Goal: Task Accomplishment & Management: Manage account settings

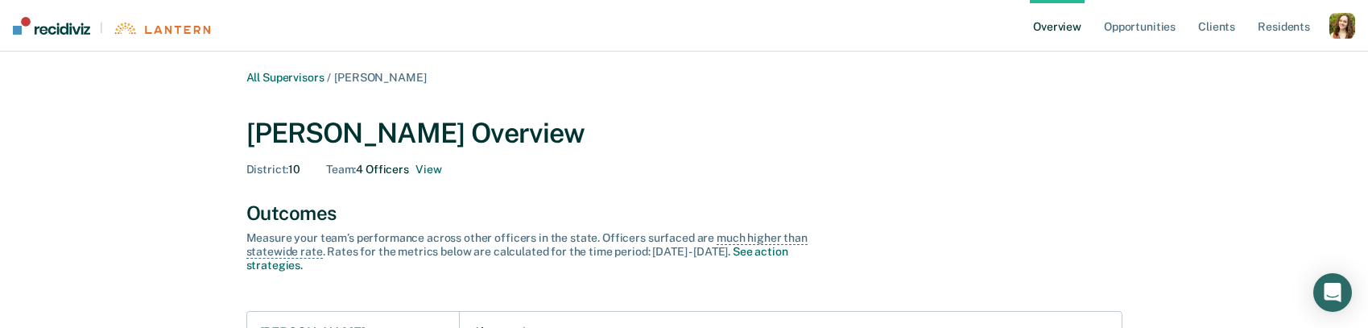
scroll to position [607, 0]
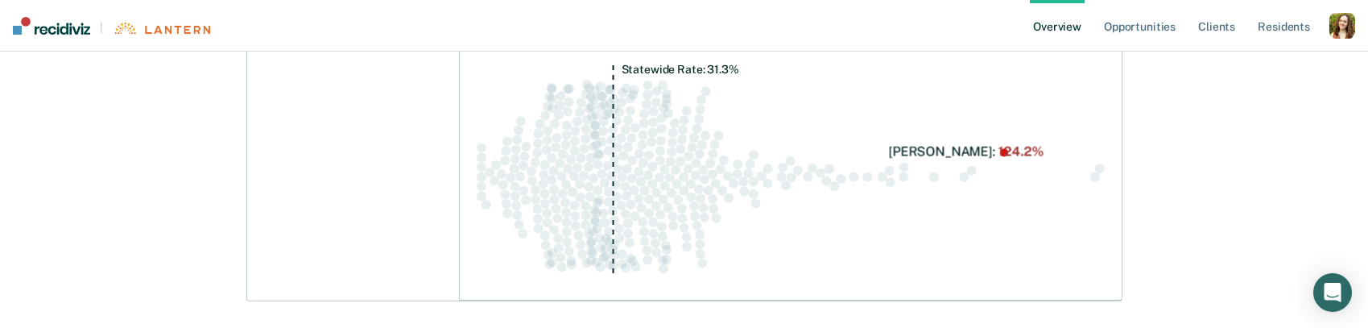
click at [1336, 29] on div "button" at bounding box center [1343, 26] width 26 height 26
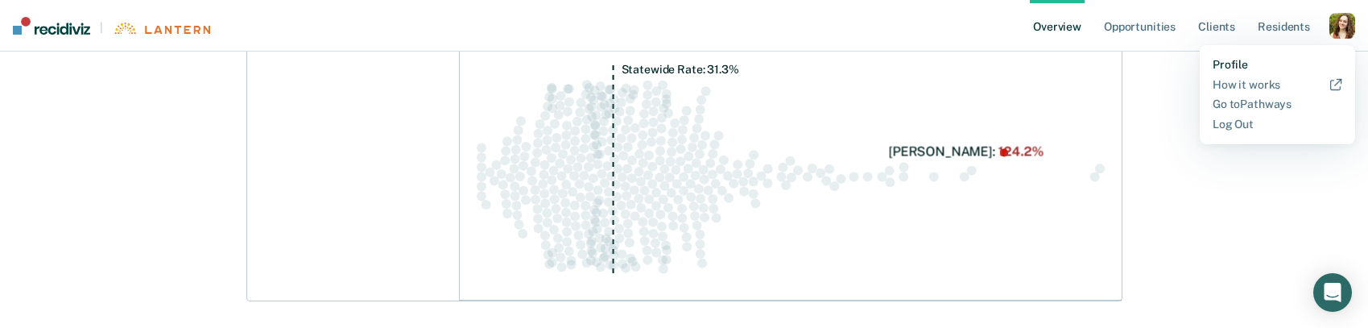
click at [1231, 60] on link "Profile" at bounding box center [1278, 65] width 130 height 14
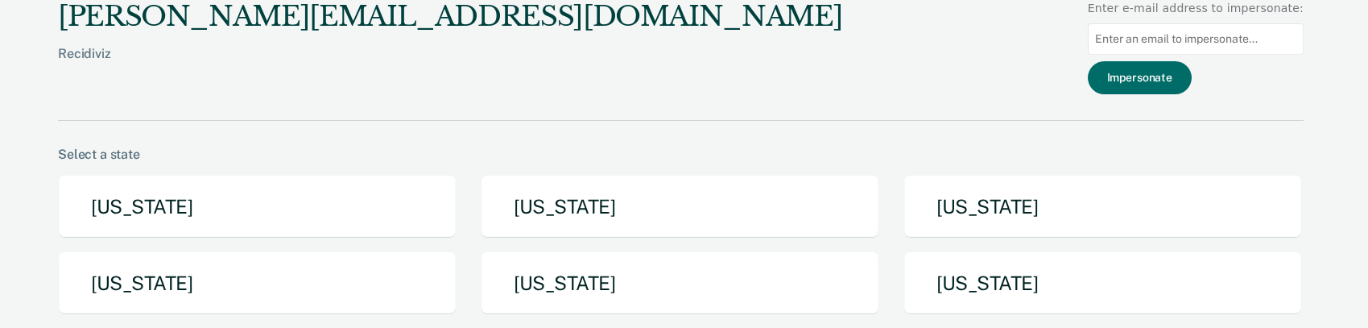
click at [1173, 40] on input at bounding box center [1196, 38] width 216 height 31
paste input "allisonk@michigan.gov"
type input "allisonk@michigan.gov"
click at [1166, 76] on button "Impersonate" at bounding box center [1140, 77] width 104 height 33
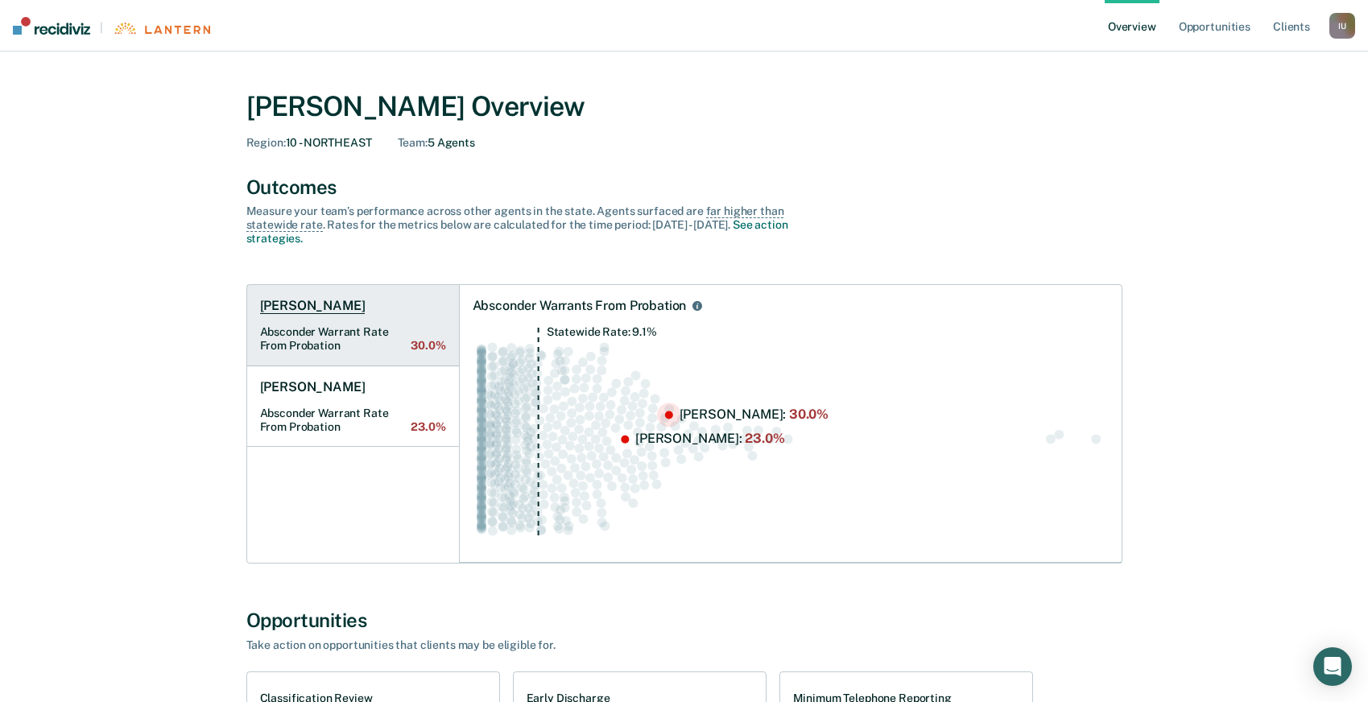
click at [343, 315] on link "Brian C Baker Absconder Warrant Rate From Probation 30.0%" at bounding box center [353, 325] width 212 height 81
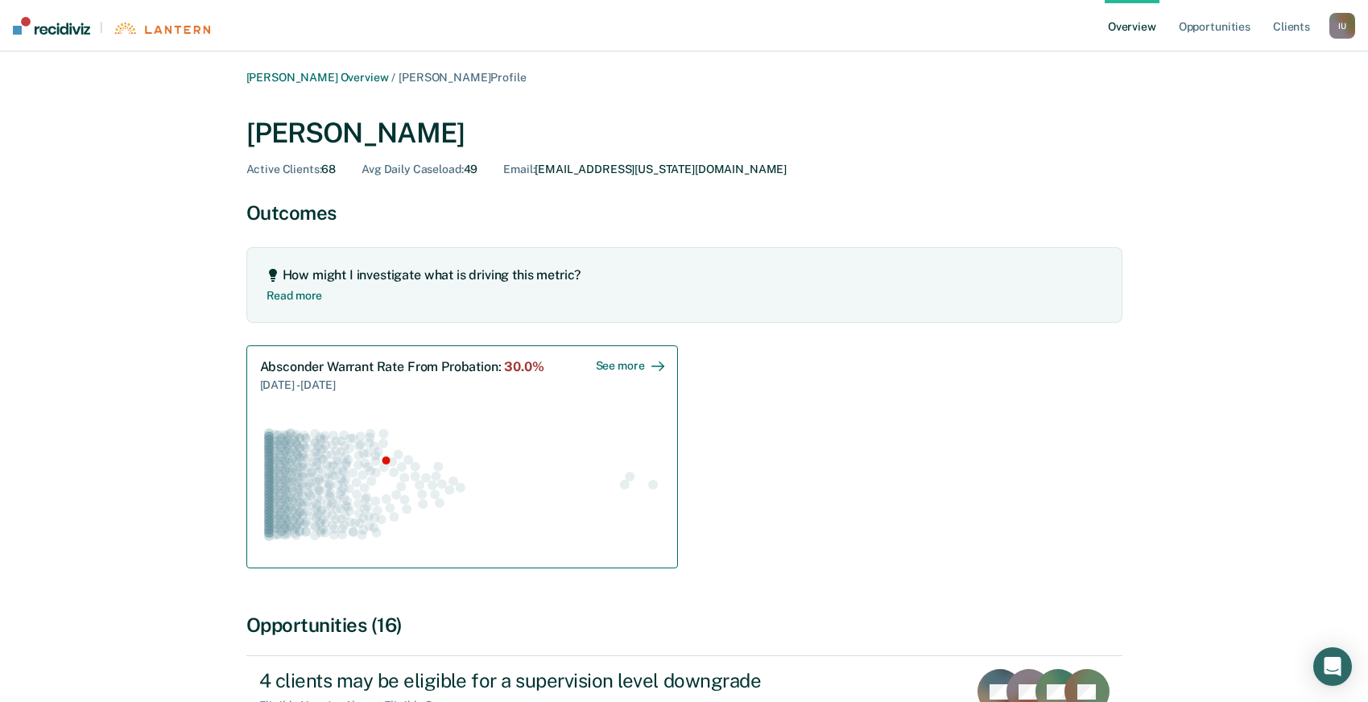
click at [411, 327] on div at bounding box center [462, 474] width 404 height 161
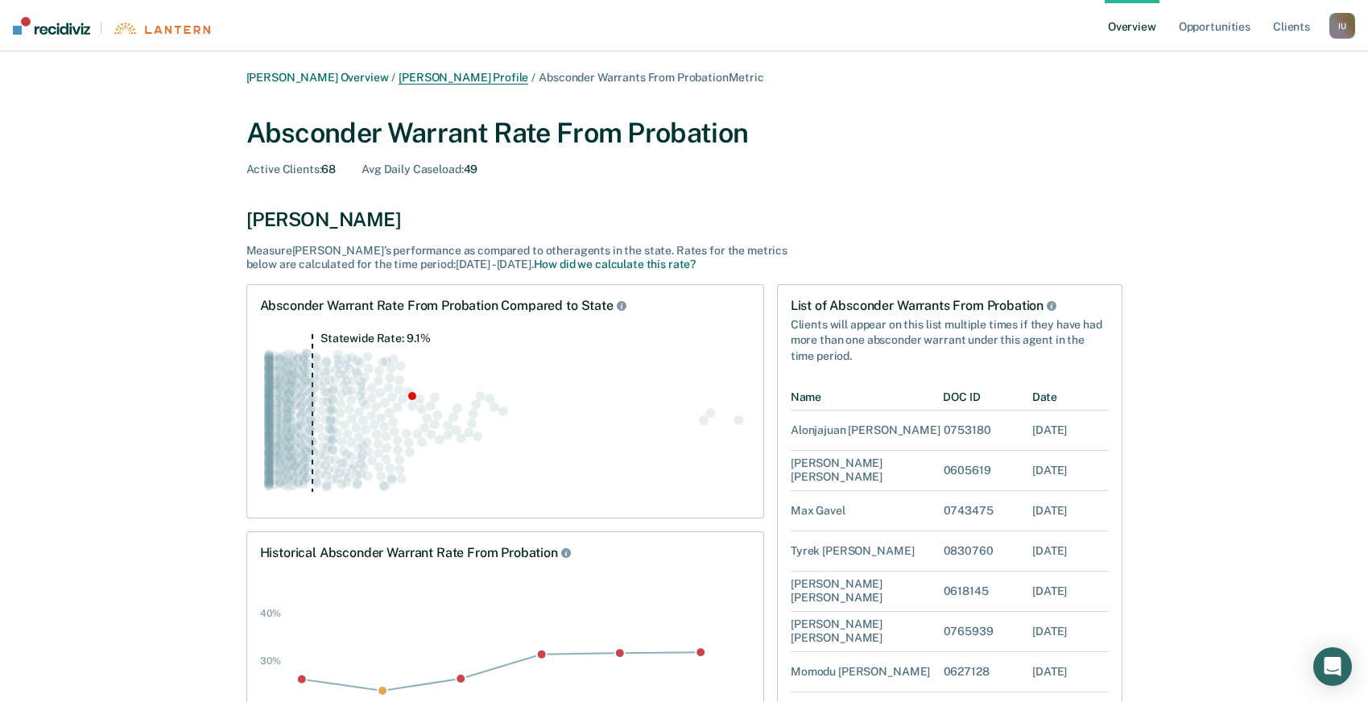
click at [440, 80] on link "Brian C Baker Profile" at bounding box center [464, 78] width 130 height 14
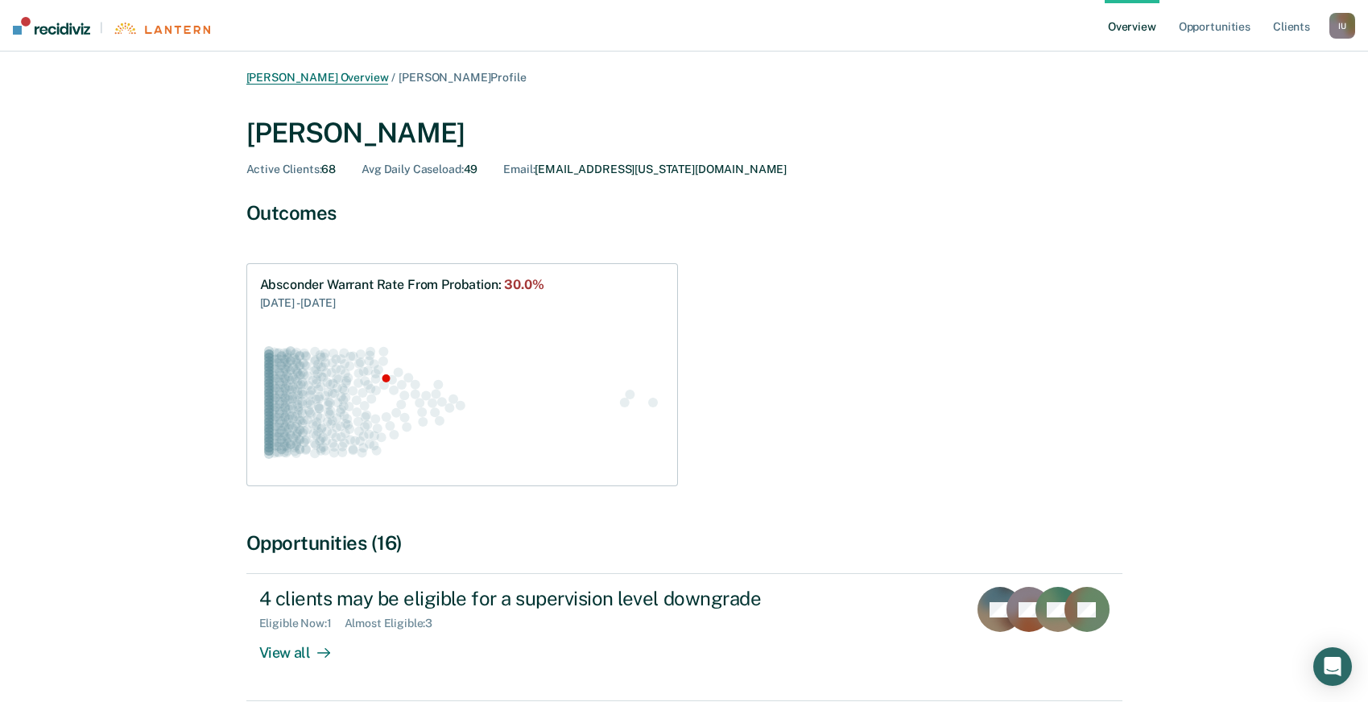
click at [338, 82] on link "Kali J Allison Overview" at bounding box center [317, 78] width 143 height 14
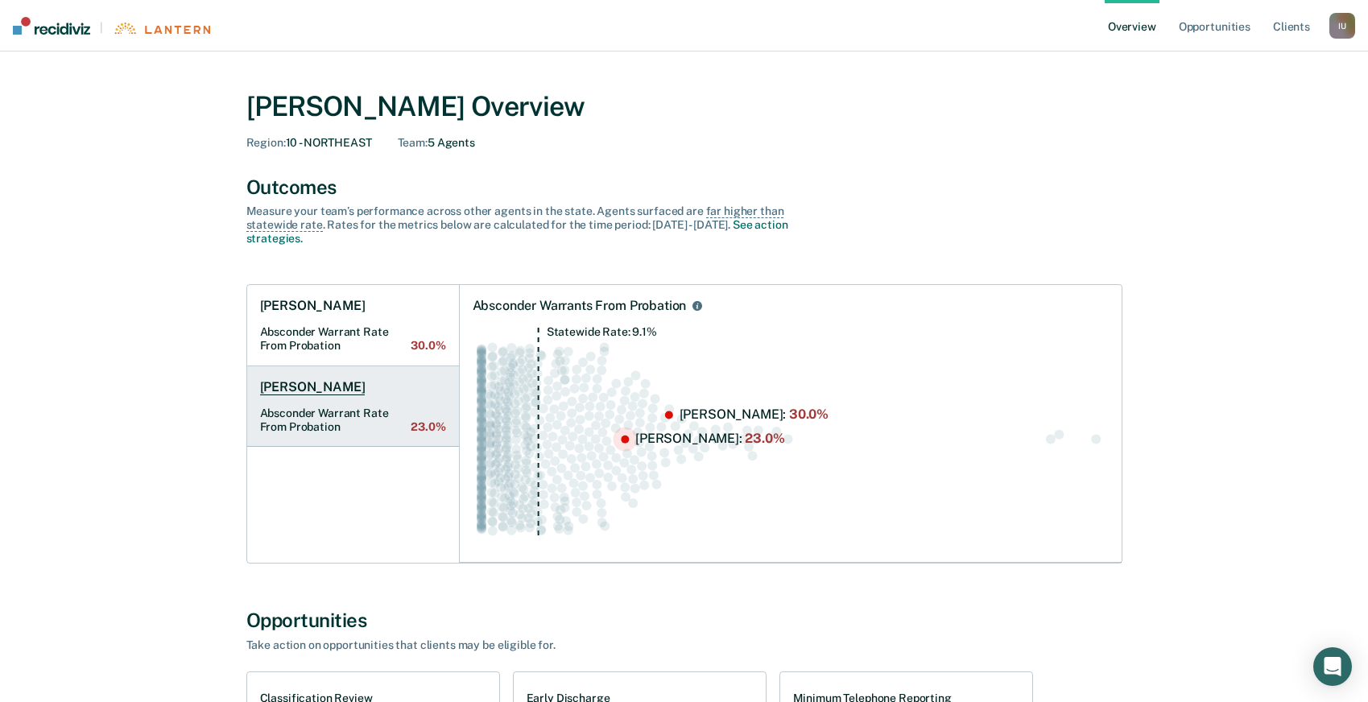
click at [348, 327] on Probation "Absconder Warrant Rate From Probation 23.0%" at bounding box center [353, 420] width 186 height 27
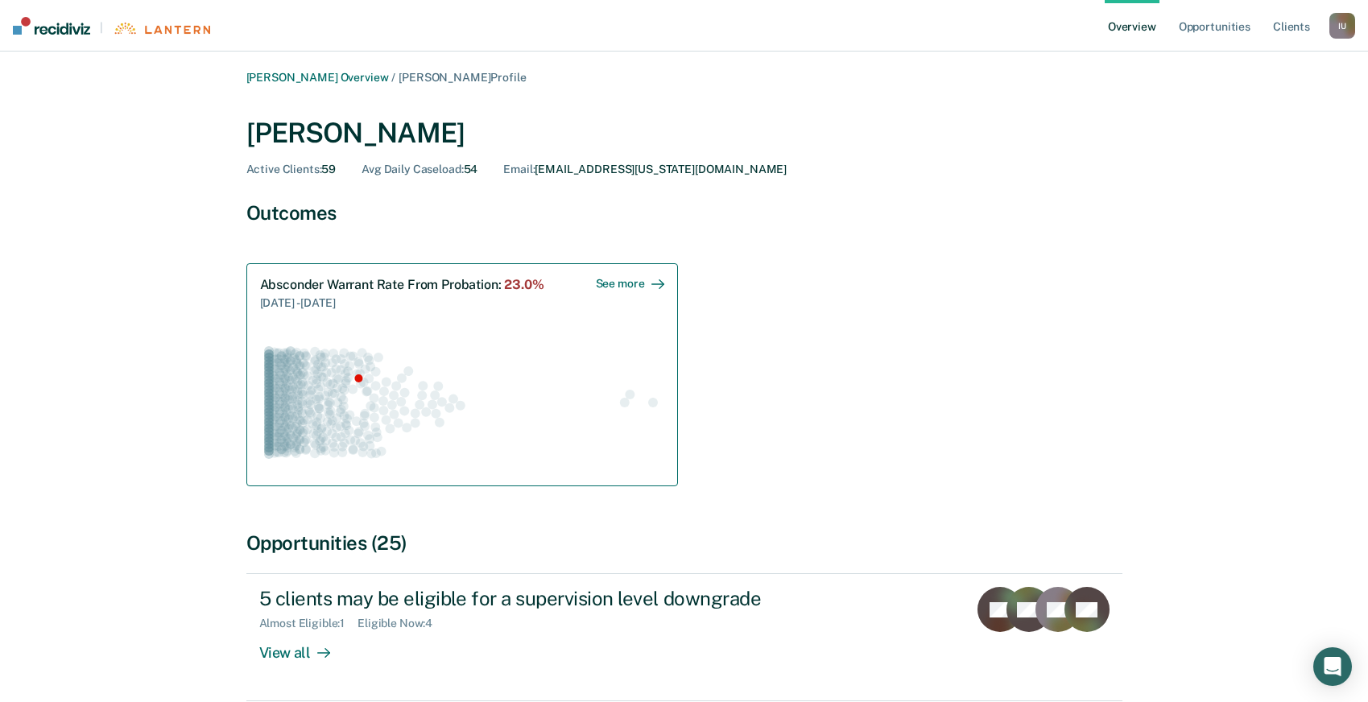
click at [412, 327] on icon "Swarm plot of all absconder warrant rate from probations in the state for ALL c…" at bounding box center [462, 402] width 404 height 142
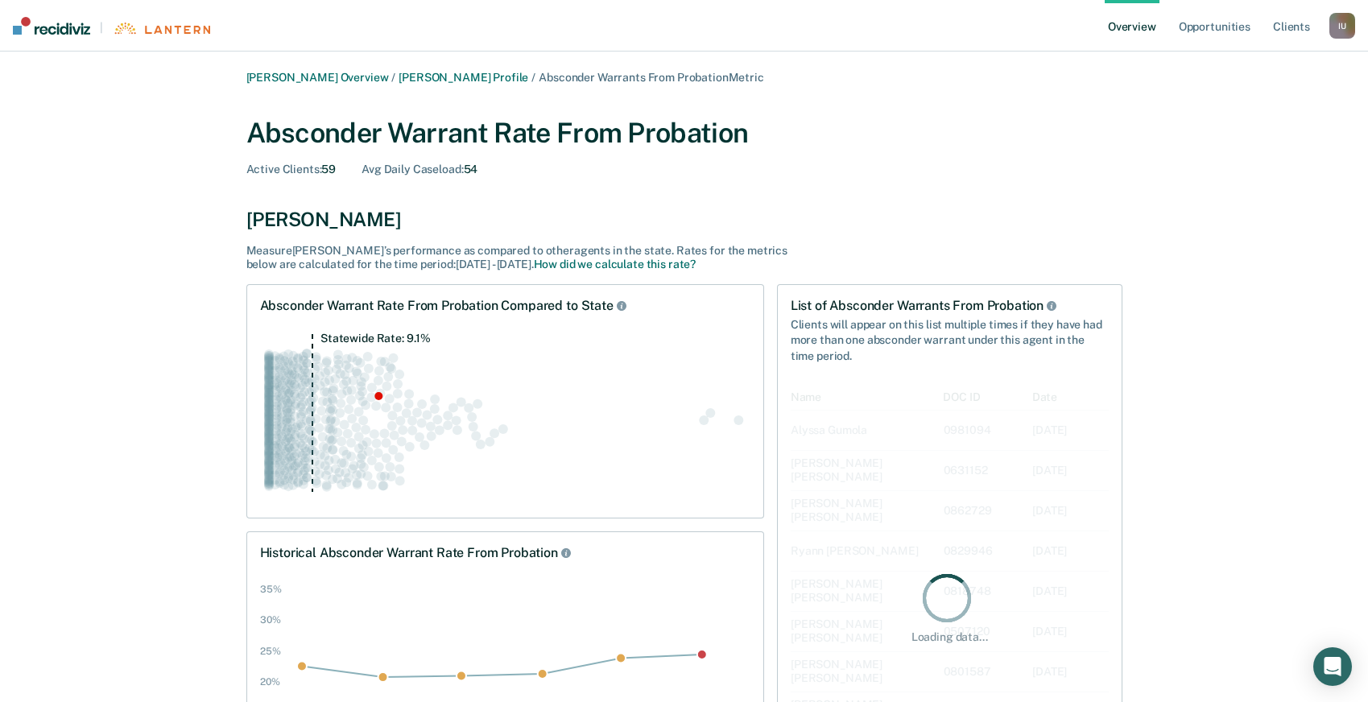
scroll to position [447, 317]
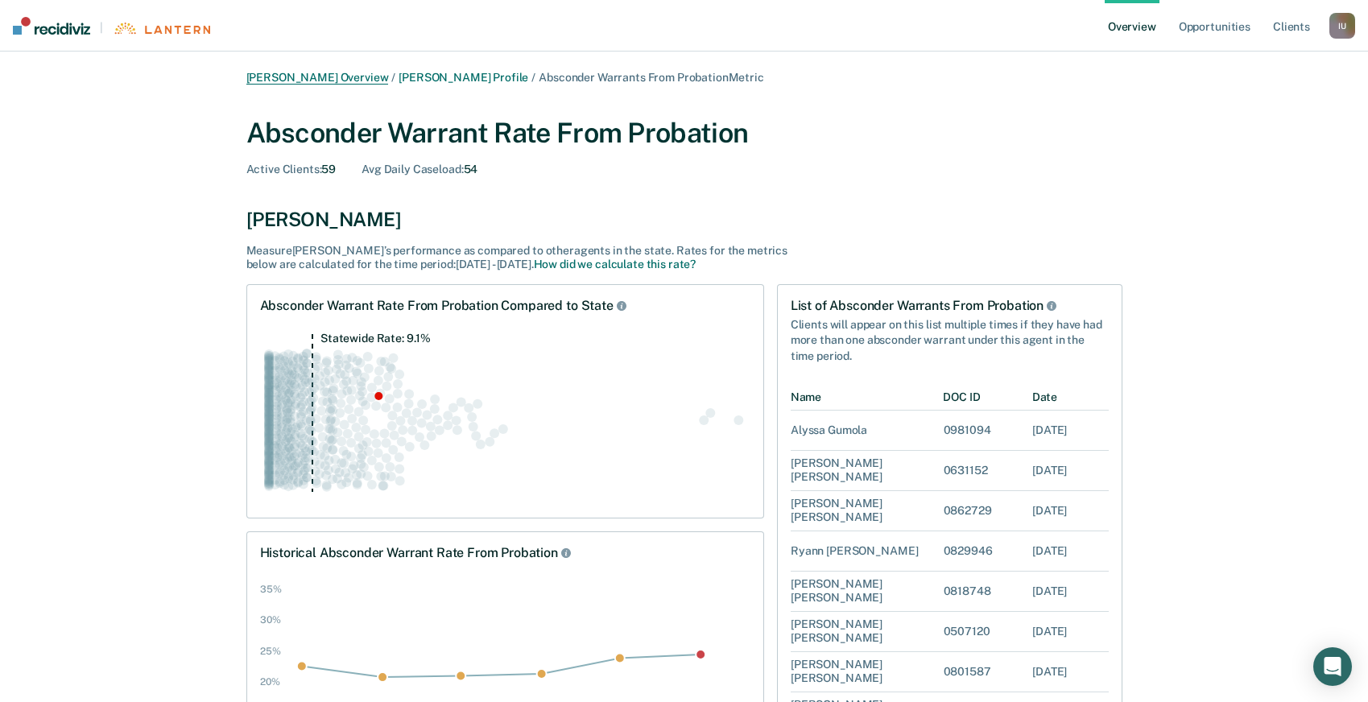
click at [307, 78] on link "Kali J Allison Overview" at bounding box center [317, 78] width 143 height 14
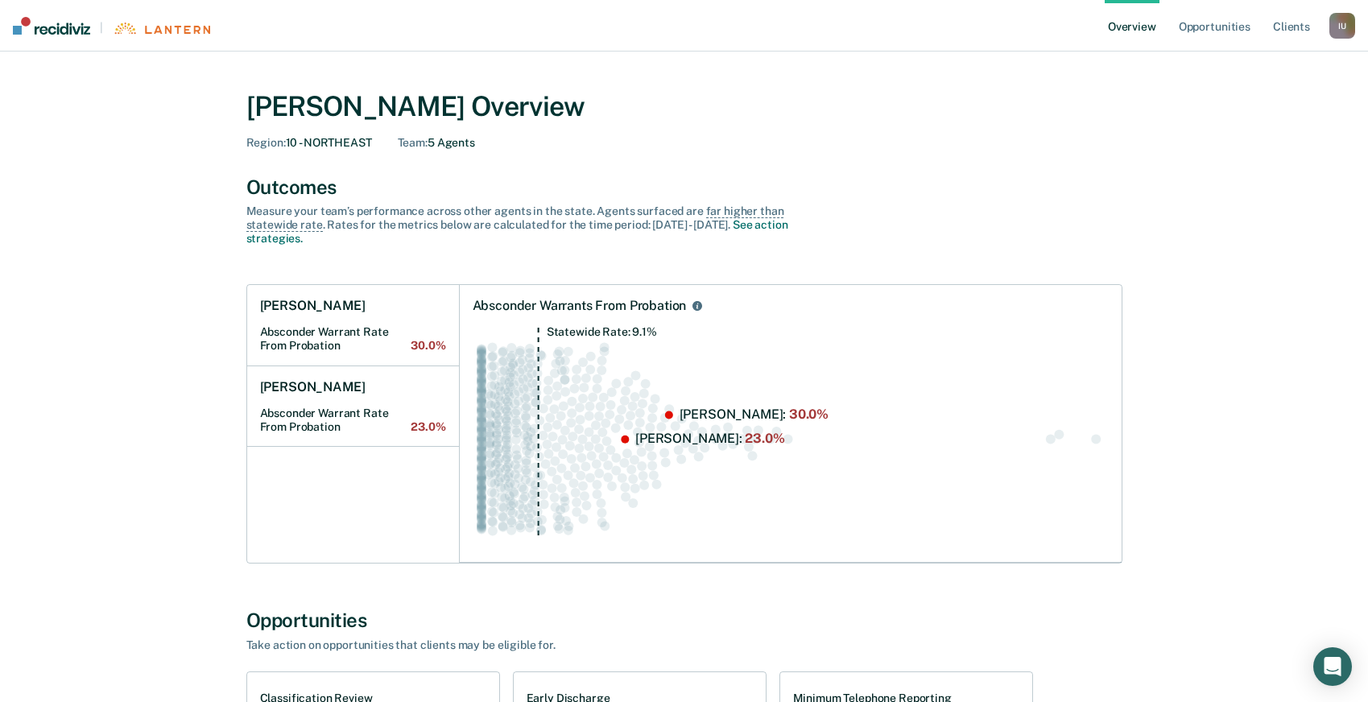
click at [1341, 33] on div "I U" at bounding box center [1343, 26] width 26 height 26
click at [1235, 58] on link "Profile" at bounding box center [1278, 65] width 130 height 14
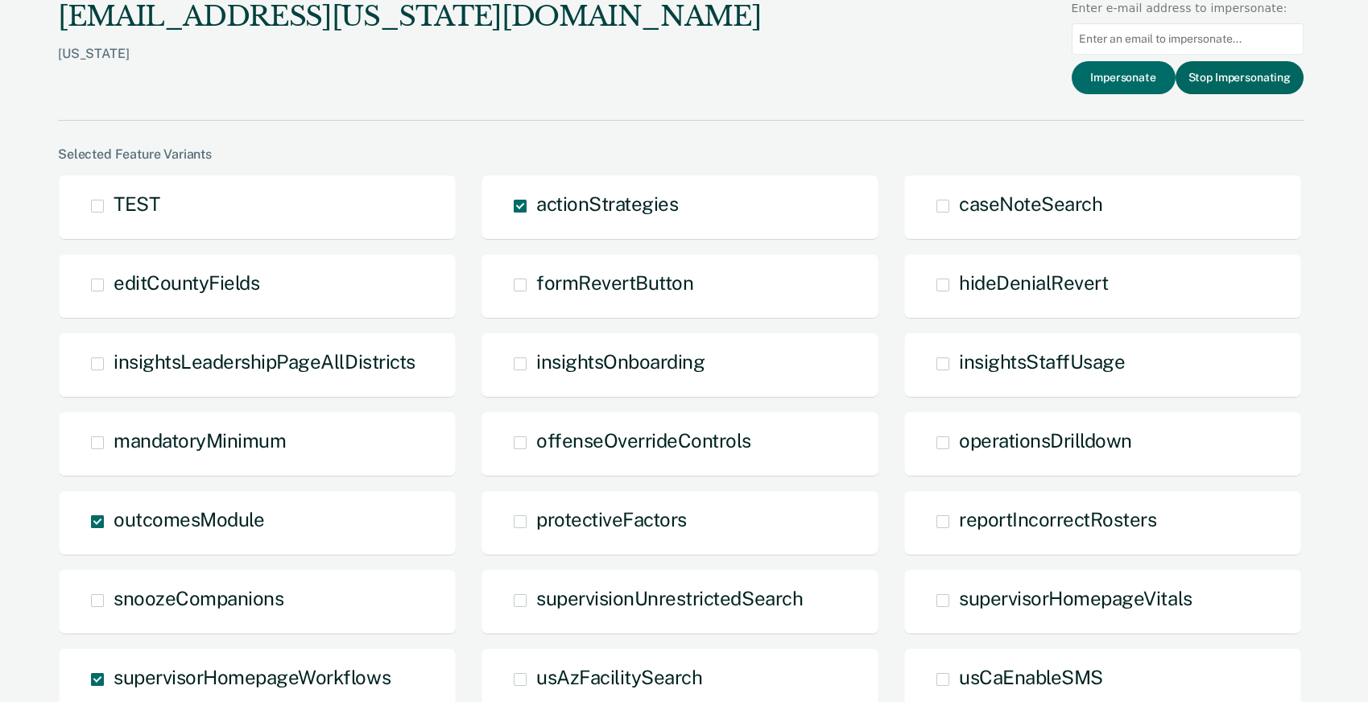
click at [1233, 79] on button "Stop Impersonating" at bounding box center [1240, 77] width 128 height 33
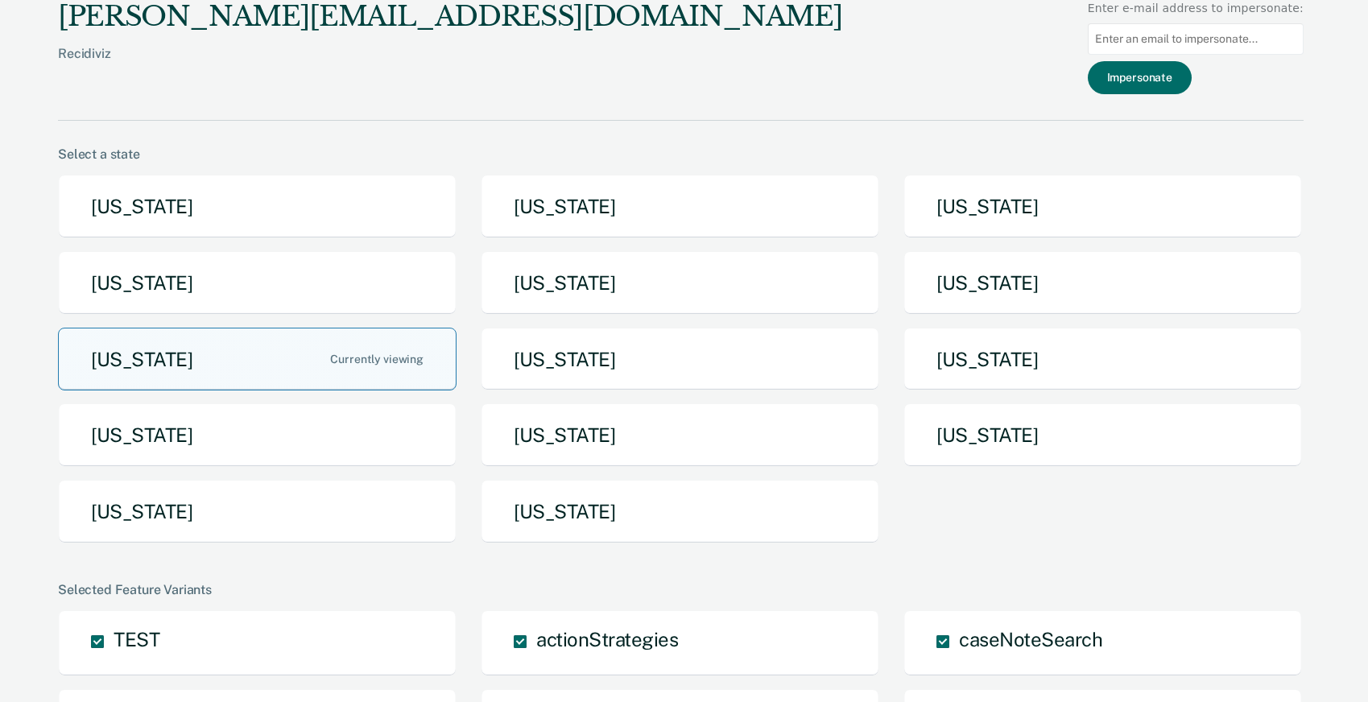
click at [396, 349] on button "Michigan" at bounding box center [257, 360] width 399 height 64
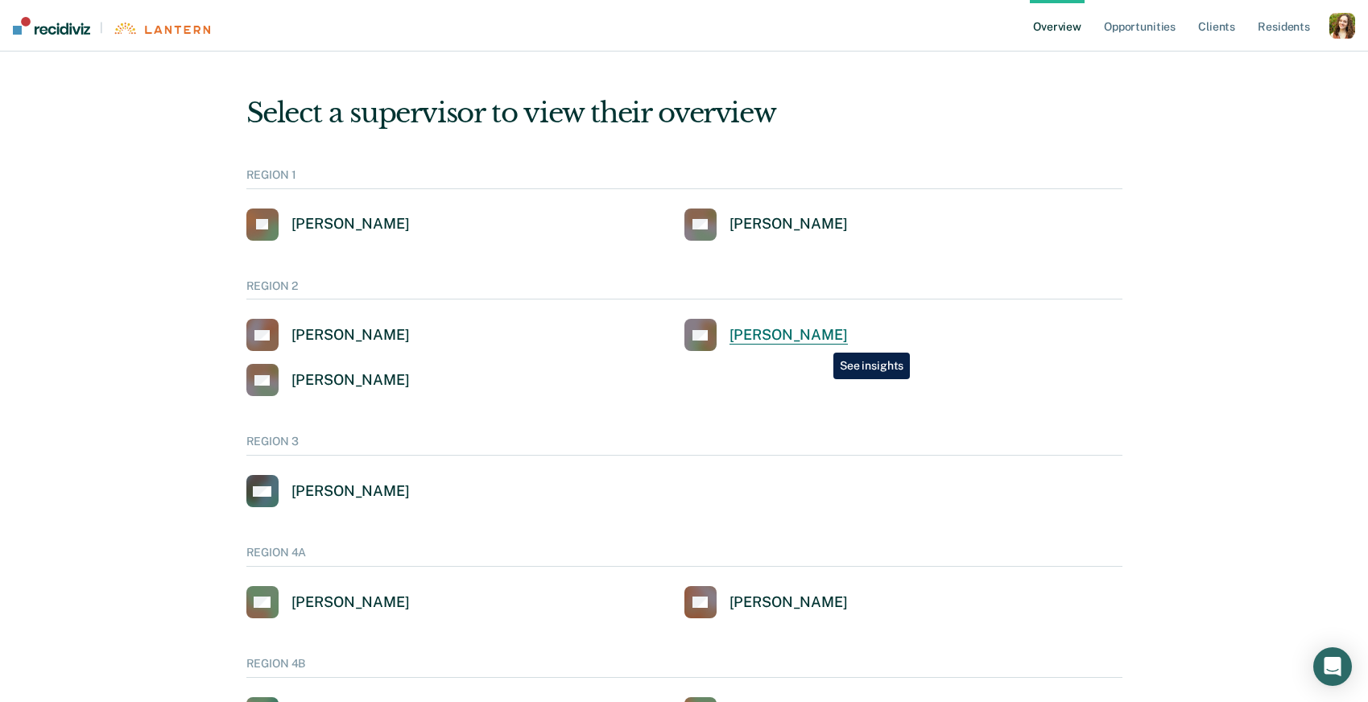
click at [821, 341] on div "[PERSON_NAME]" at bounding box center [789, 335] width 118 height 19
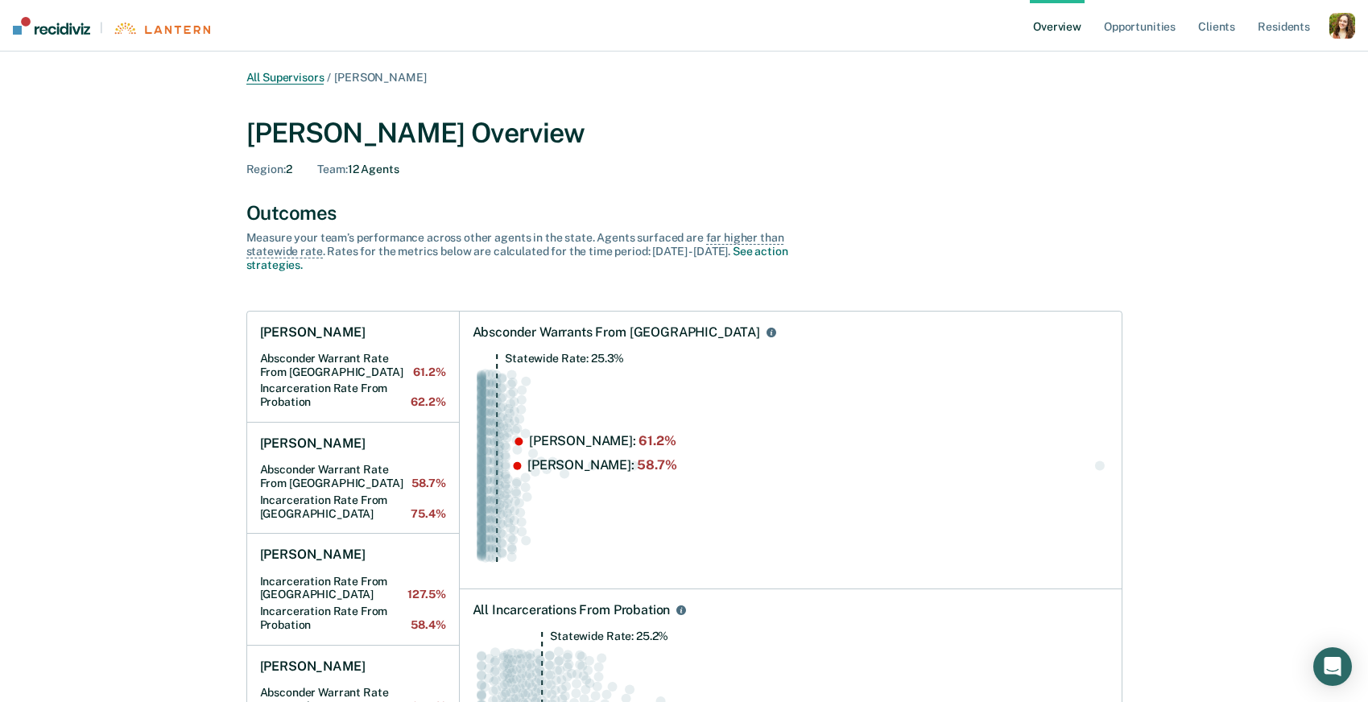
click at [303, 81] on link "All Supervisors" at bounding box center [285, 78] width 78 height 14
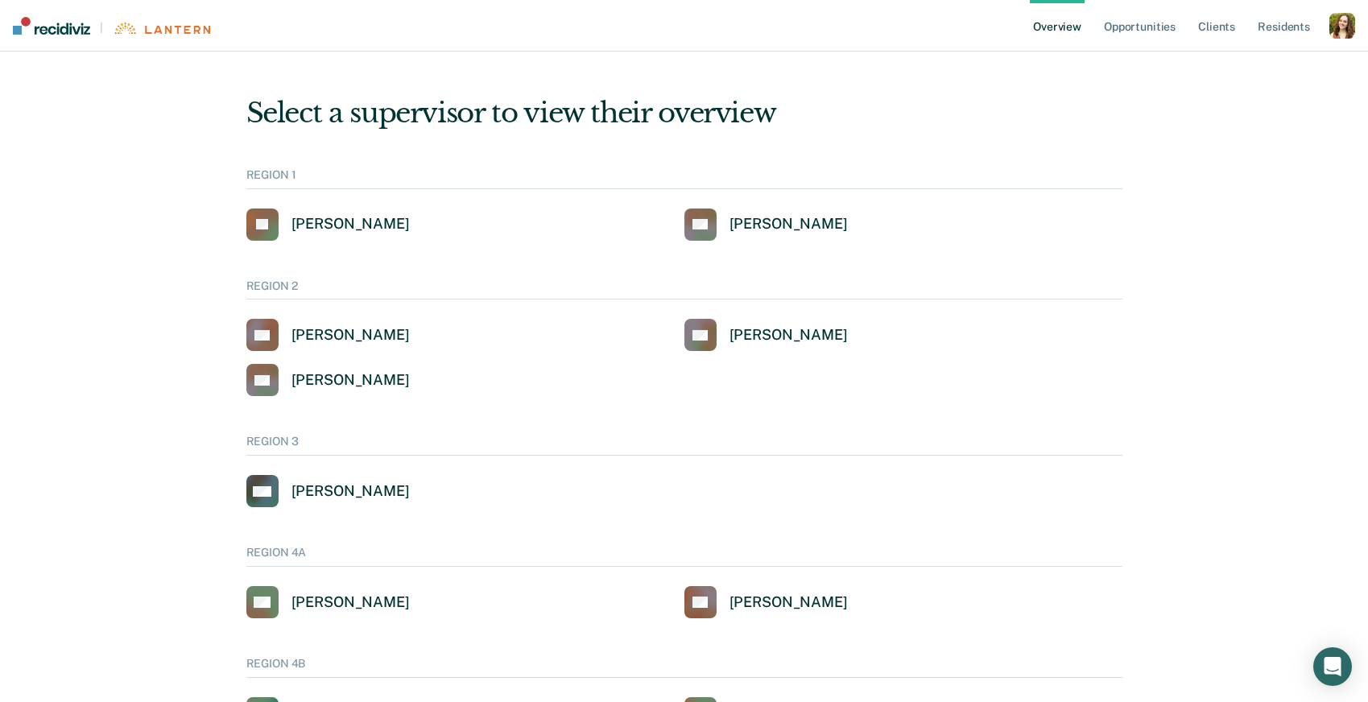
scroll to position [1260, 0]
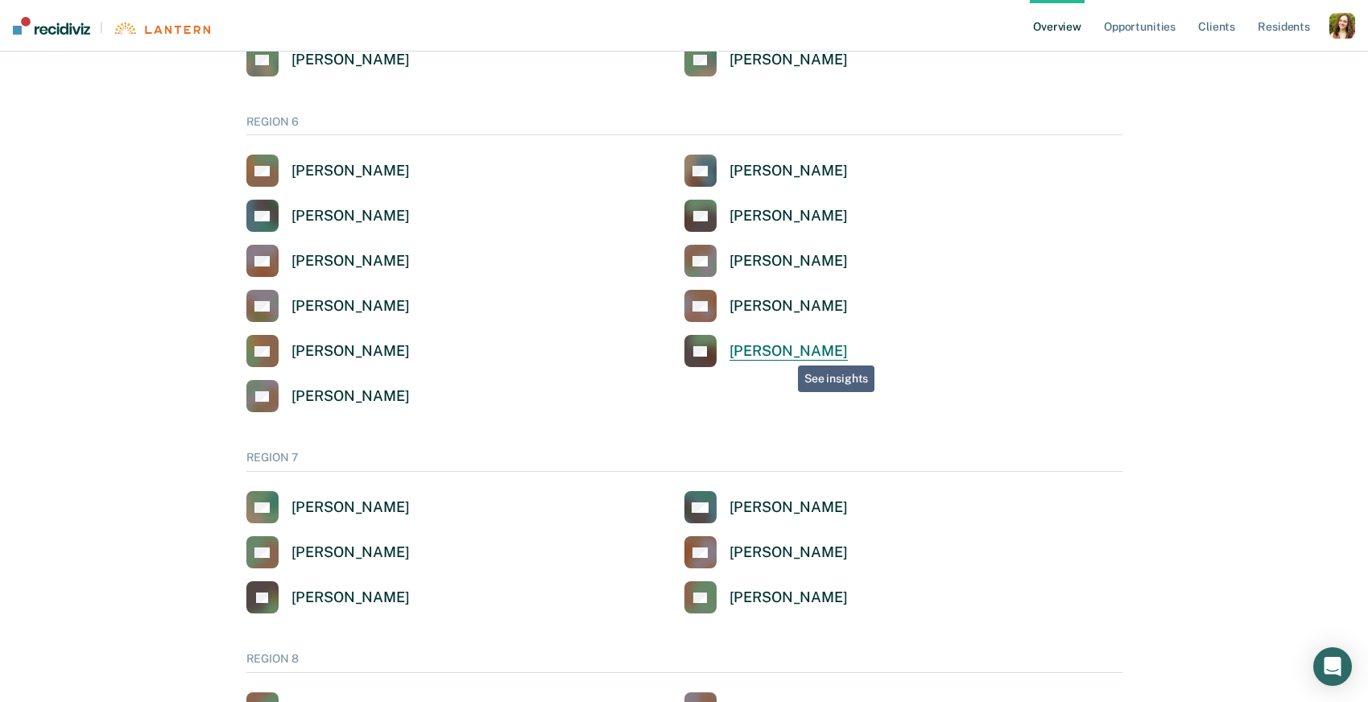
click at [786, 348] on div "[PERSON_NAME]" at bounding box center [789, 351] width 118 height 19
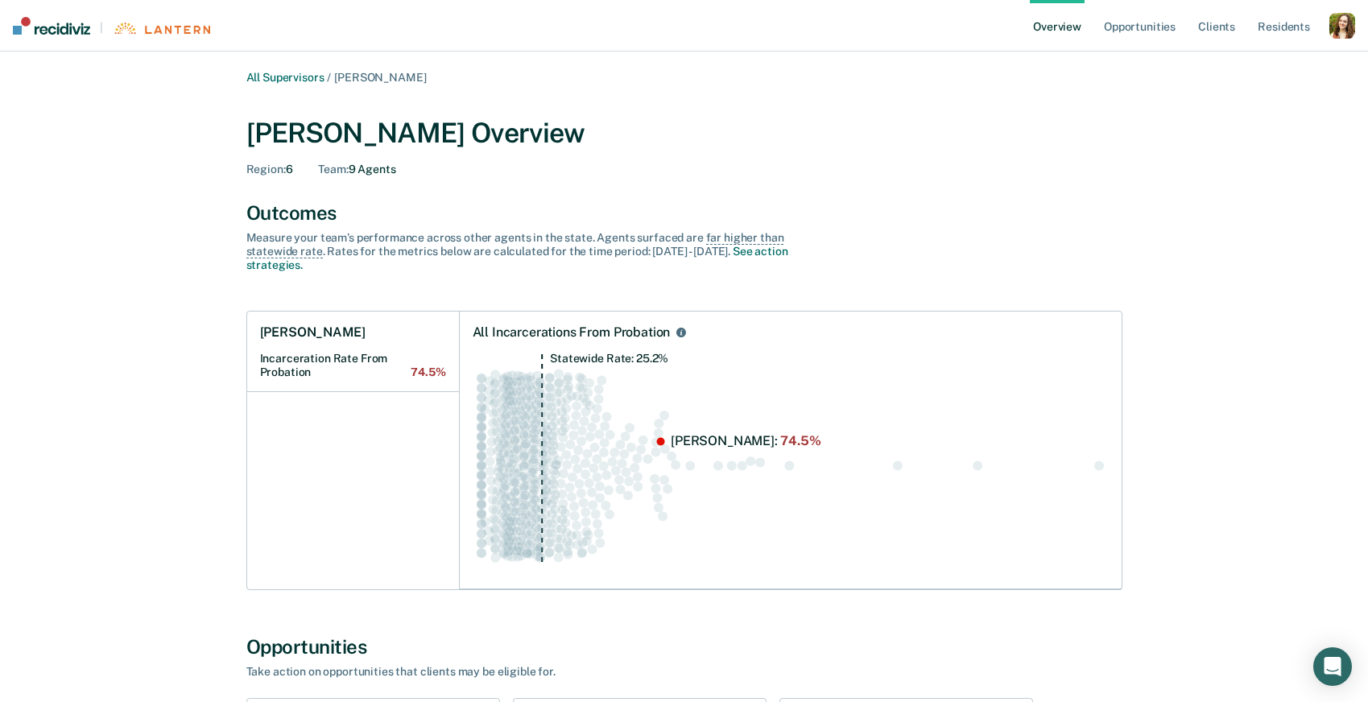
click at [1337, 37] on div "button" at bounding box center [1343, 26] width 26 height 26
click at [1239, 64] on link "Profile" at bounding box center [1278, 65] width 130 height 14
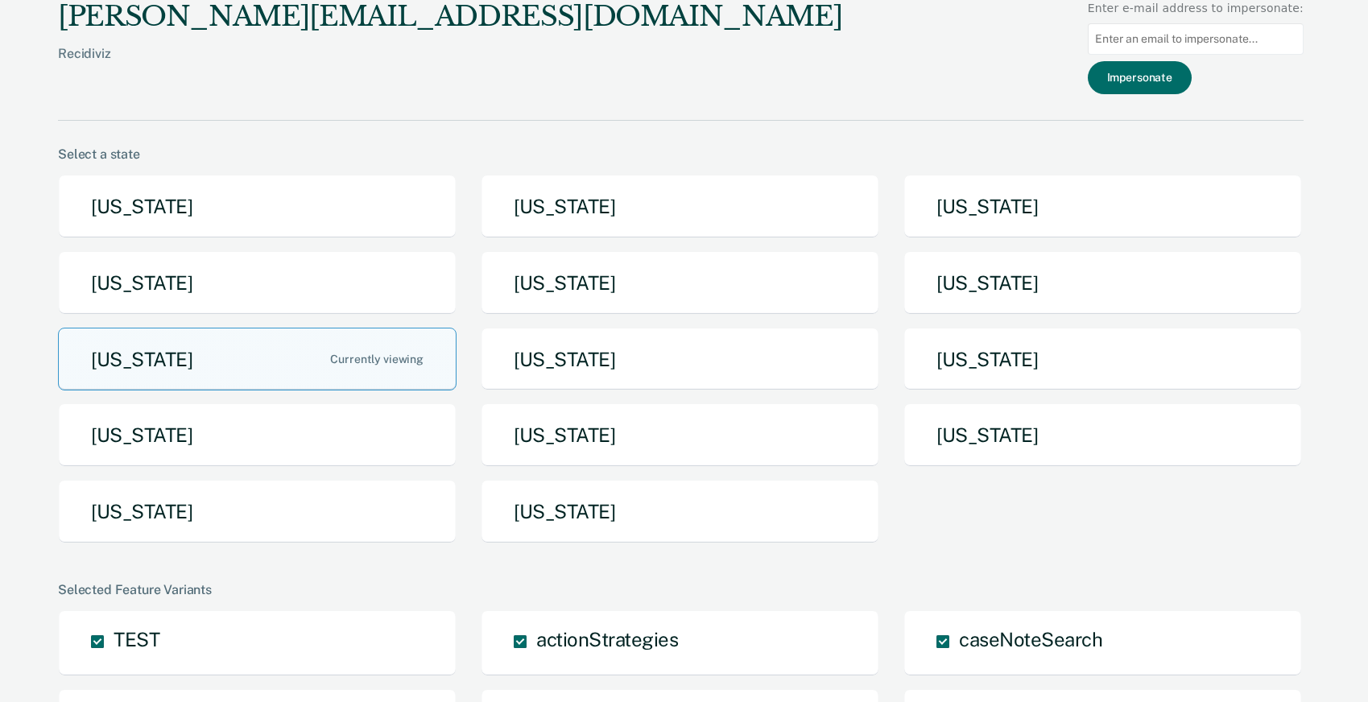
click at [1171, 38] on input at bounding box center [1196, 38] width 216 height 31
paste input "arandt@michigan.gov"
type input "arandt@michigan.gov"
click at [1154, 74] on button "Impersonate" at bounding box center [1140, 77] width 104 height 33
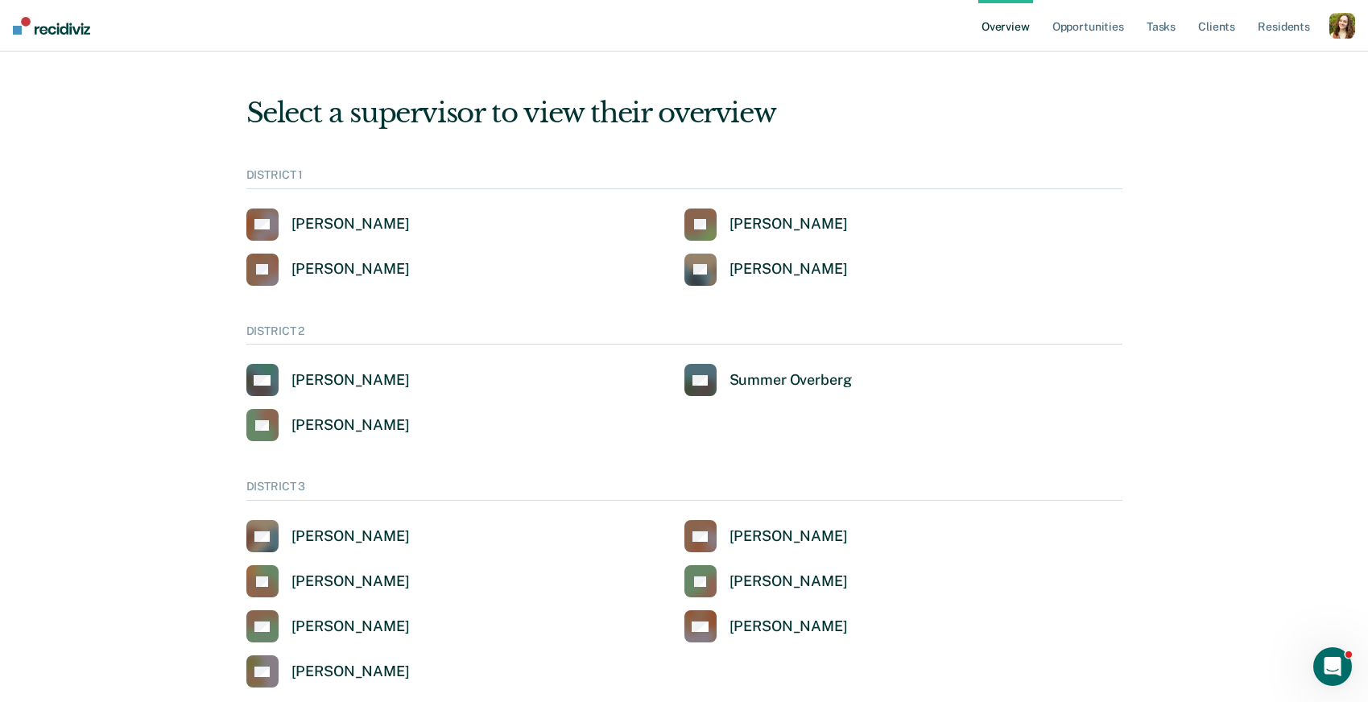
click at [1350, 31] on div "button" at bounding box center [1343, 26] width 26 height 26
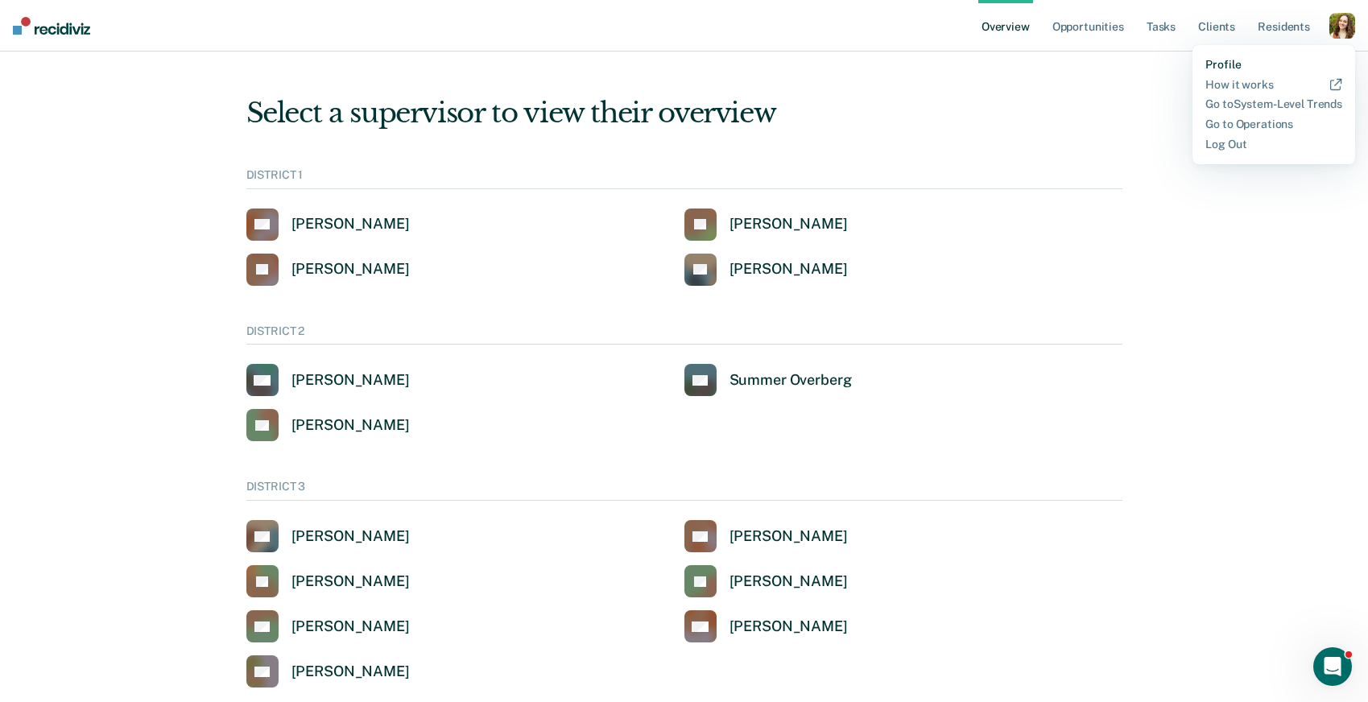
click at [1243, 60] on link "Profile" at bounding box center [1274, 65] width 137 height 14
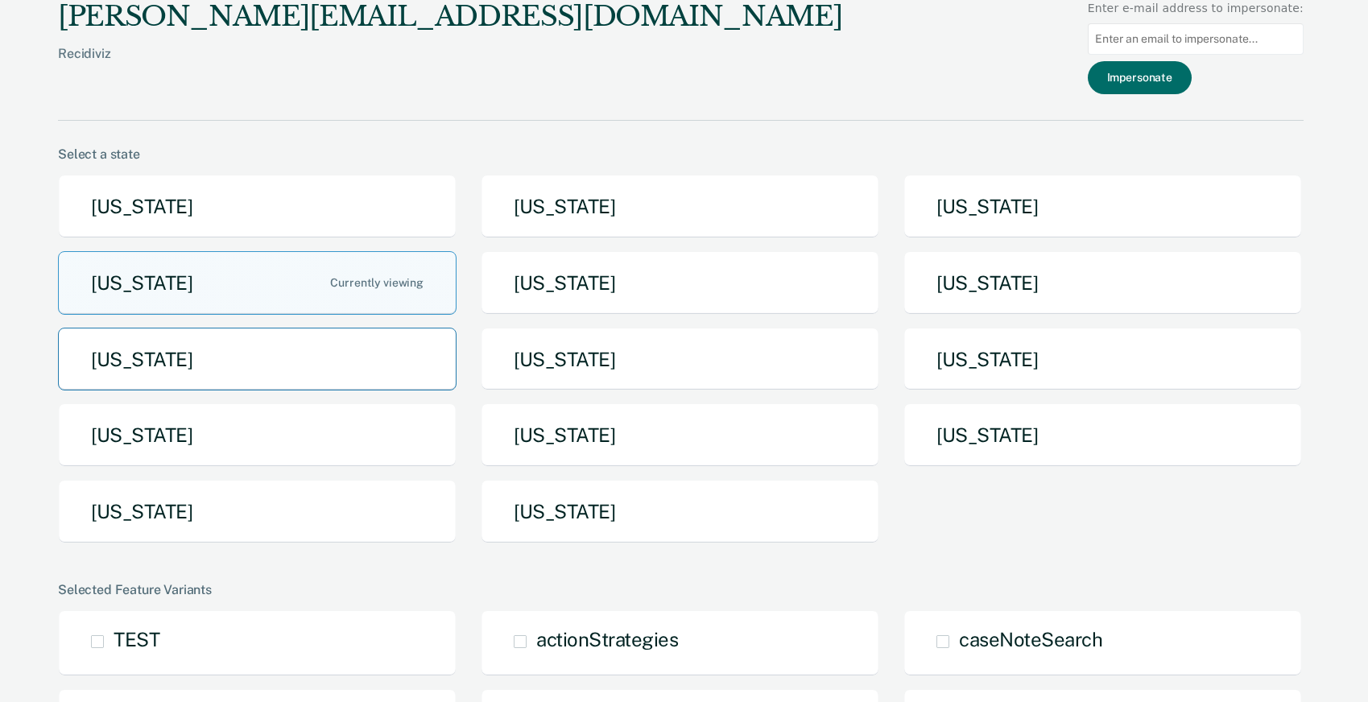
click at [369, 350] on button "Michigan" at bounding box center [257, 360] width 399 height 64
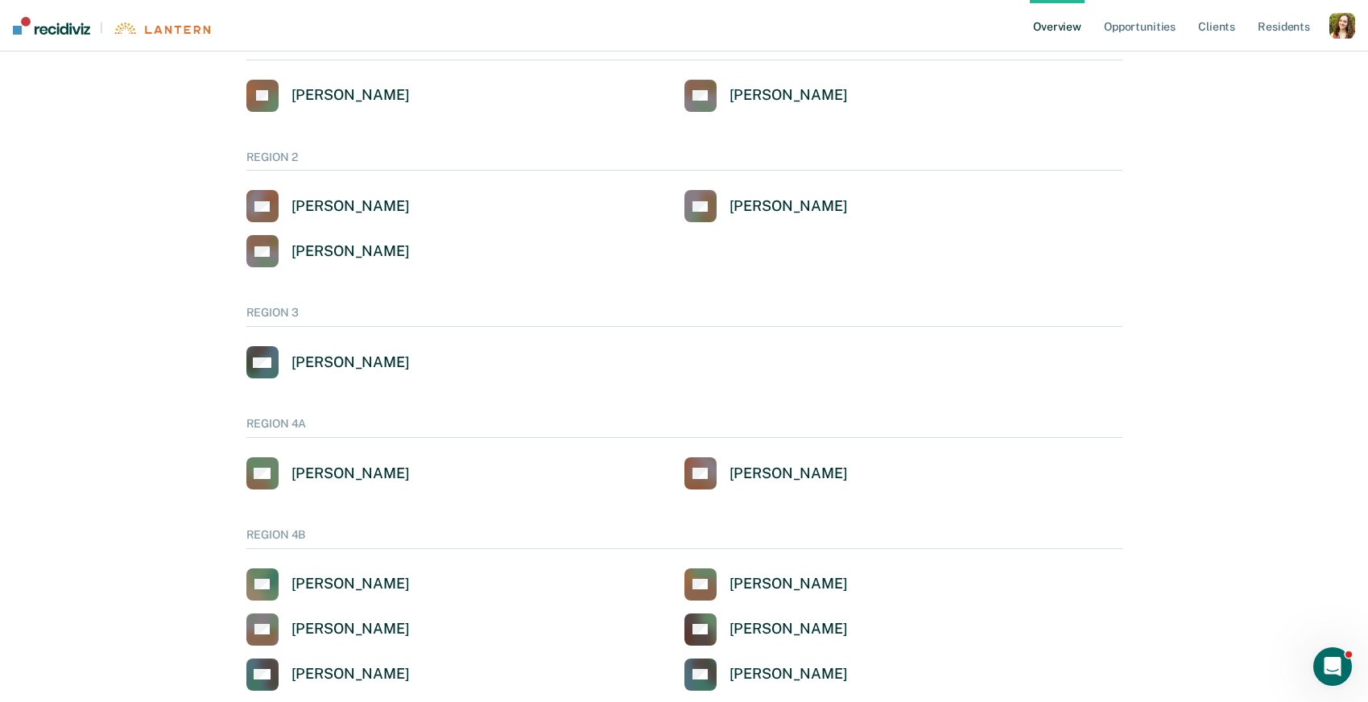
scroll to position [130, 0]
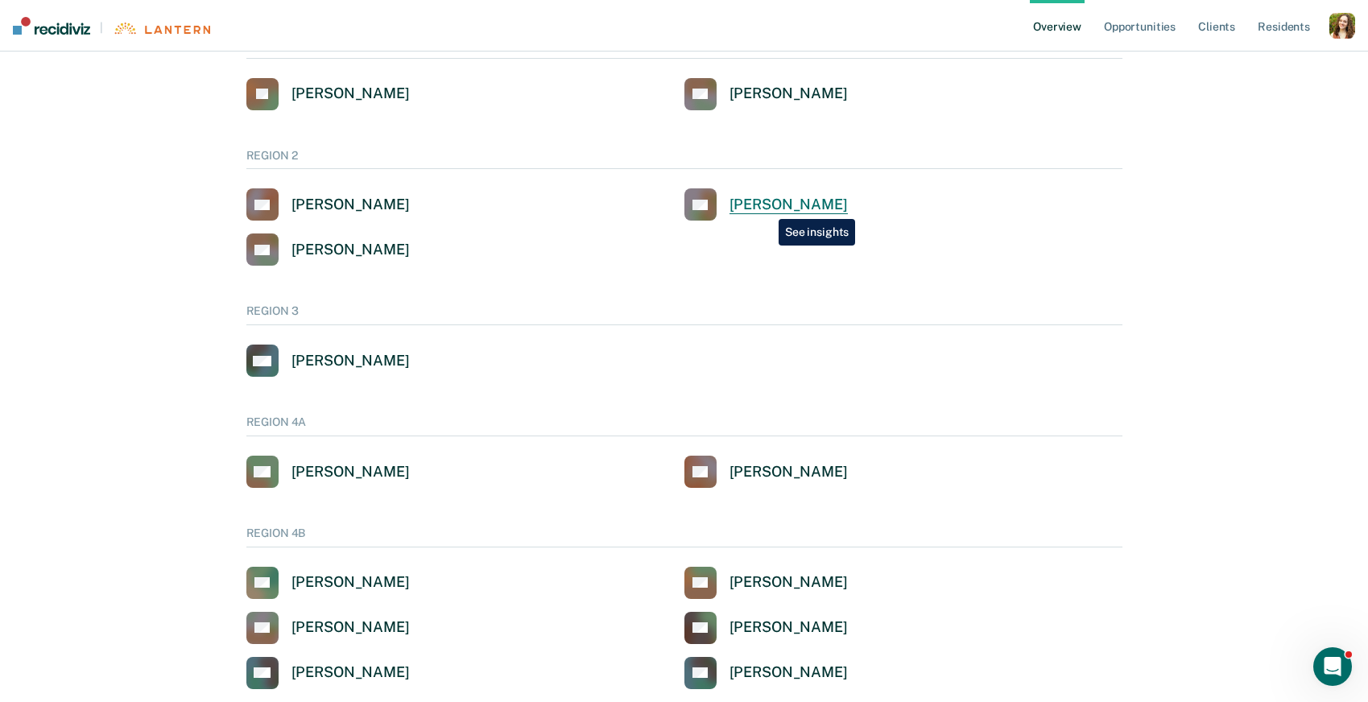
click at [767, 207] on div "[PERSON_NAME]" at bounding box center [789, 205] width 118 height 19
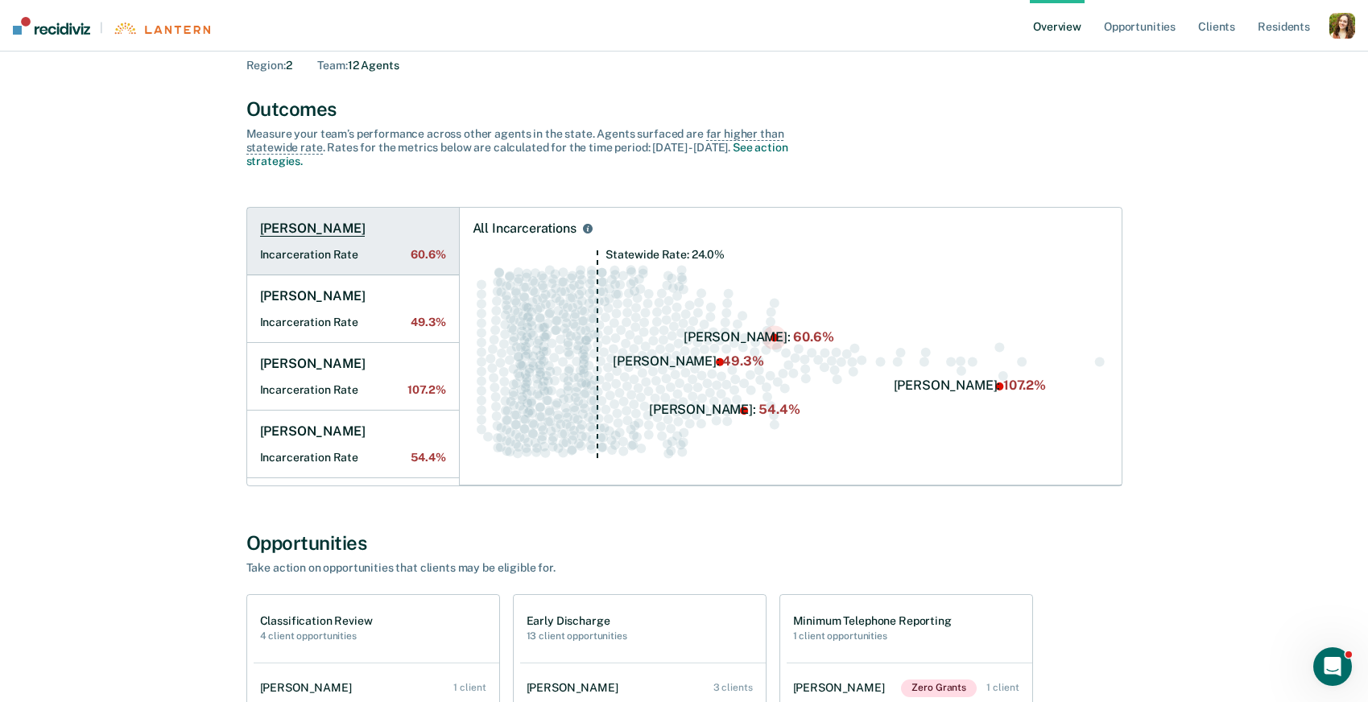
scroll to position [139, 0]
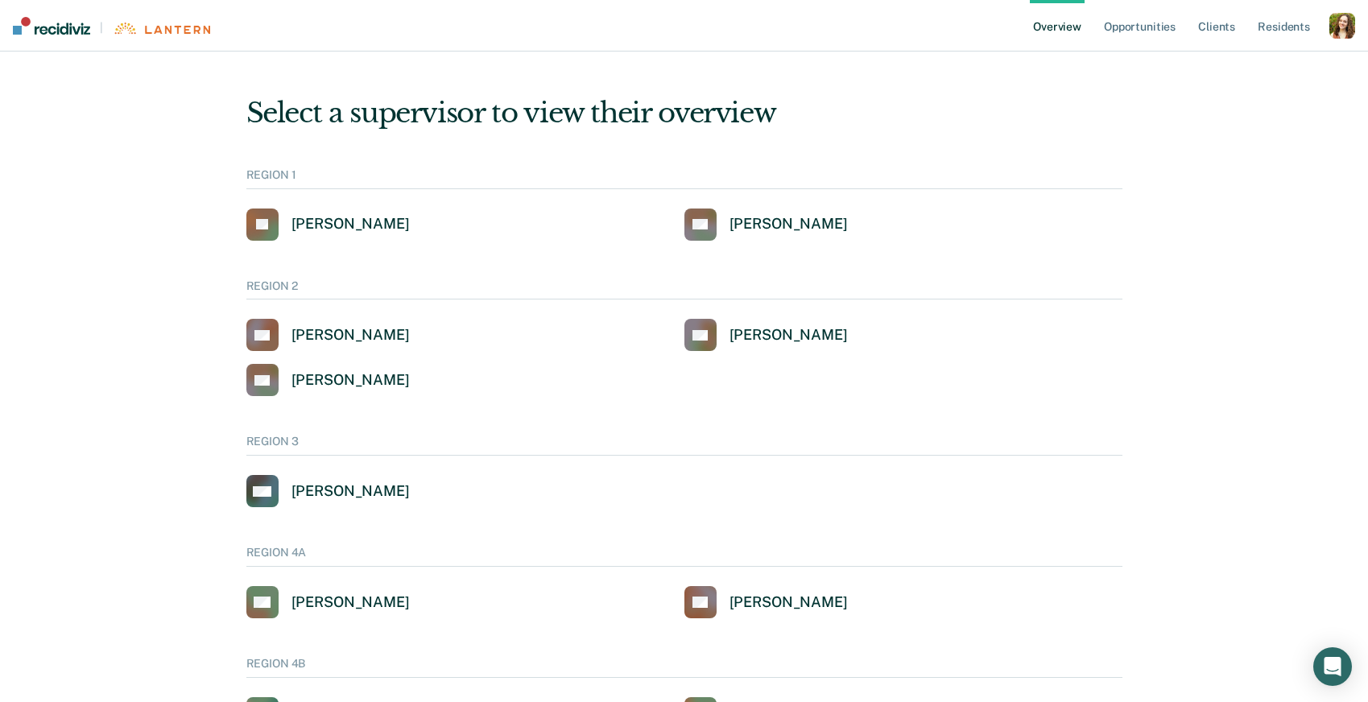
scroll to position [1260, 0]
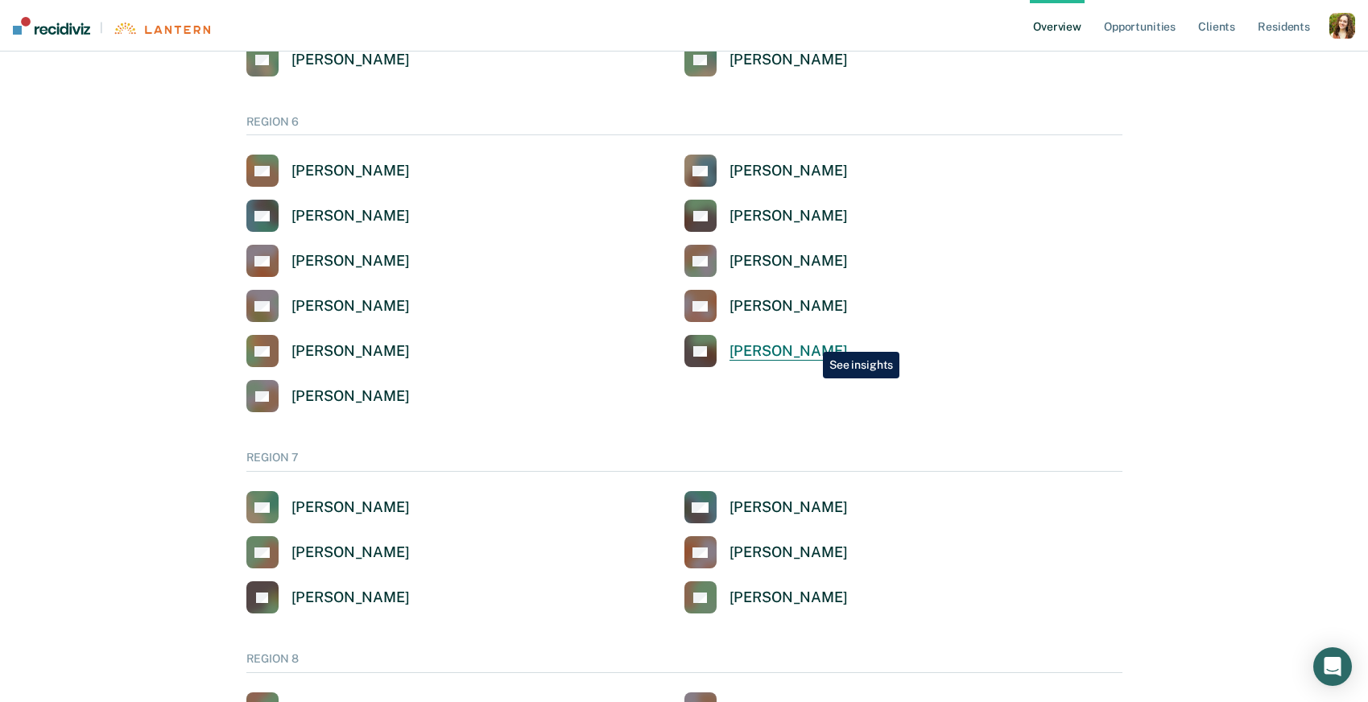
click at [811, 340] on link "TA [PERSON_NAME]" at bounding box center [766, 351] width 163 height 32
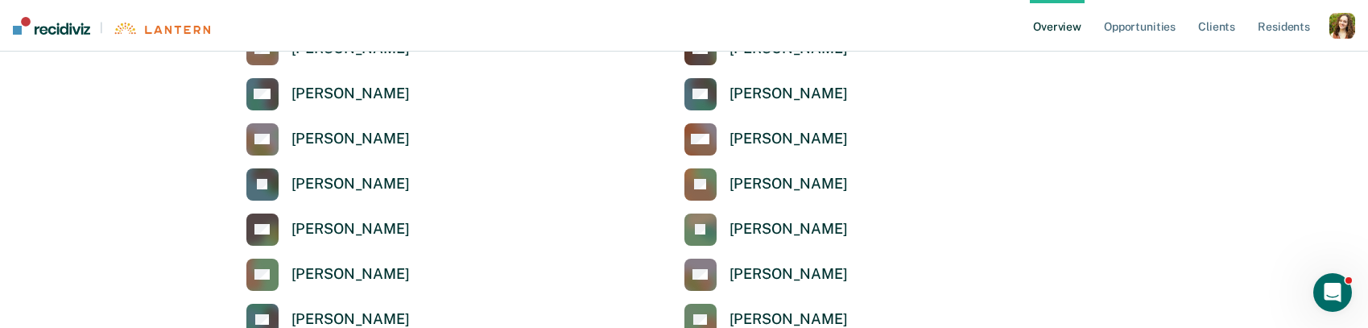
scroll to position [1447, 0]
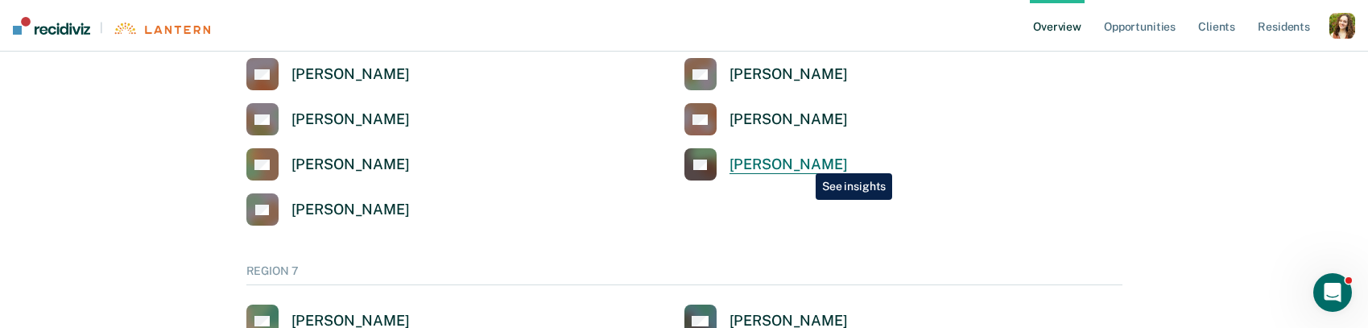
click at [804, 161] on div "[PERSON_NAME]" at bounding box center [789, 164] width 118 height 19
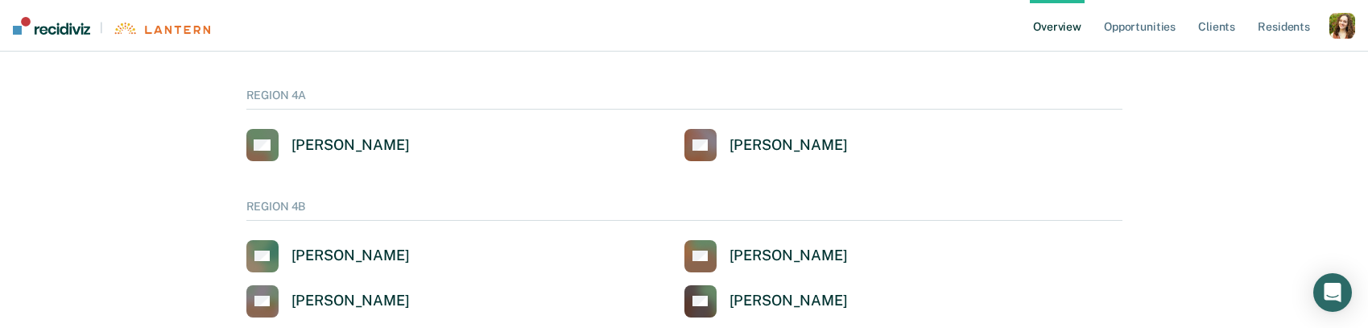
scroll to position [1447, 0]
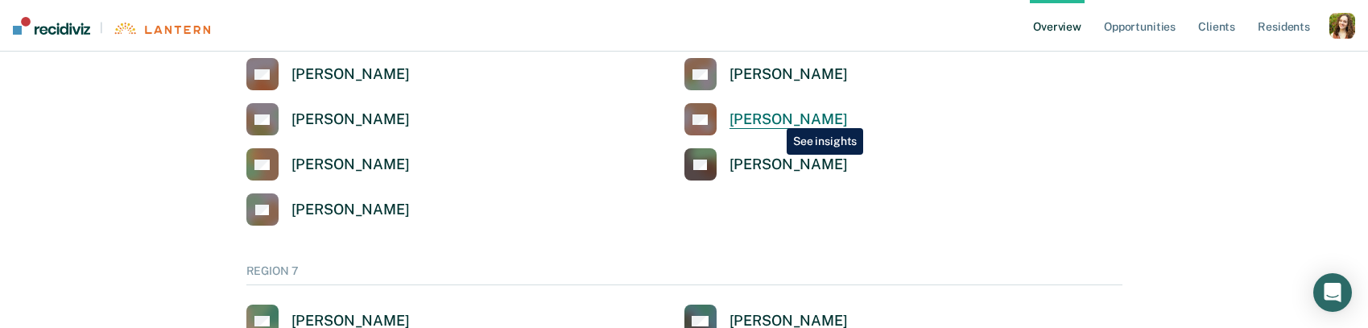
click at [775, 116] on div "[PERSON_NAME]" at bounding box center [789, 119] width 118 height 19
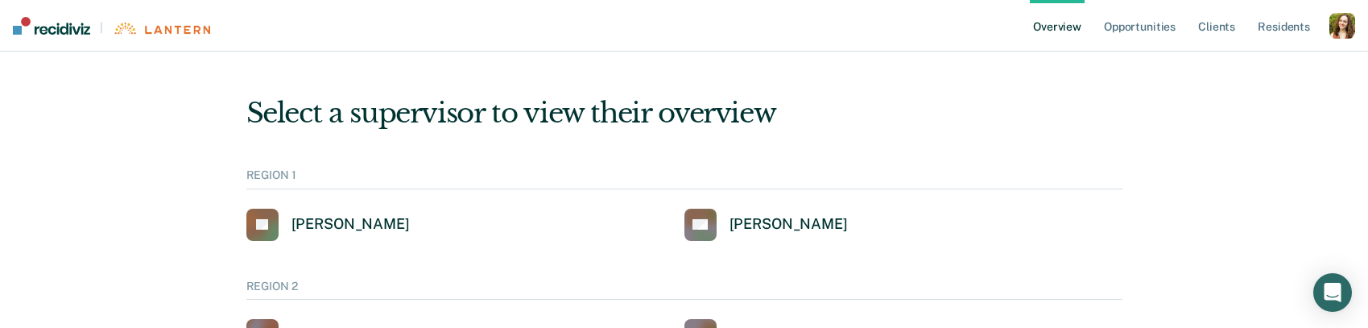
click at [1351, 26] on div "button" at bounding box center [1343, 26] width 26 height 26
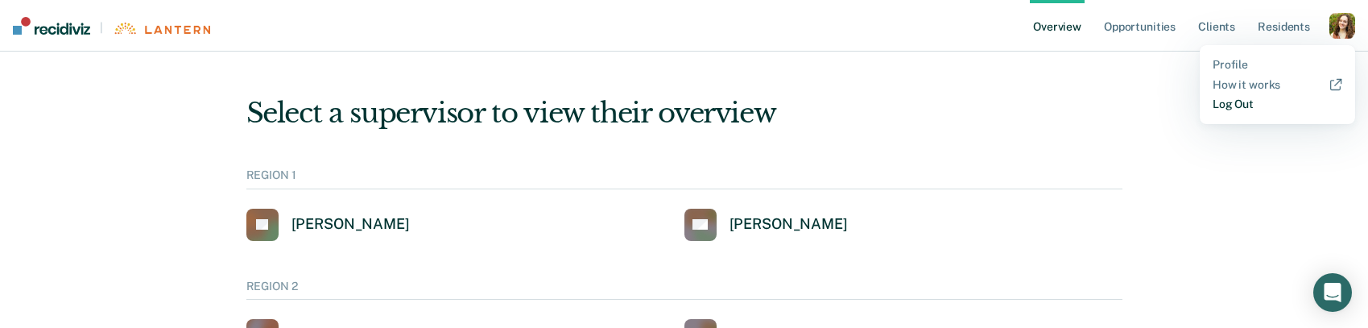
click at [1240, 104] on link "Log Out" at bounding box center [1278, 104] width 130 height 14
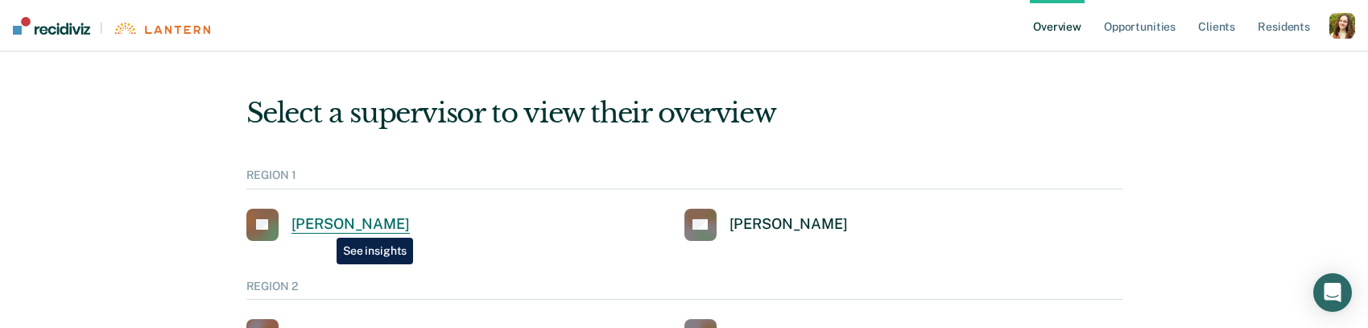
click at [325, 225] on div "Jaclyn E Kass" at bounding box center [351, 224] width 118 height 19
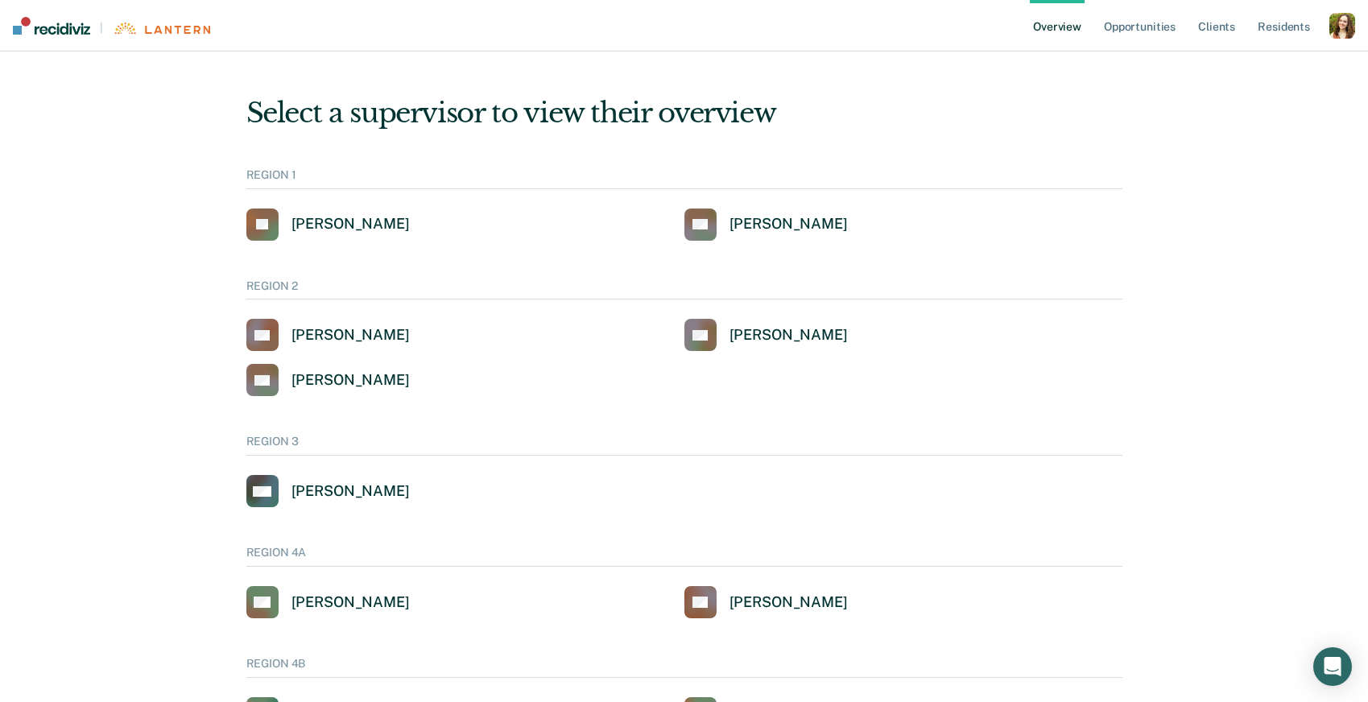
click at [1342, 29] on div "button" at bounding box center [1343, 26] width 26 height 26
click at [1244, 61] on link "Profile" at bounding box center [1278, 65] width 130 height 14
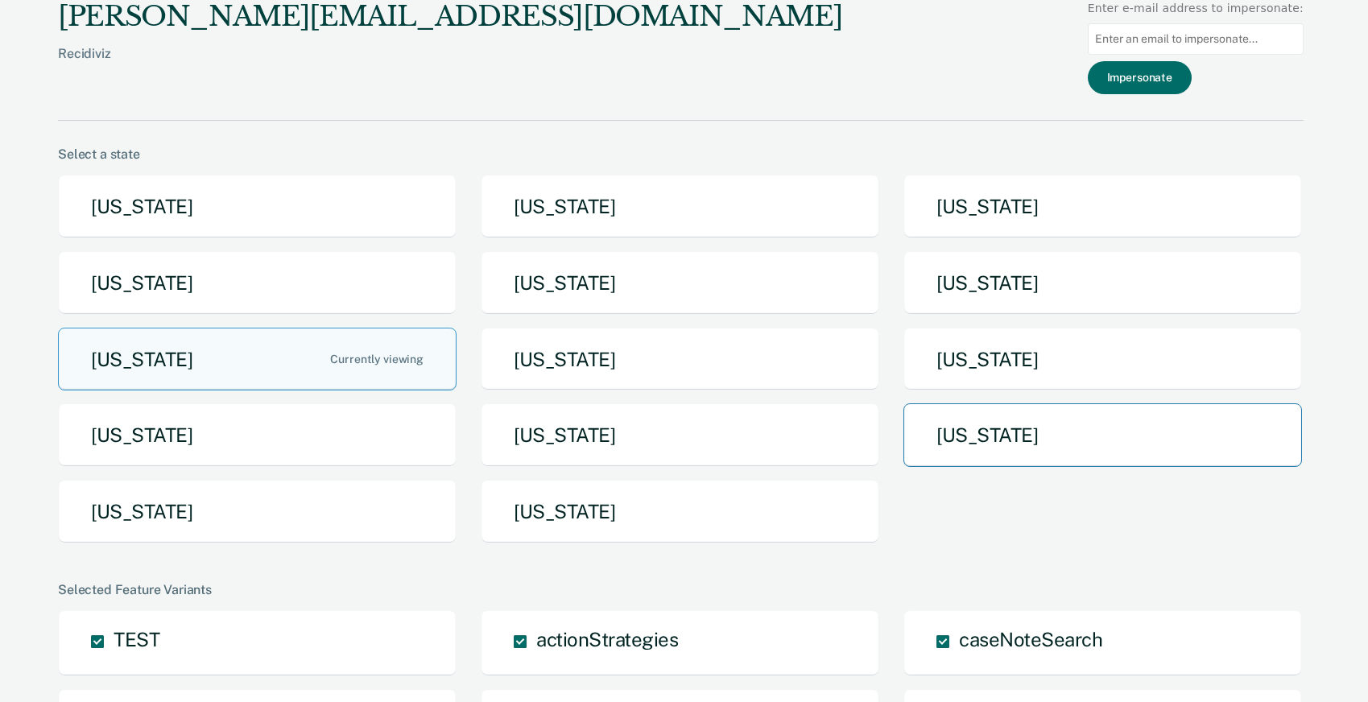
click at [1002, 441] on button "[US_STATE]" at bounding box center [1103, 435] width 399 height 64
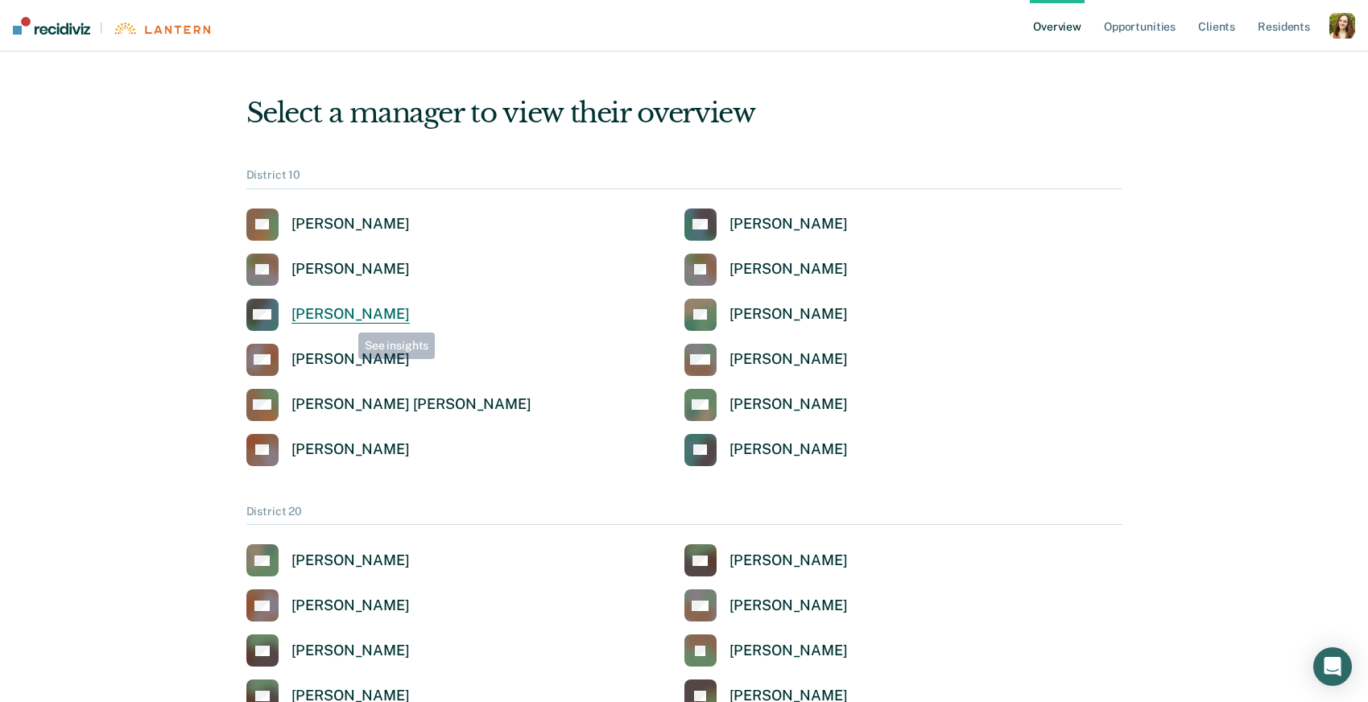
click at [343, 315] on div "Kelci Wright" at bounding box center [351, 314] width 118 height 19
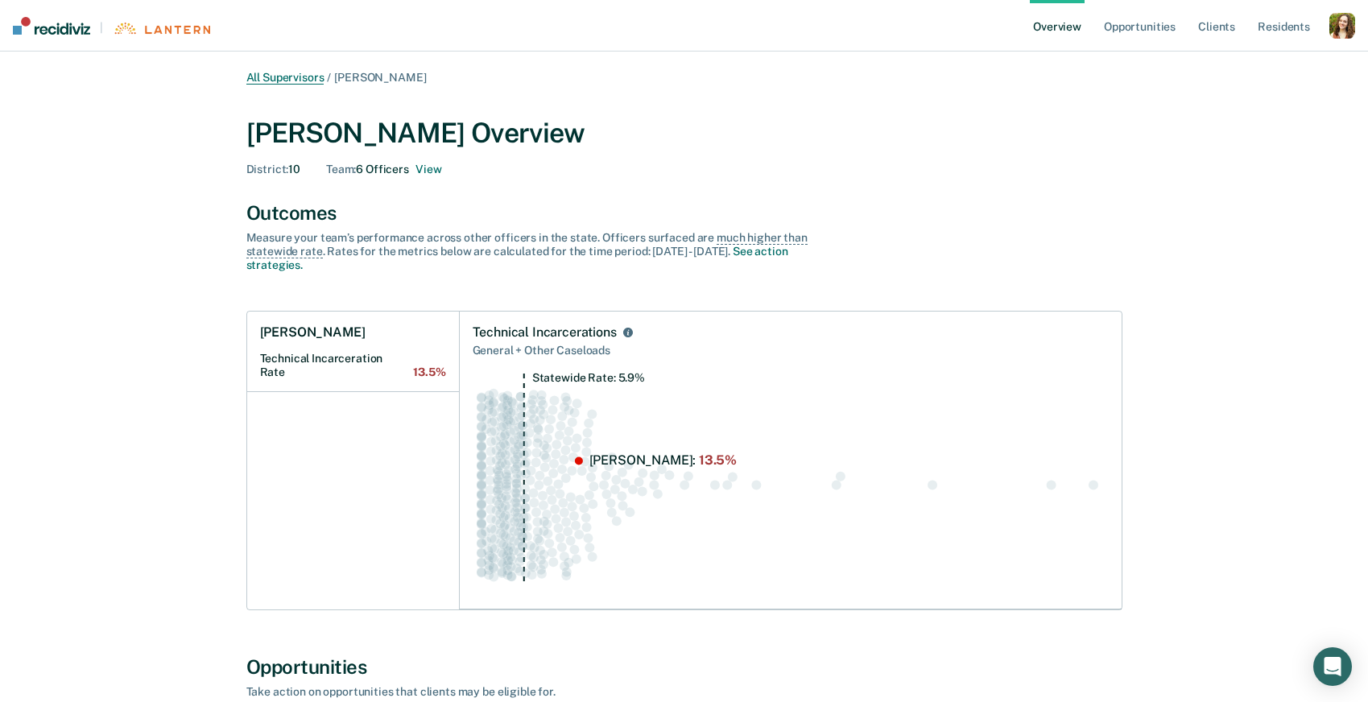
click at [290, 76] on link "All Supervisors" at bounding box center [285, 78] width 78 height 14
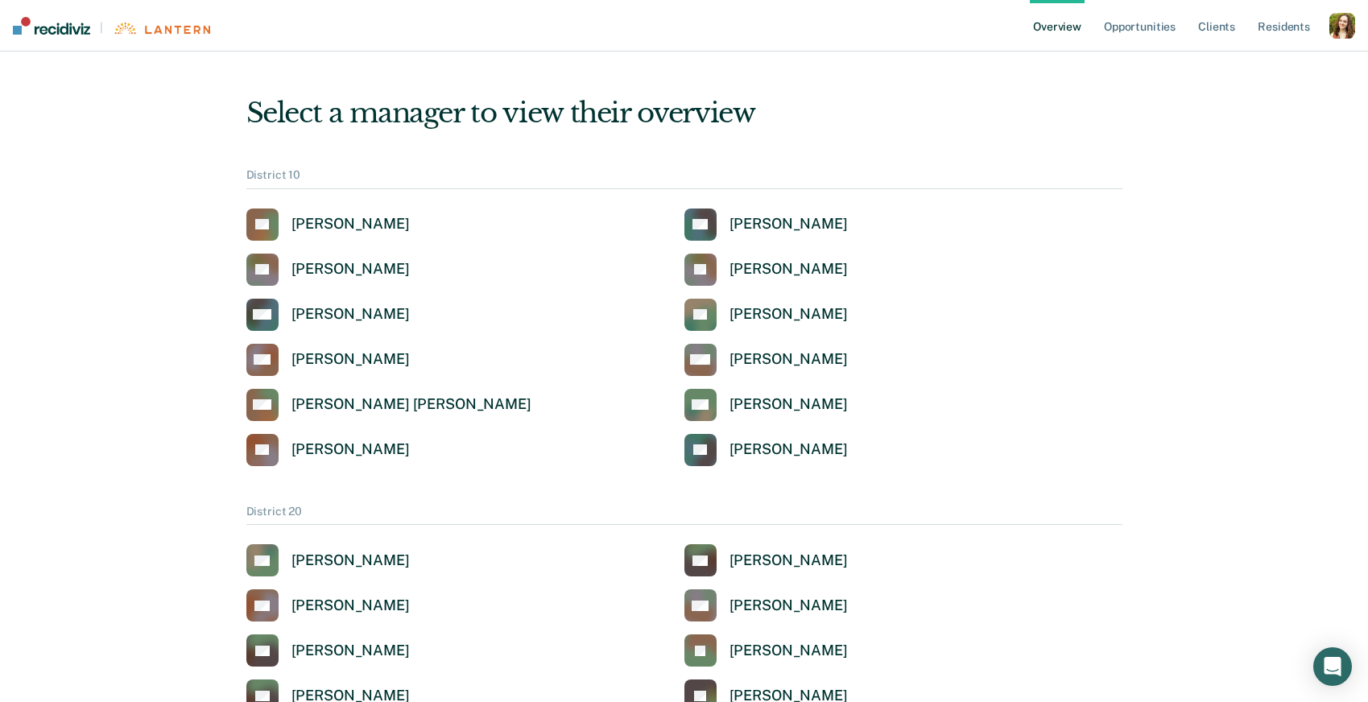
click at [1349, 36] on div "button" at bounding box center [1343, 26] width 26 height 26
click at [1243, 68] on link "Profile" at bounding box center [1278, 65] width 130 height 14
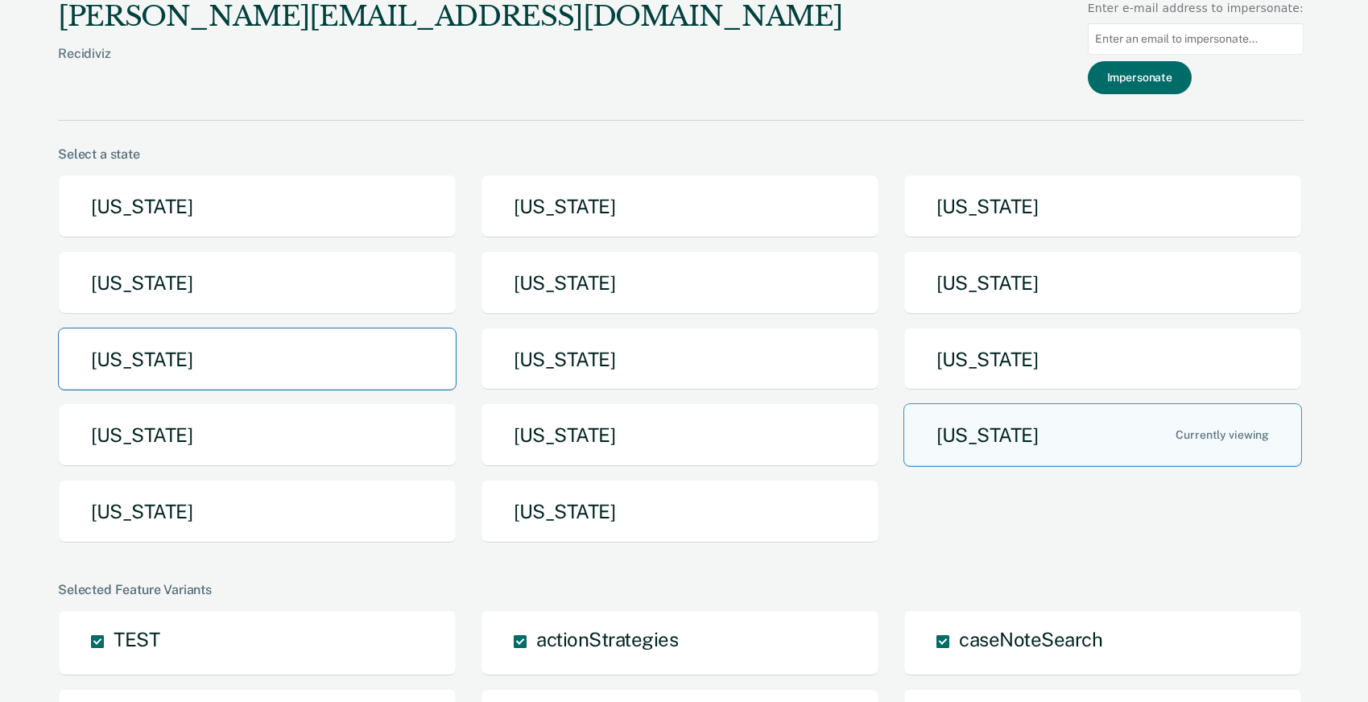
click at [383, 365] on button "Michigan" at bounding box center [257, 360] width 399 height 64
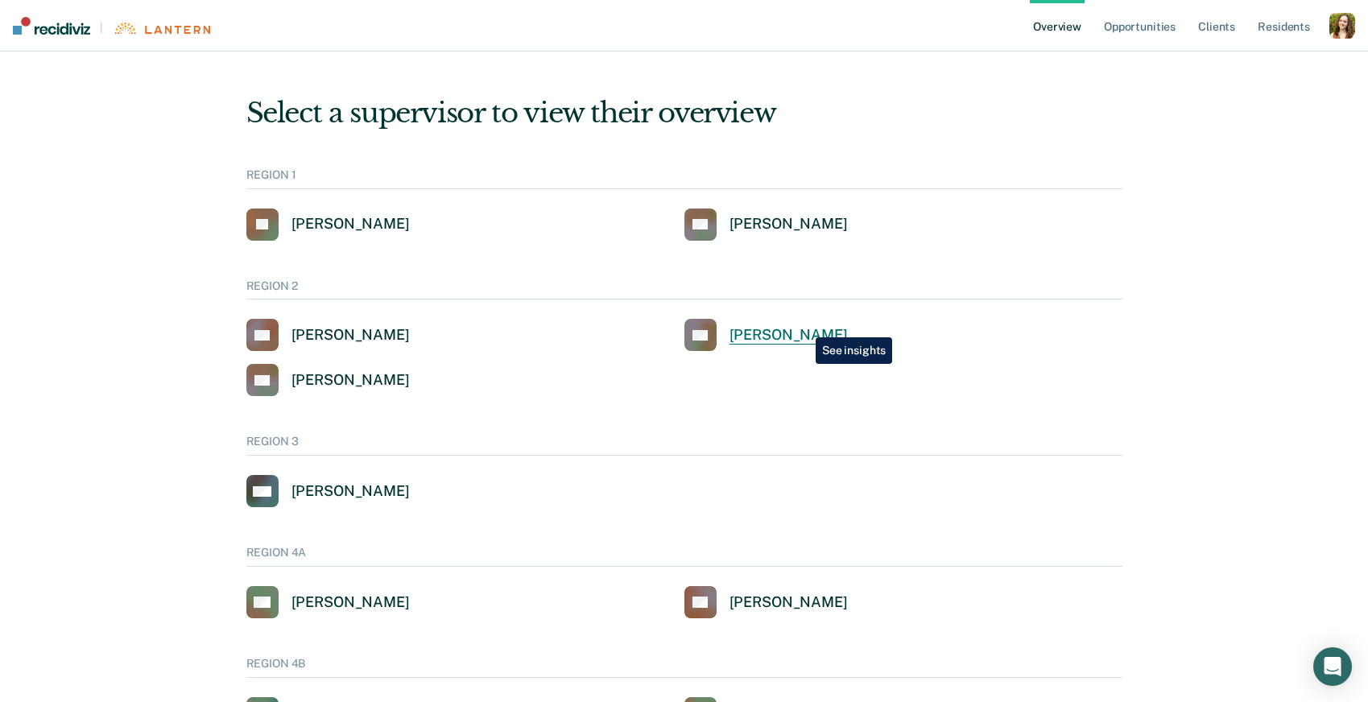
click at [804, 326] on div "[PERSON_NAME]" at bounding box center [789, 335] width 118 height 19
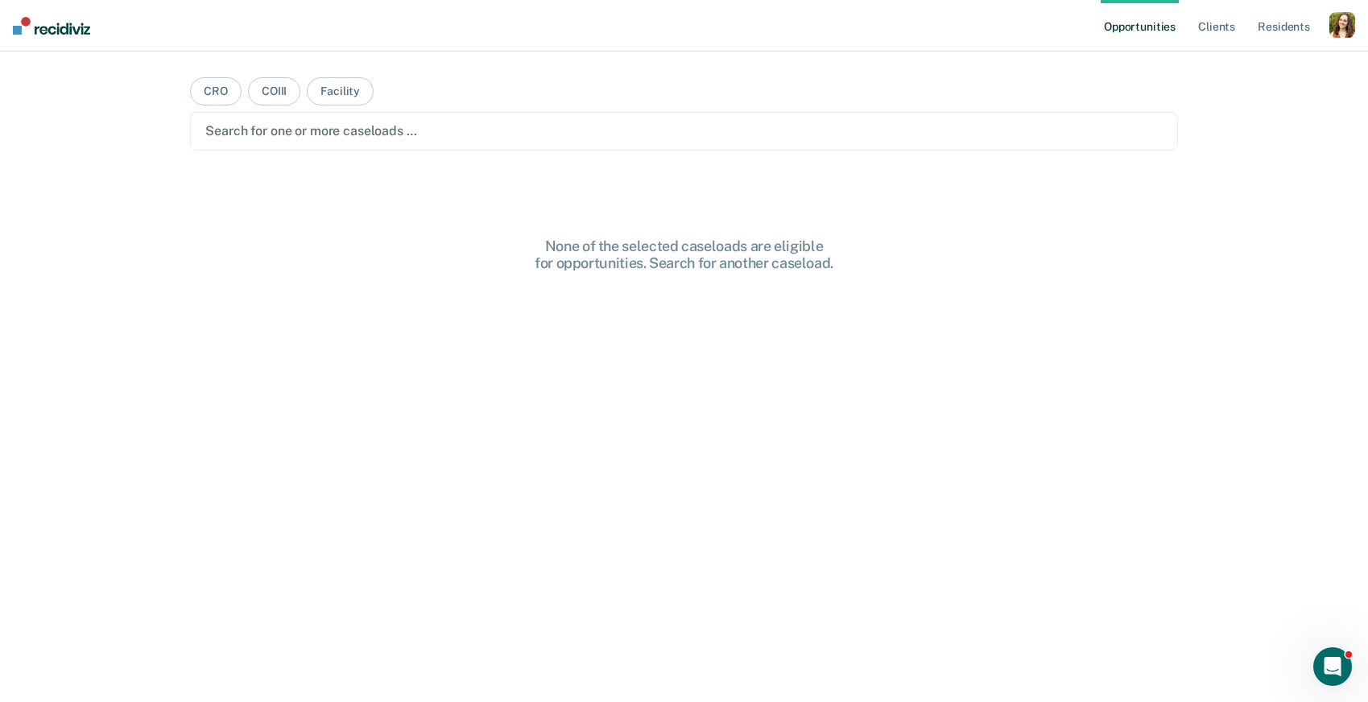
click at [1336, 37] on div "button" at bounding box center [1343, 25] width 26 height 26
click at [1230, 65] on link "Profile" at bounding box center [1278, 66] width 130 height 14
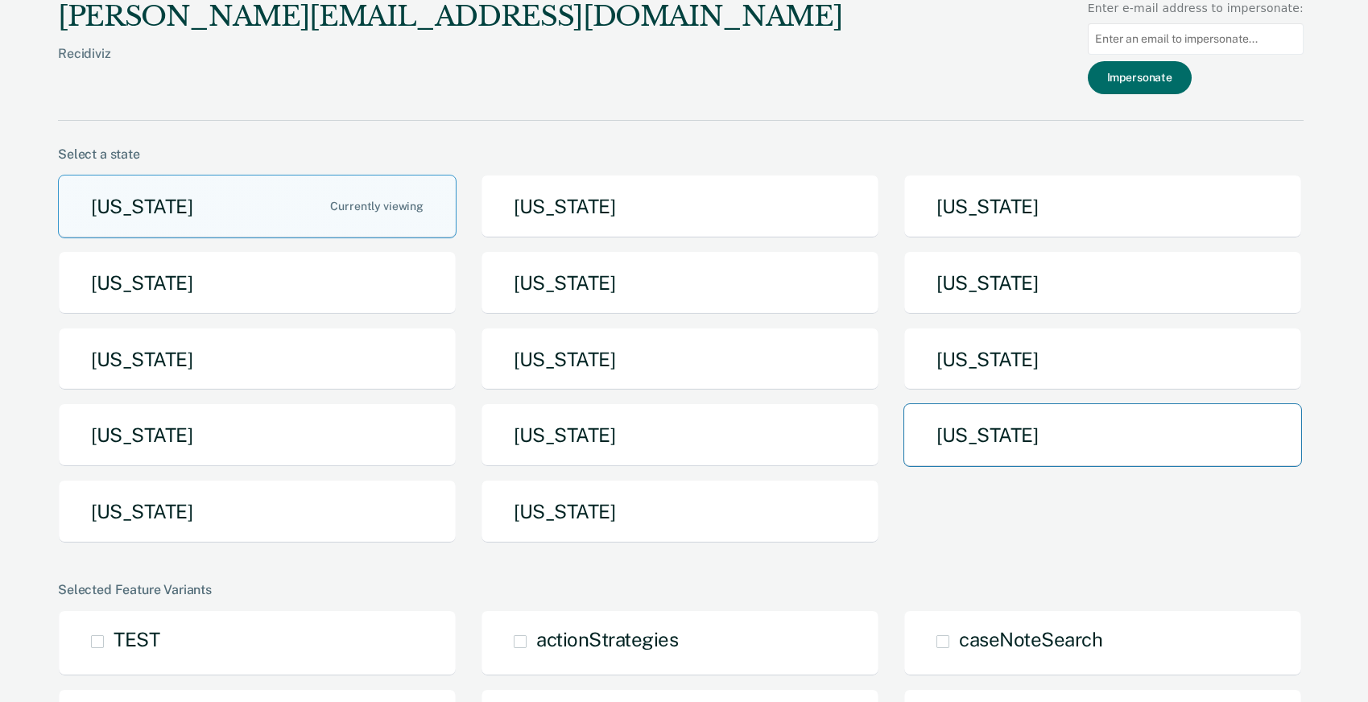
click at [1053, 456] on button "[US_STATE]" at bounding box center [1103, 435] width 399 height 64
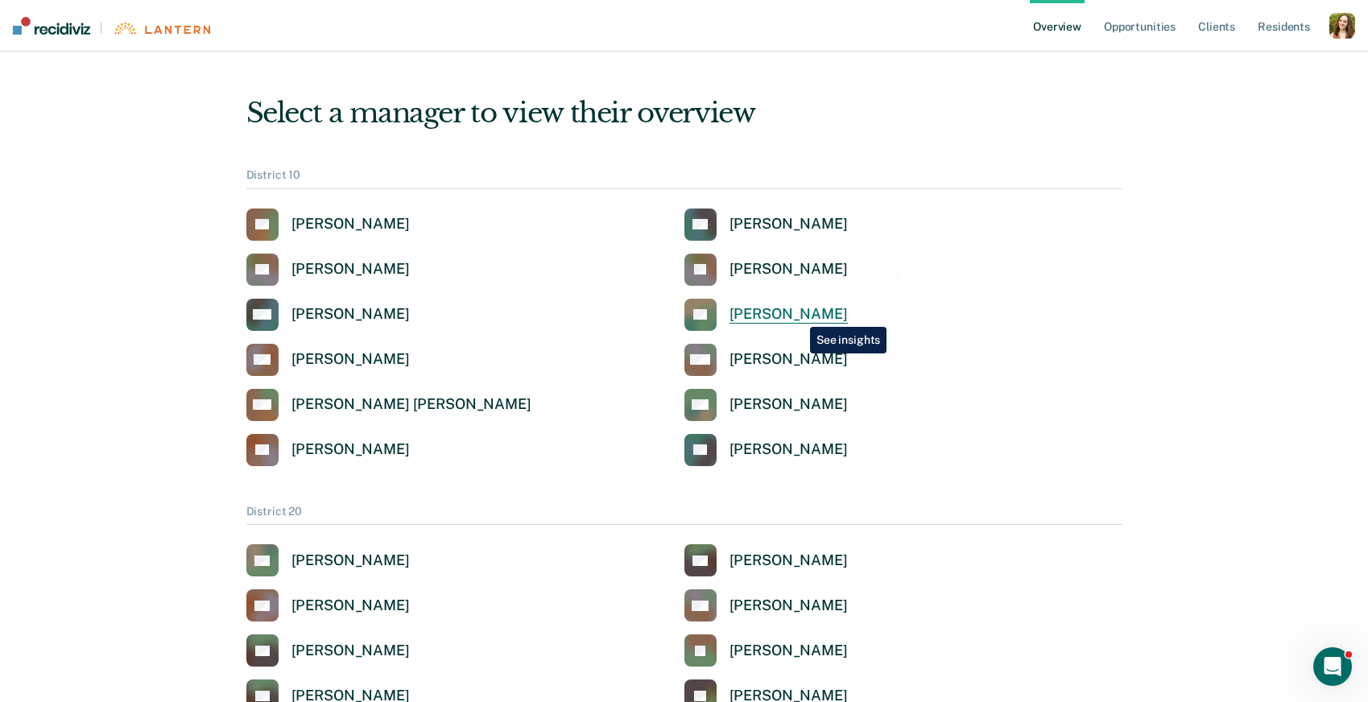
click at [798, 315] on div "[PERSON_NAME]" at bounding box center [789, 314] width 118 height 19
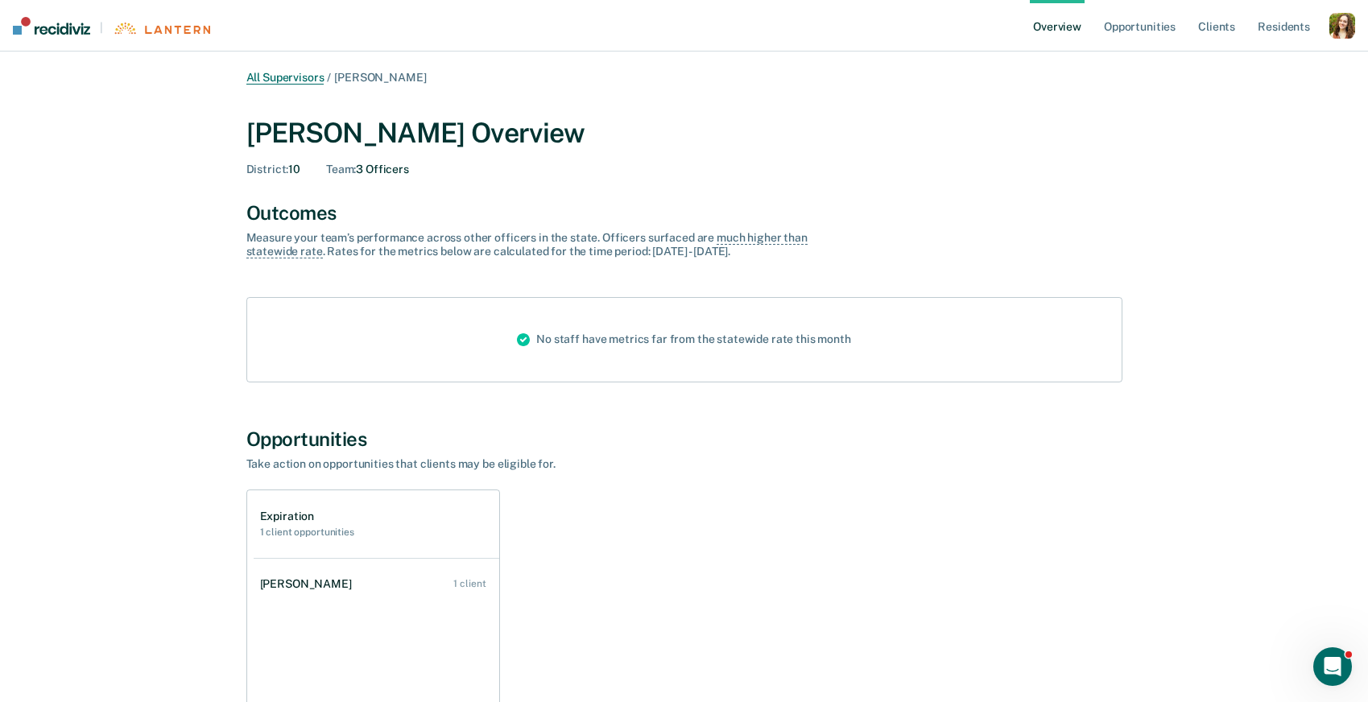
click at [313, 74] on link "All Supervisors" at bounding box center [285, 78] width 78 height 14
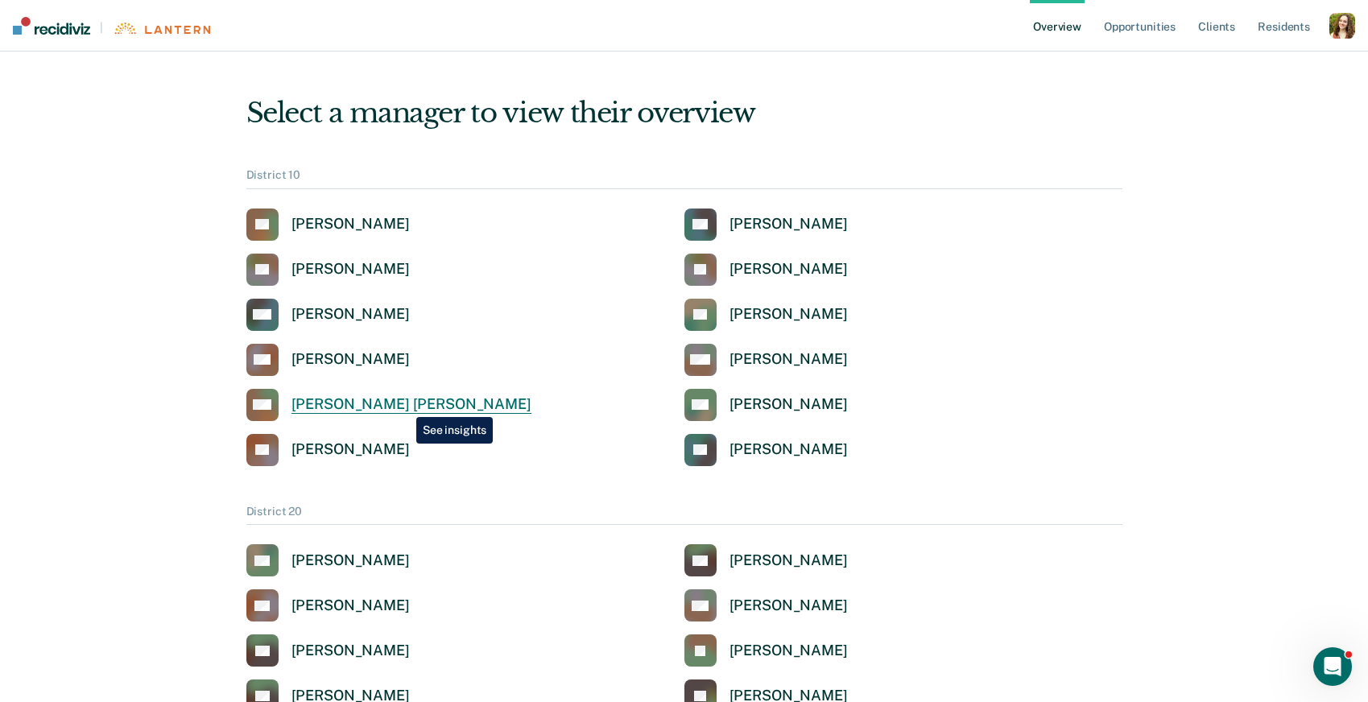
click at [404, 405] on div "Nikki Lynn Wiggins" at bounding box center [412, 404] width 240 height 19
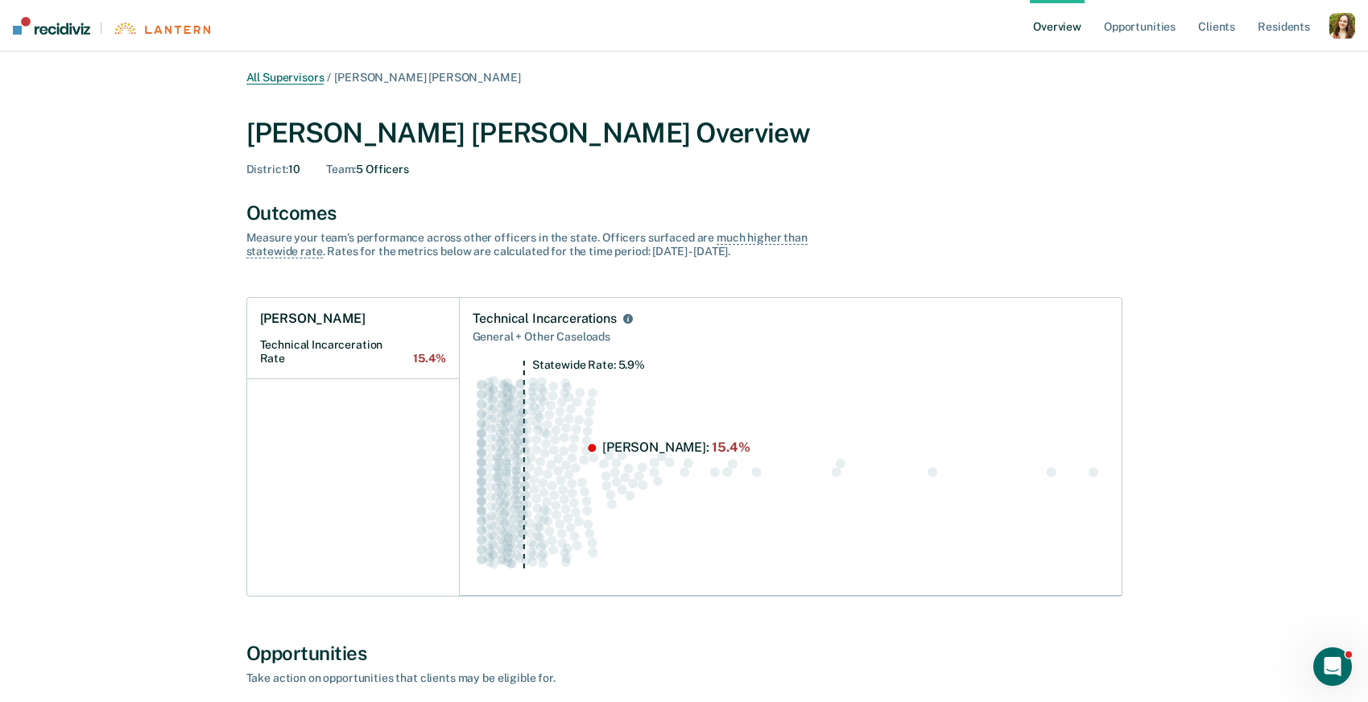
click at [302, 81] on link "All Supervisors" at bounding box center [285, 78] width 78 height 14
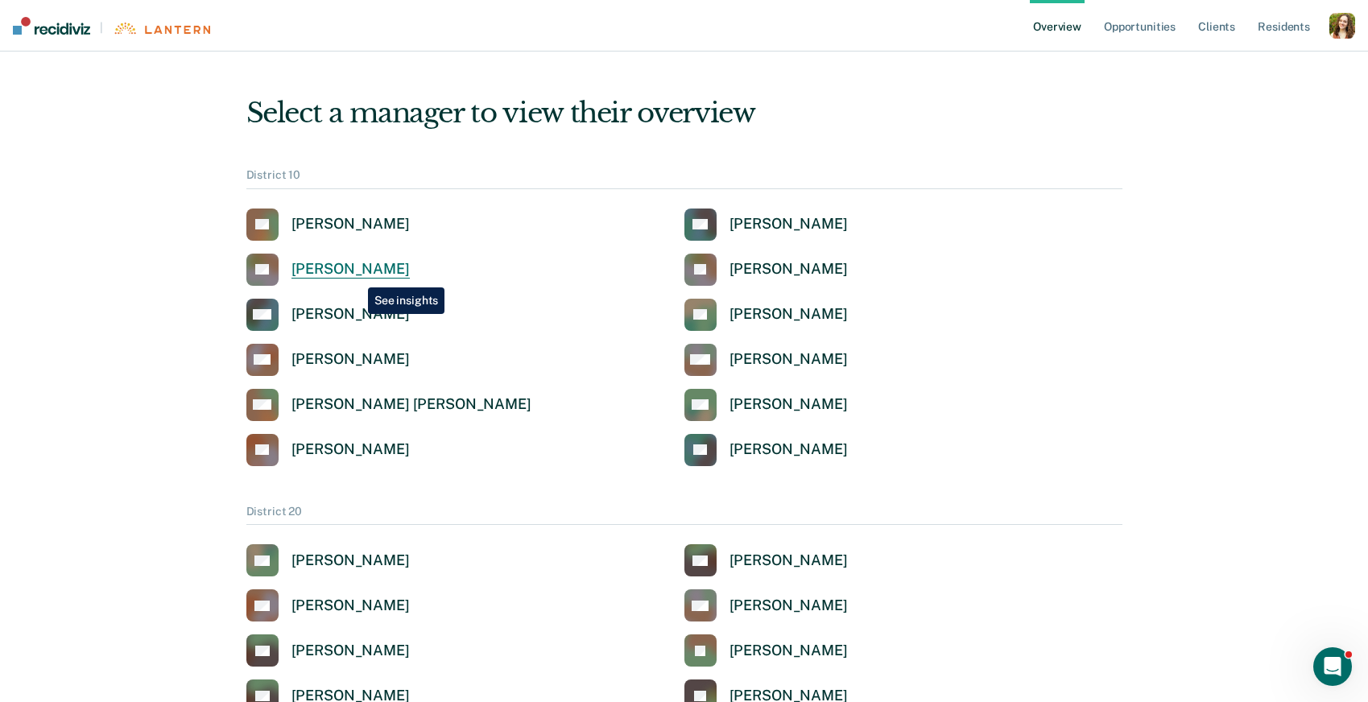
click at [356, 275] on div "David Tankersley" at bounding box center [351, 269] width 118 height 19
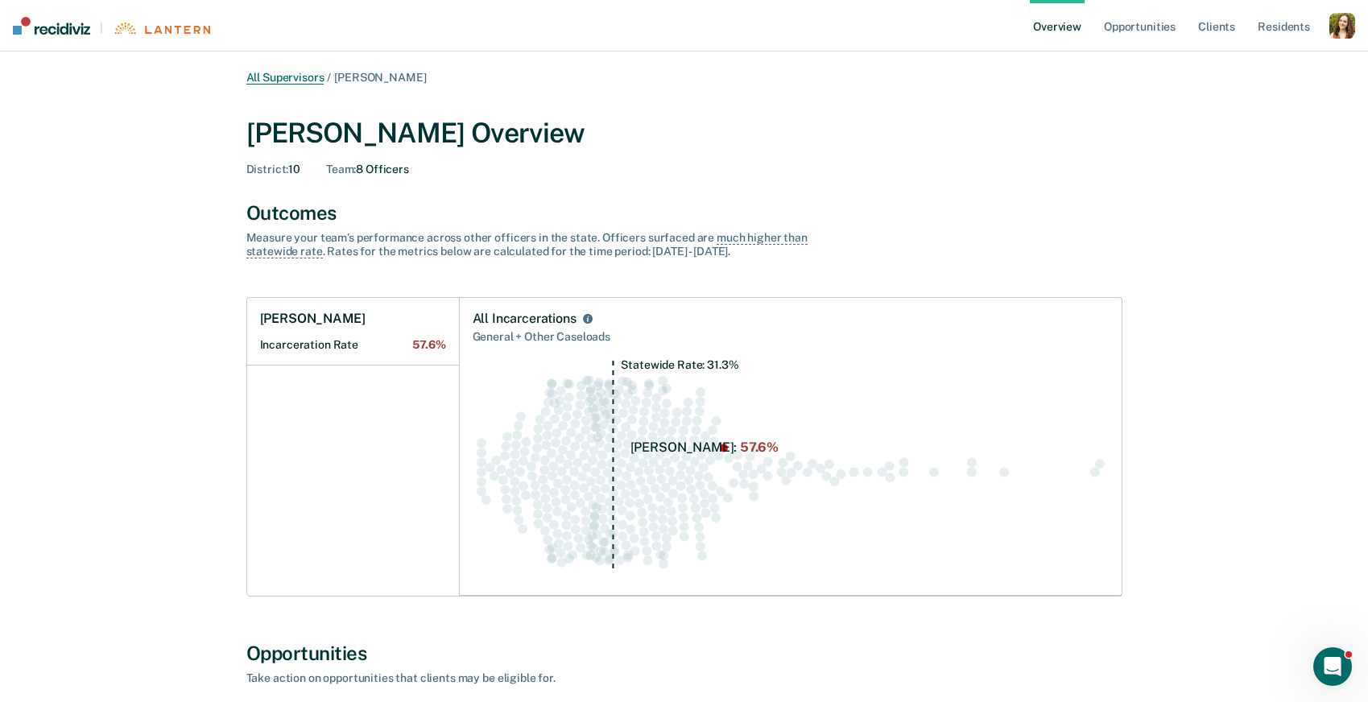
click at [315, 79] on link "All Supervisors" at bounding box center [285, 78] width 78 height 14
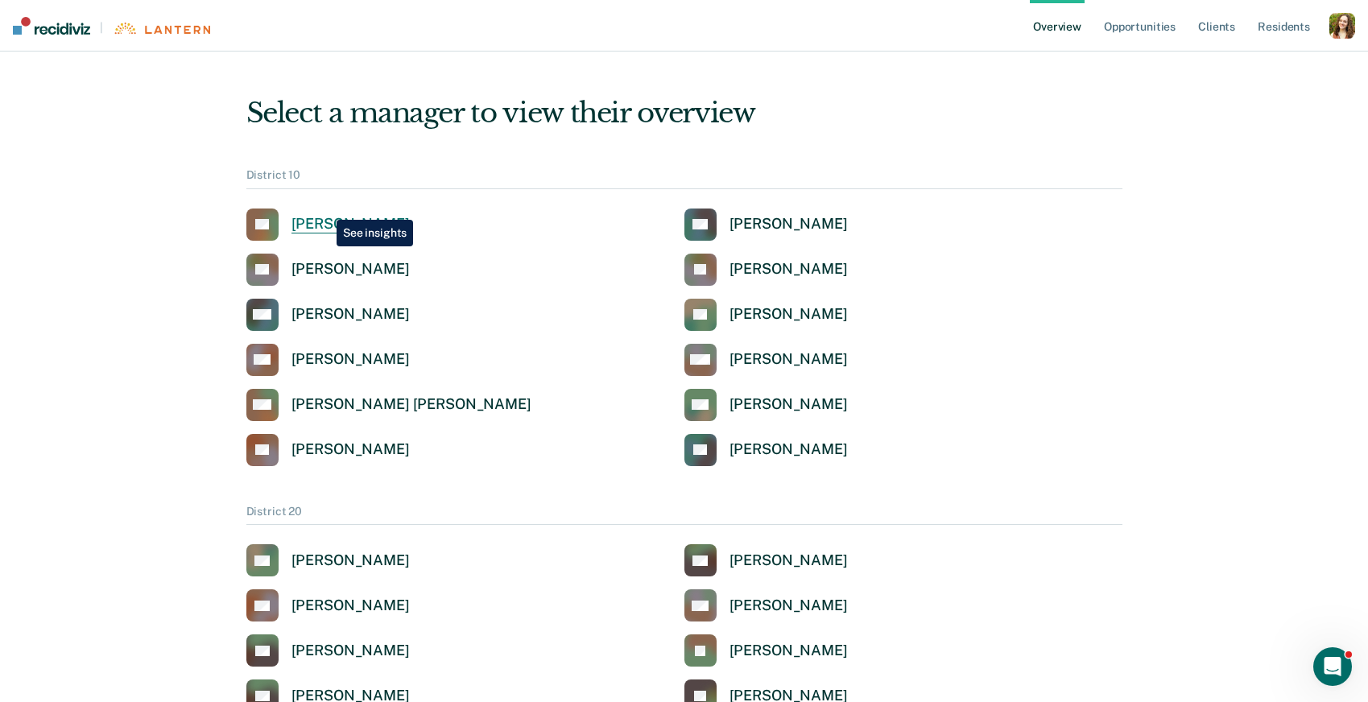
click at [326, 227] on div "Cecil Leforce" at bounding box center [351, 224] width 118 height 19
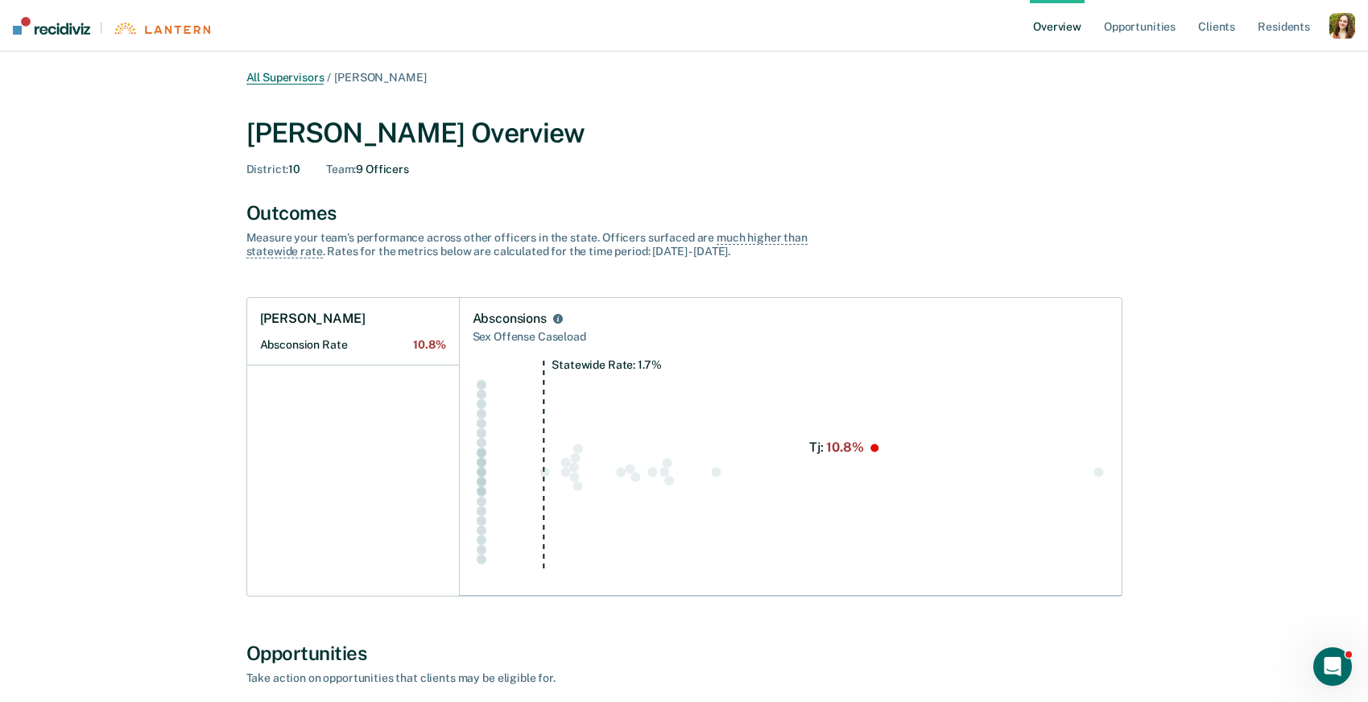
click at [296, 72] on link "All Supervisors" at bounding box center [285, 78] width 78 height 14
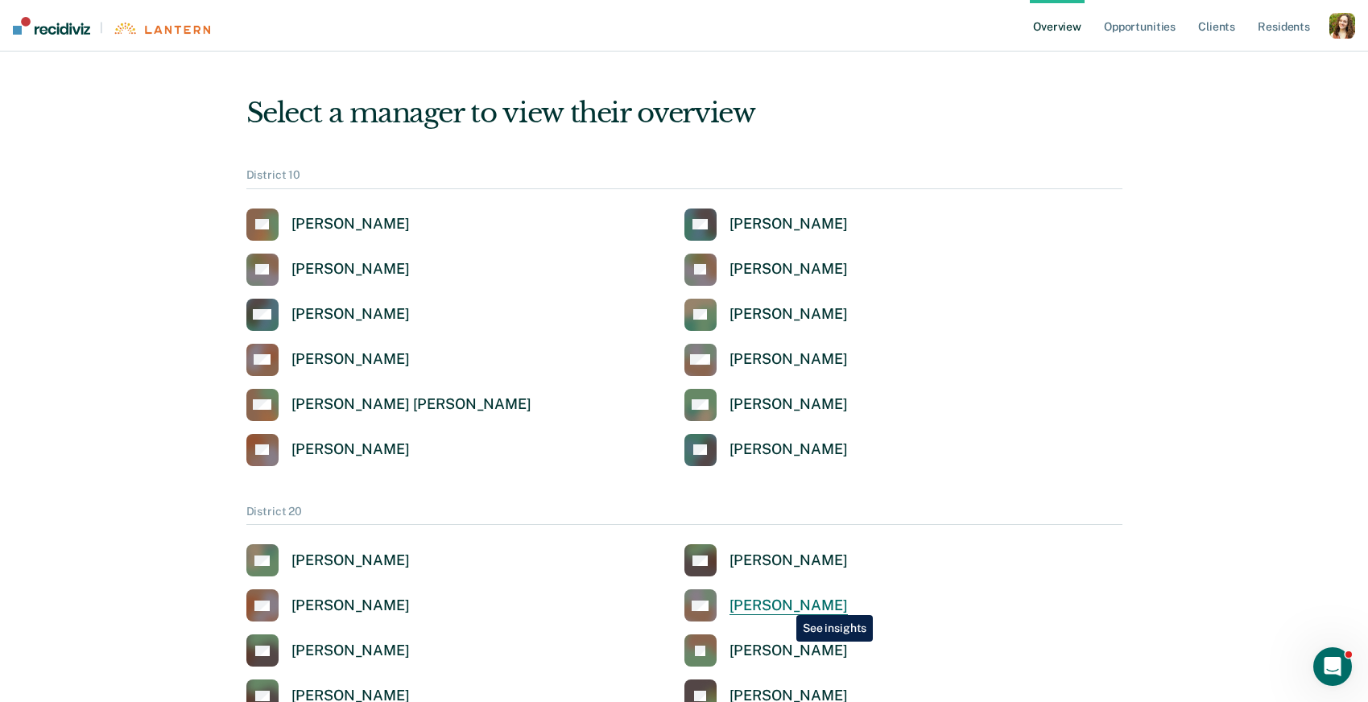
click at [781, 606] on div "Erin K. Monroe" at bounding box center [789, 606] width 118 height 19
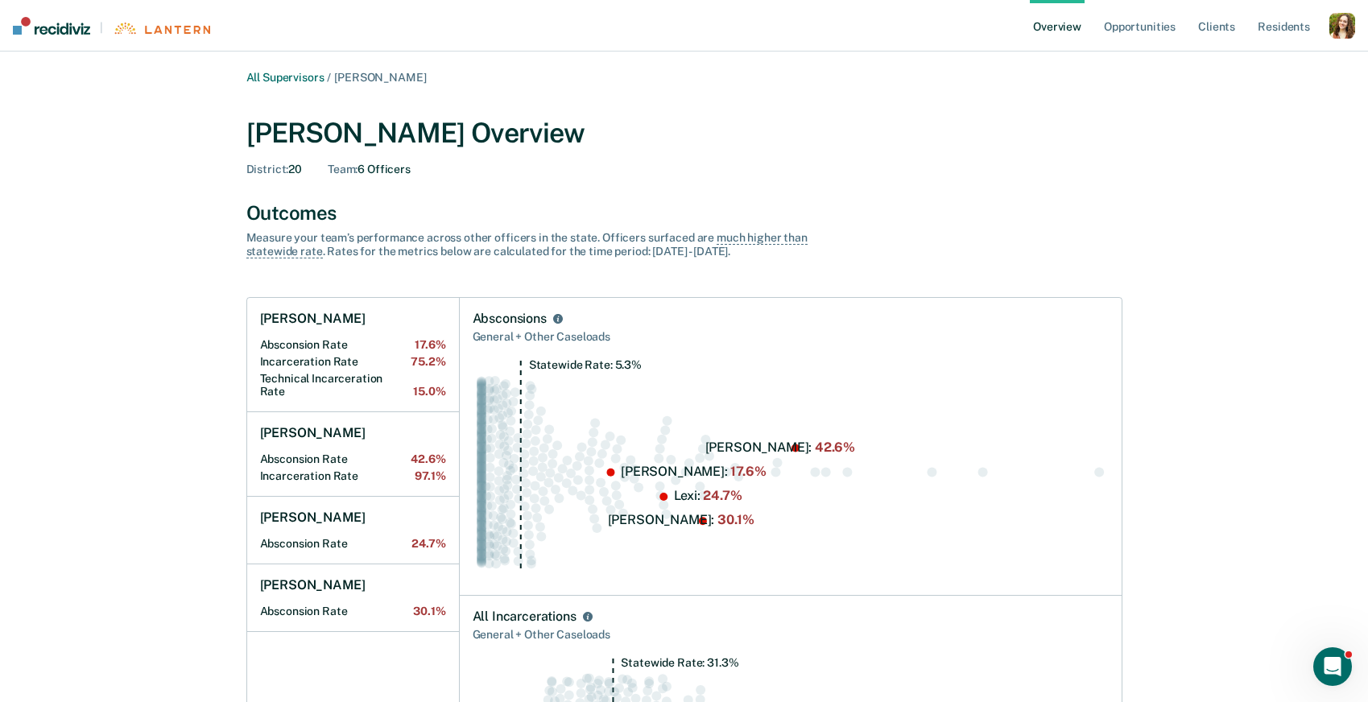
click at [1342, 31] on div "button" at bounding box center [1343, 26] width 26 height 26
click at [1247, 62] on link "Profile" at bounding box center [1278, 65] width 130 height 14
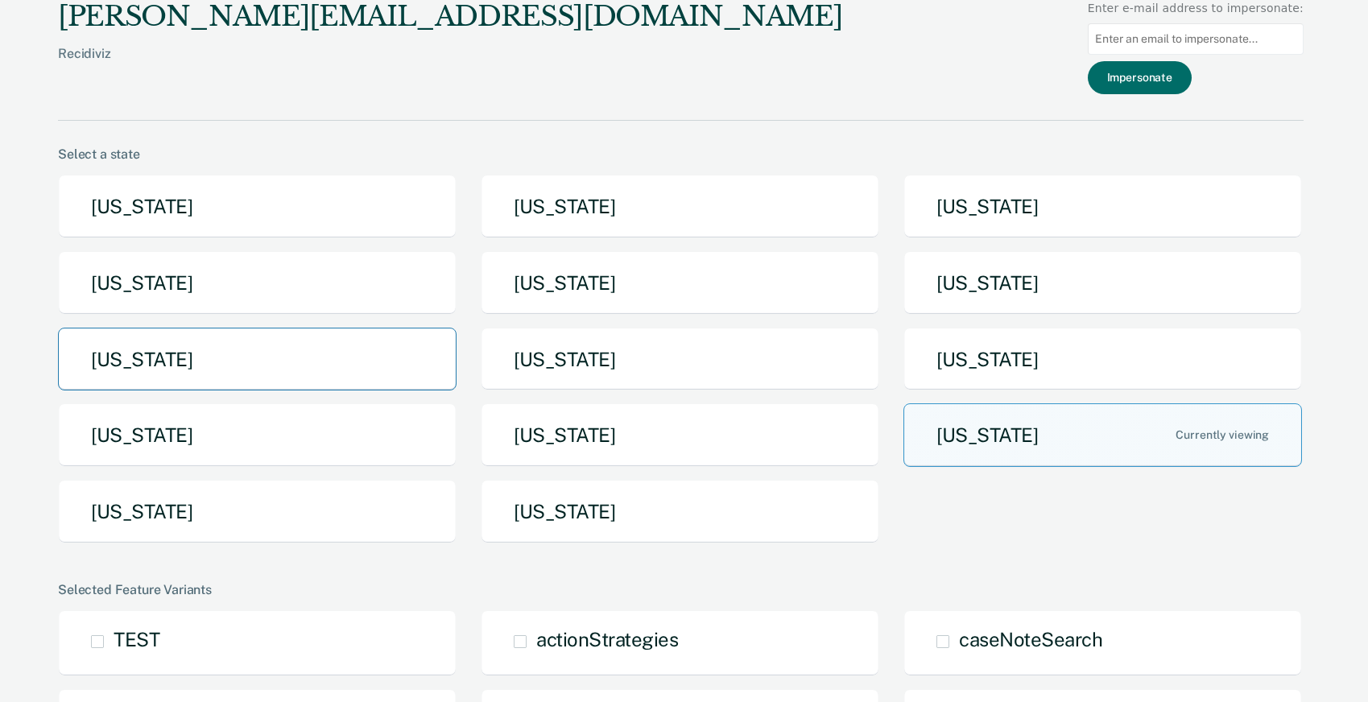
click at [381, 337] on button "[US_STATE]" at bounding box center [257, 360] width 399 height 64
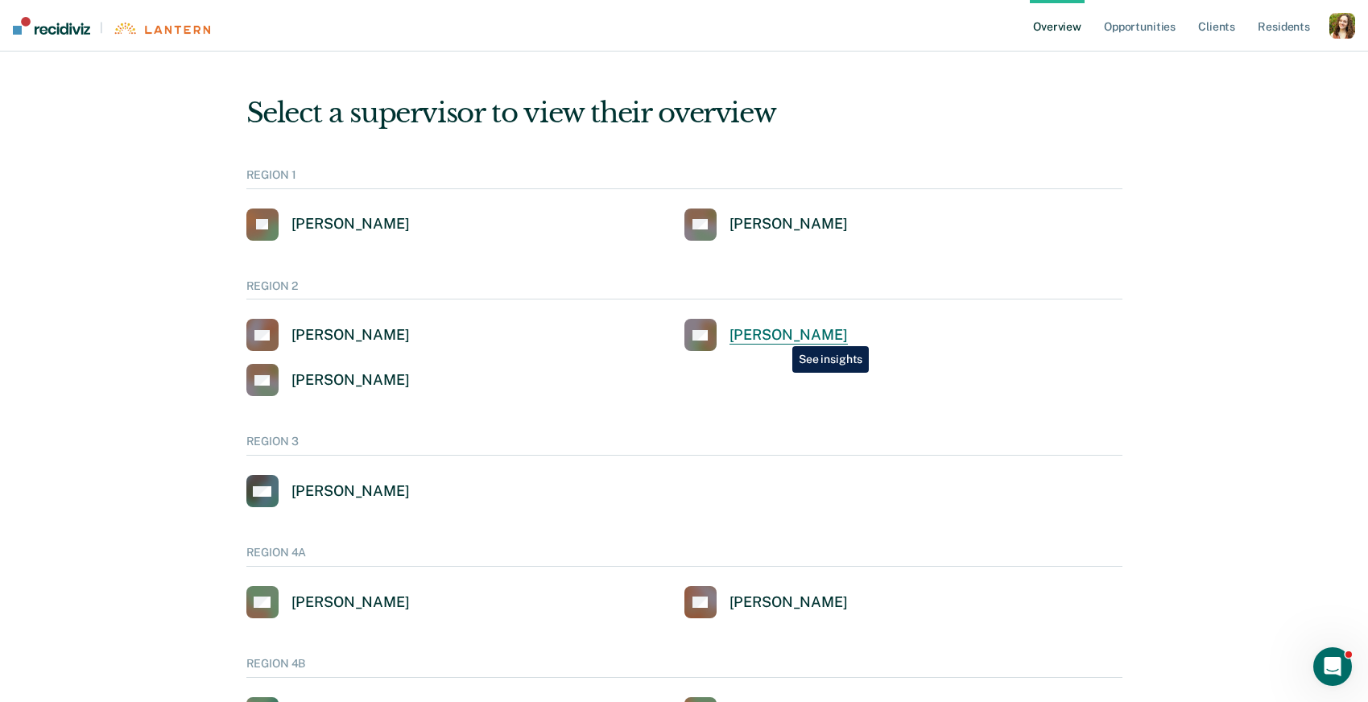
click at [780, 334] on div "[PERSON_NAME]" at bounding box center [789, 335] width 118 height 19
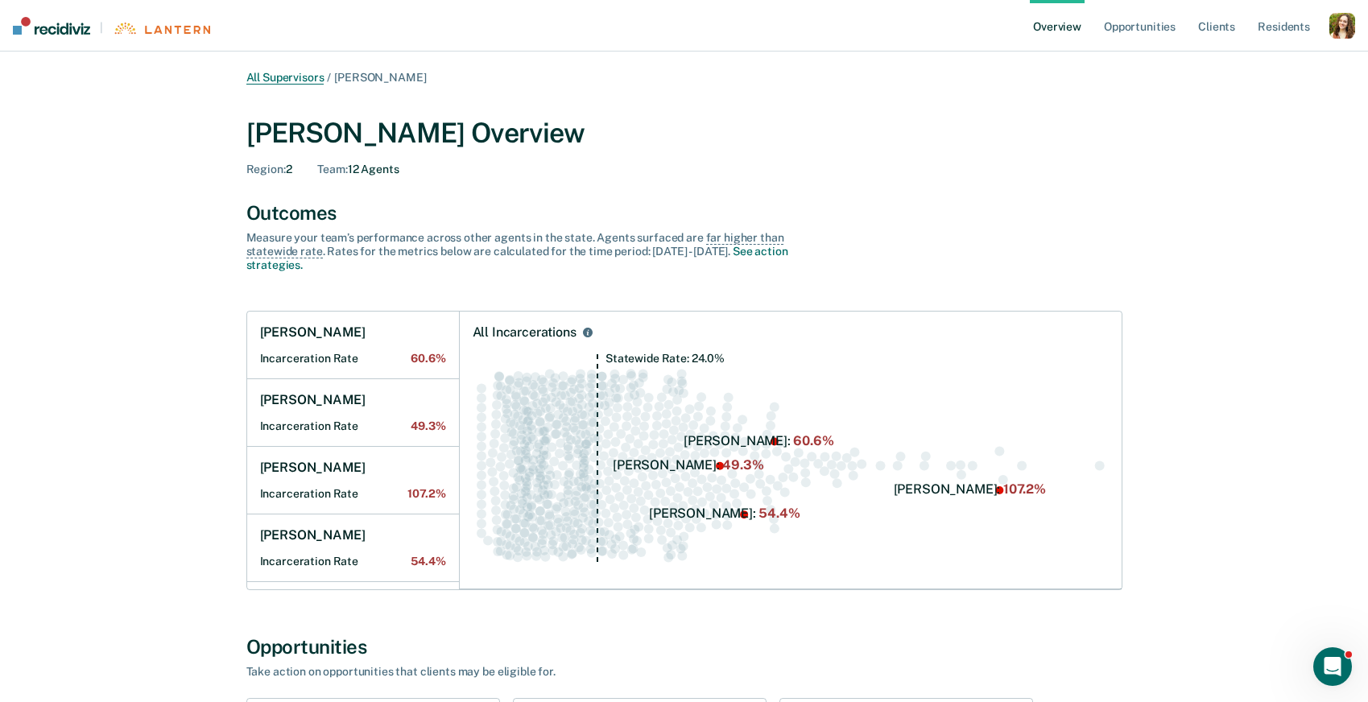
click at [307, 74] on link "All Supervisors" at bounding box center [285, 78] width 78 height 14
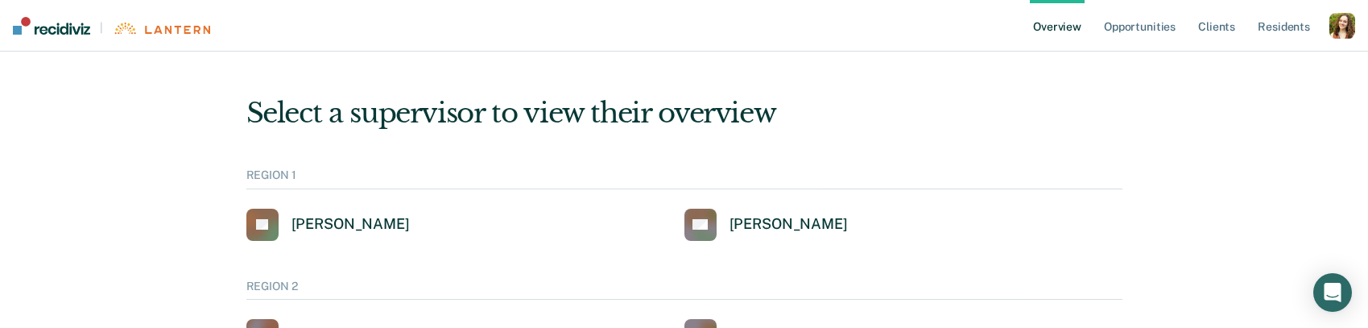
click at [1347, 21] on div "button" at bounding box center [1343, 26] width 26 height 26
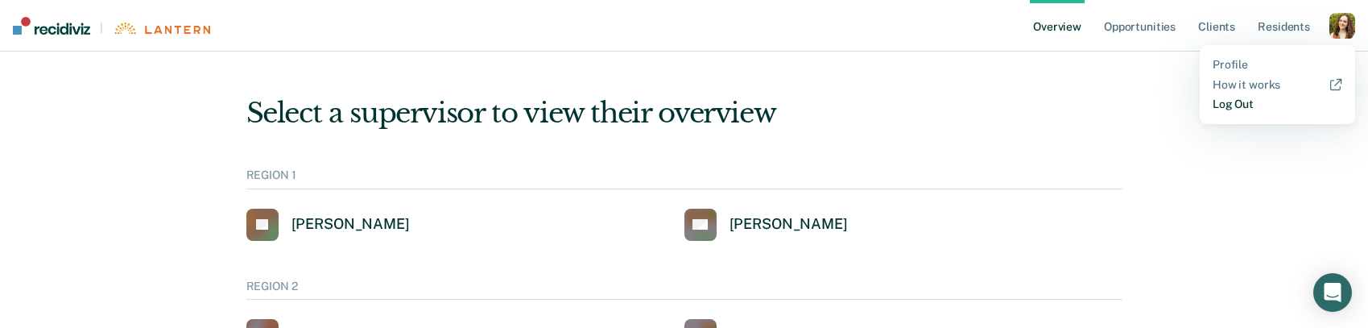
click at [1239, 108] on link "Log Out" at bounding box center [1278, 104] width 130 height 14
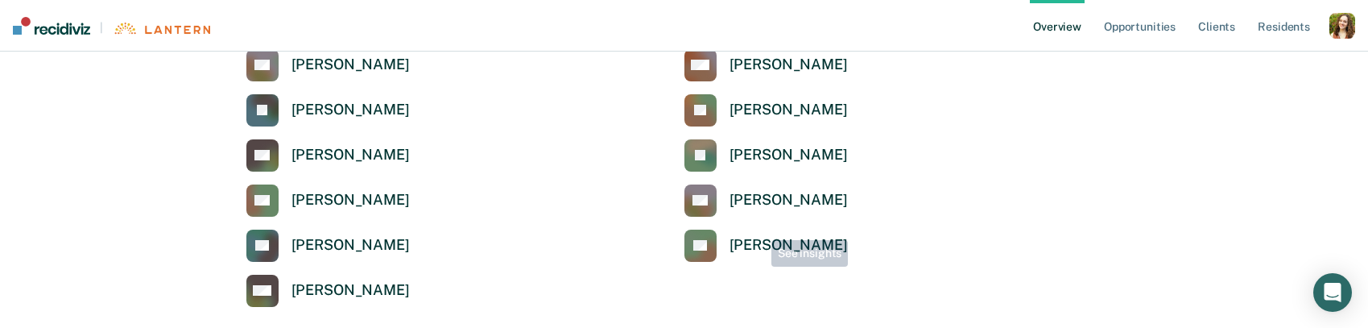
scroll to position [830, 0]
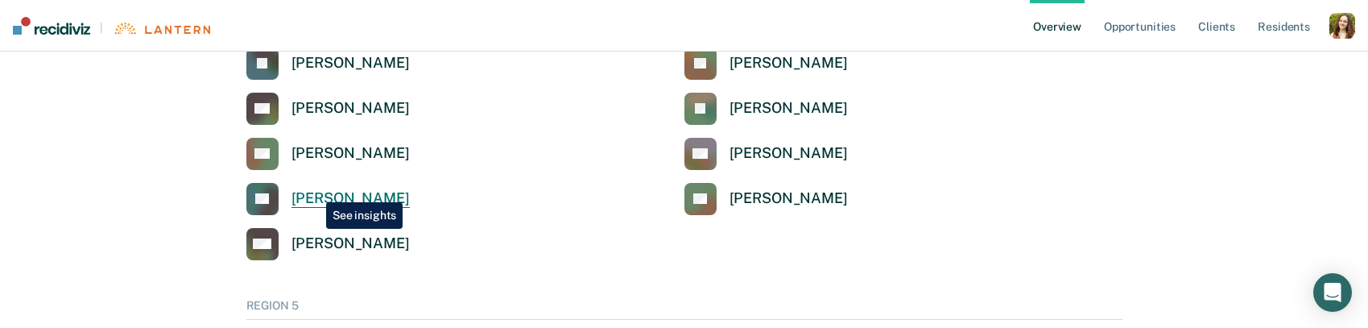
click at [314, 190] on div "[PERSON_NAME]" at bounding box center [351, 198] width 118 height 19
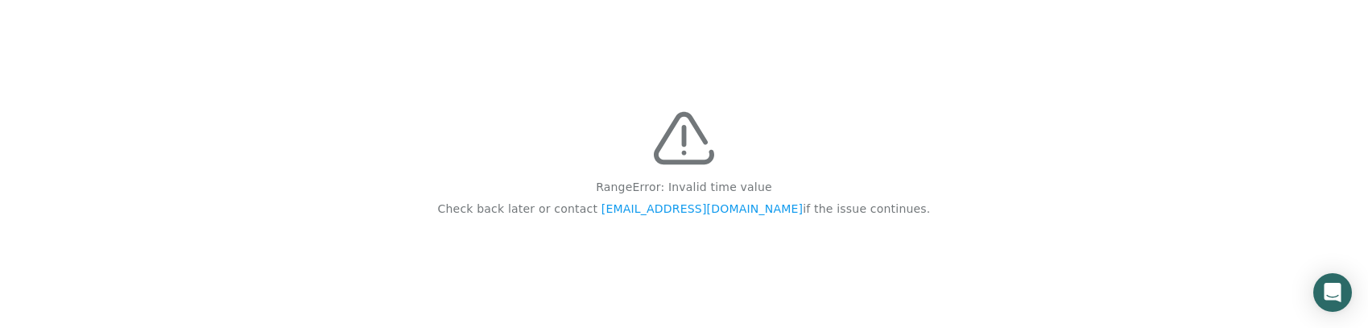
click at [865, 189] on div "RangeError: Invalid time value Check back later or contact feedback@recidiviz.o…" at bounding box center [684, 164] width 1368 height 328
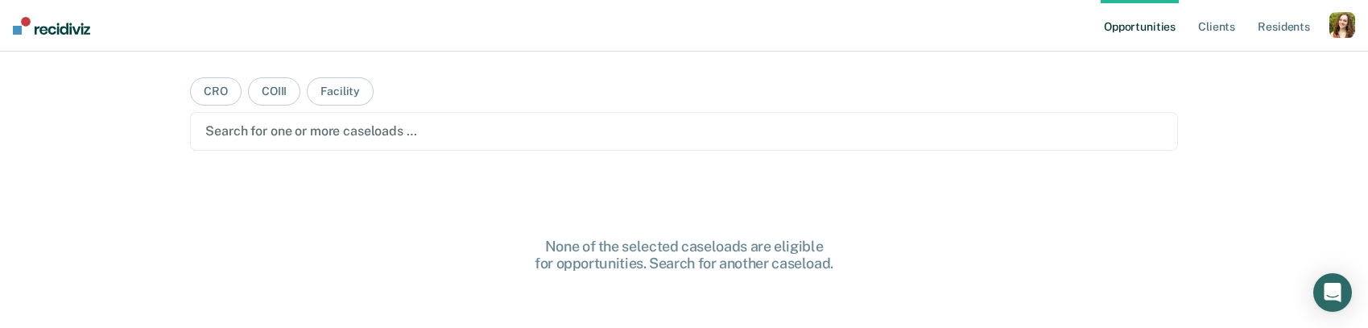
click at [1347, 25] on div "button" at bounding box center [1343, 25] width 26 height 26
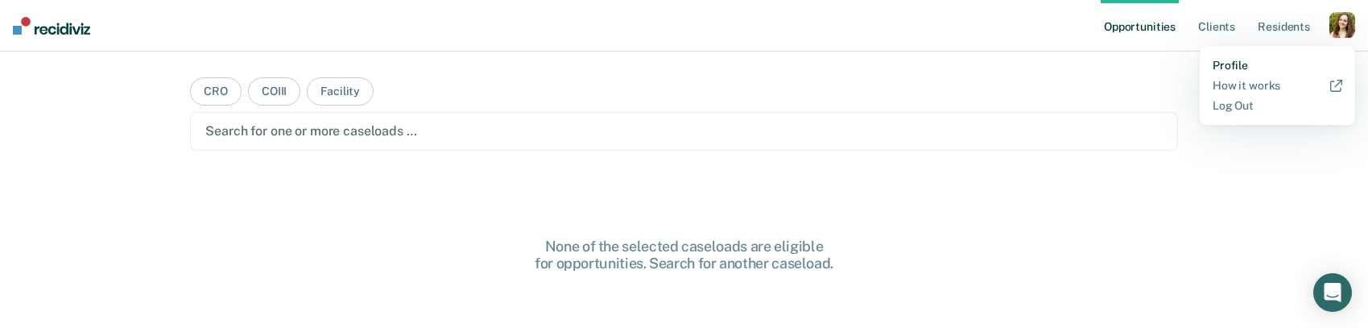
click at [1239, 65] on link "Profile" at bounding box center [1278, 66] width 130 height 14
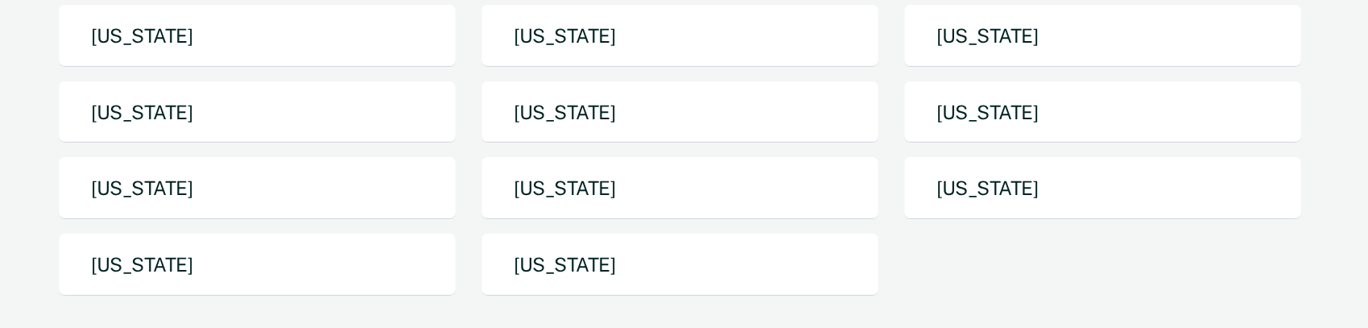
scroll to position [251, 0]
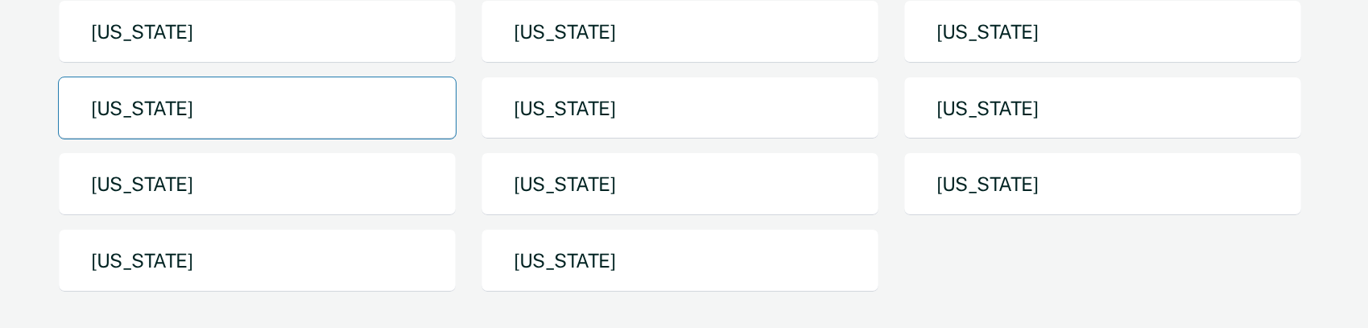
click at [341, 111] on button "[US_STATE]" at bounding box center [257, 109] width 399 height 64
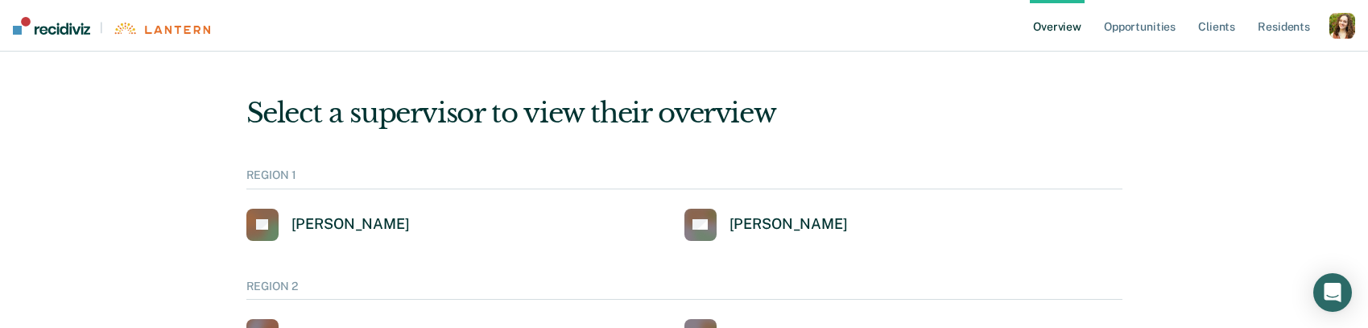
scroll to position [6, 0]
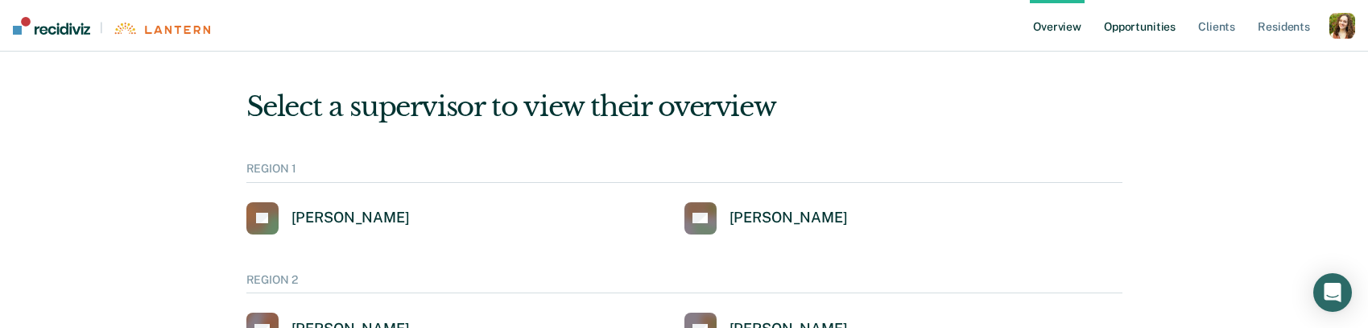
click at [1153, 32] on link "Opportunities" at bounding box center [1140, 26] width 78 height 52
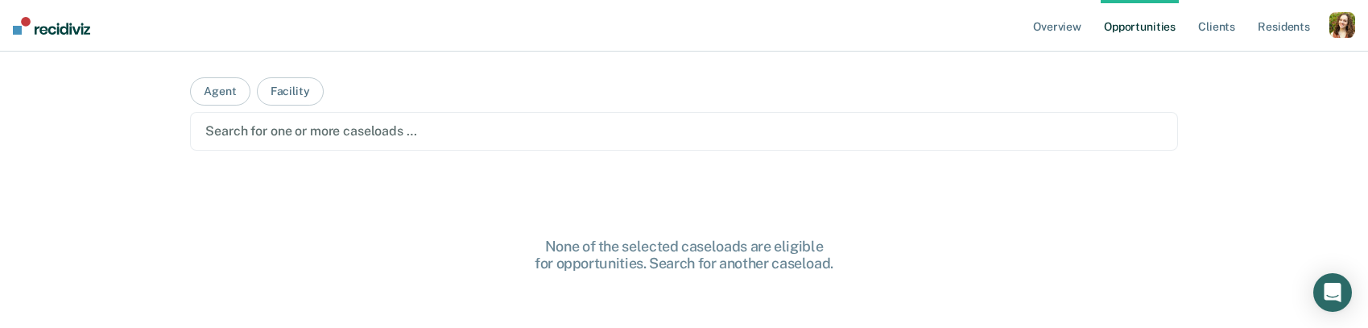
click at [550, 132] on div "Search for one or more caseloads …" at bounding box center [683, 131] width 987 height 39
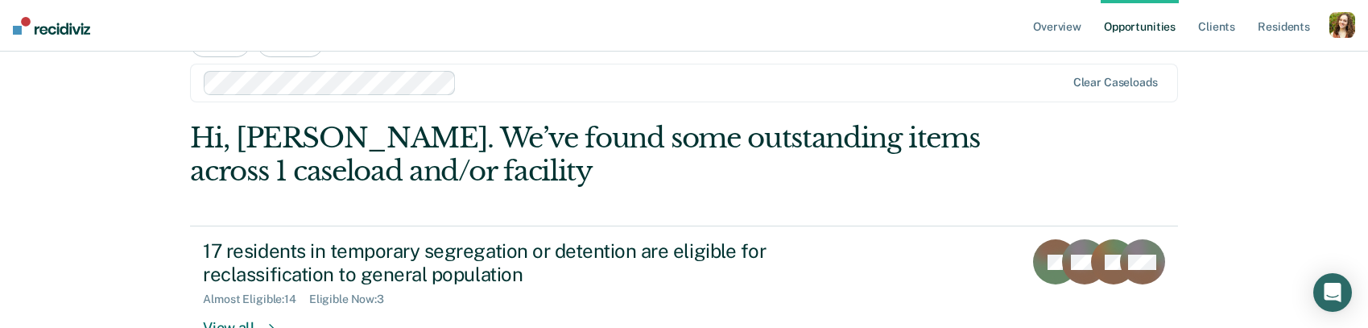
scroll to position [119, 0]
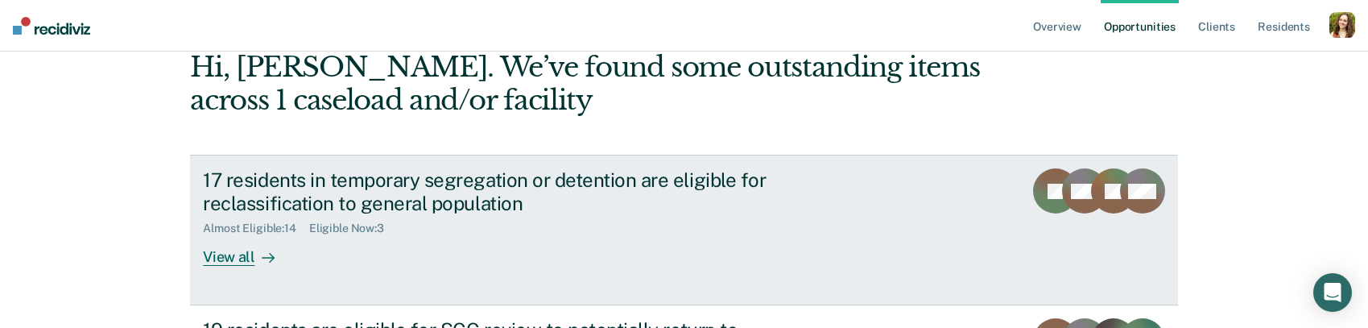
click at [350, 209] on div "17 residents in temporary segregation or detention are eligible for reclassific…" at bounding box center [485, 191] width 565 height 47
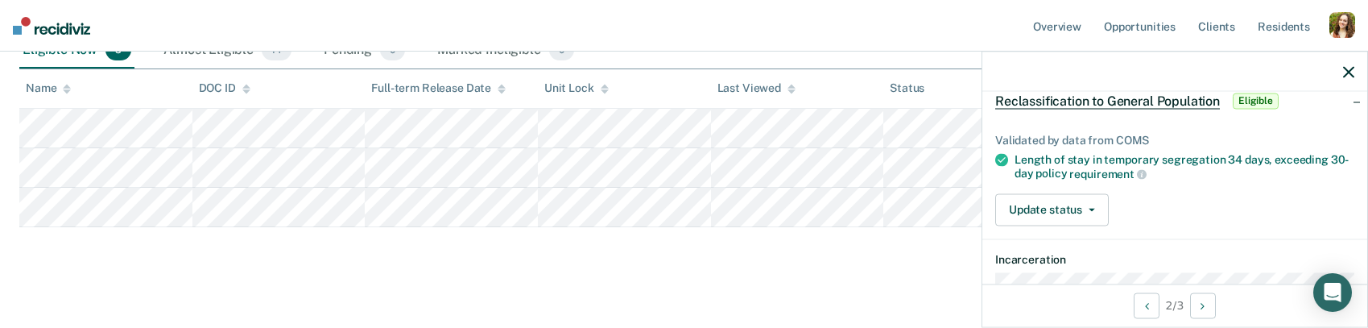
scroll to position [14, 0]
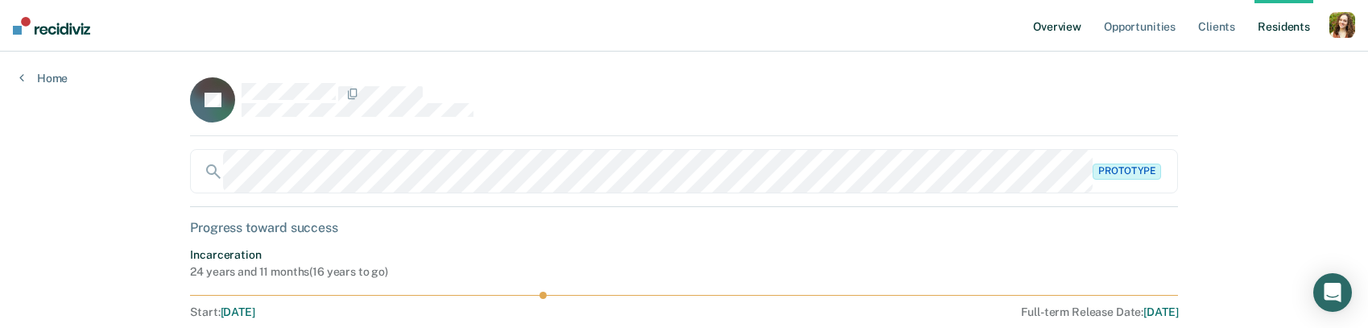
click at [1069, 31] on link "Overview" at bounding box center [1057, 26] width 55 height 52
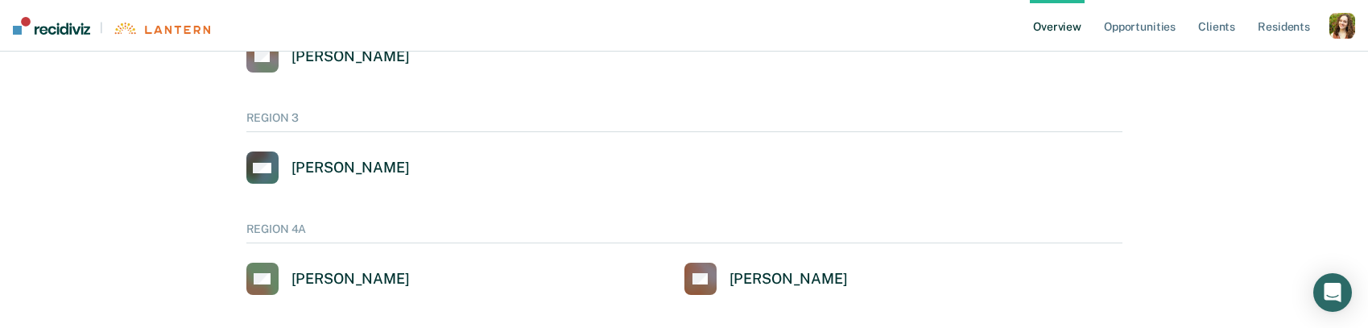
scroll to position [365, 0]
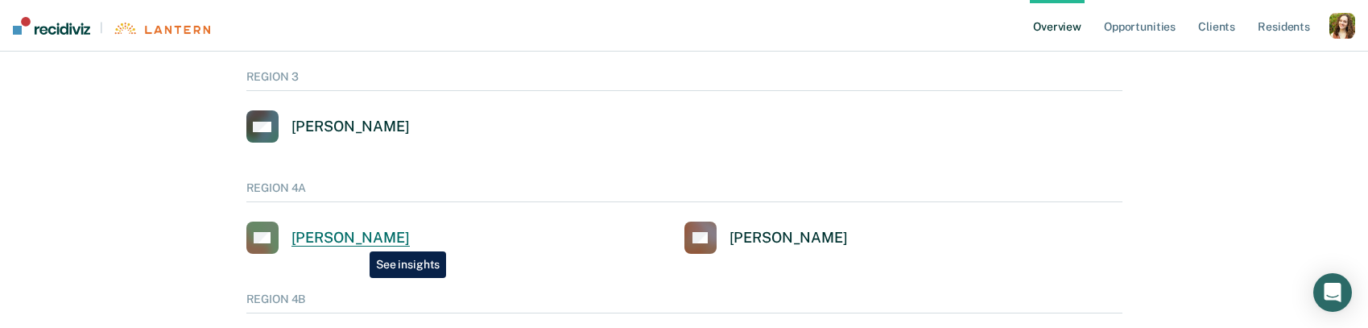
click at [358, 240] on div "Matthew C Chitwood" at bounding box center [351, 238] width 118 height 19
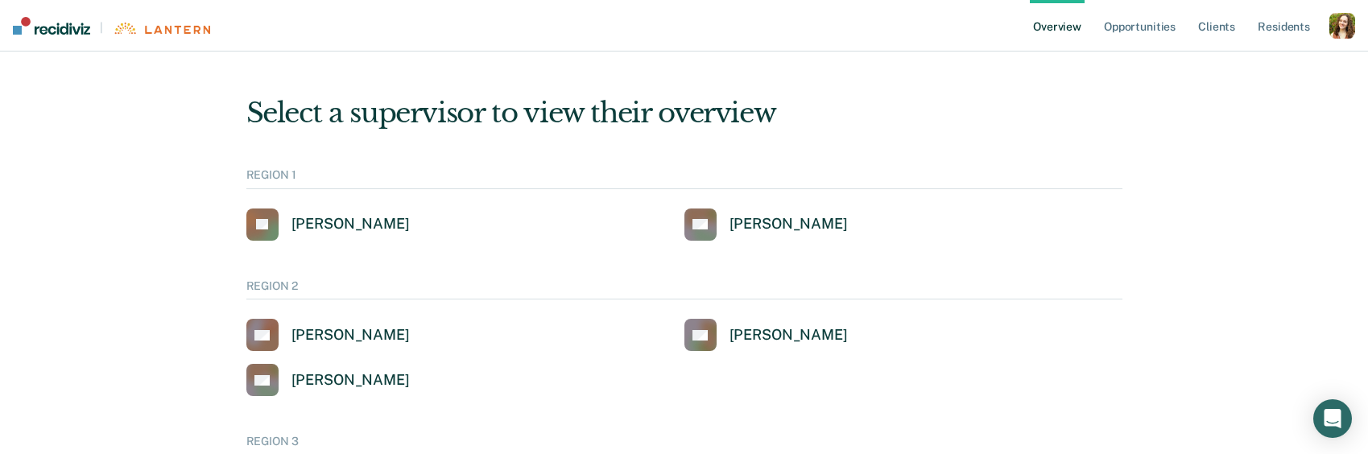
click at [1351, 27] on div "button" at bounding box center [1343, 26] width 26 height 26
click at [1245, 68] on link "Profile" at bounding box center [1278, 65] width 130 height 14
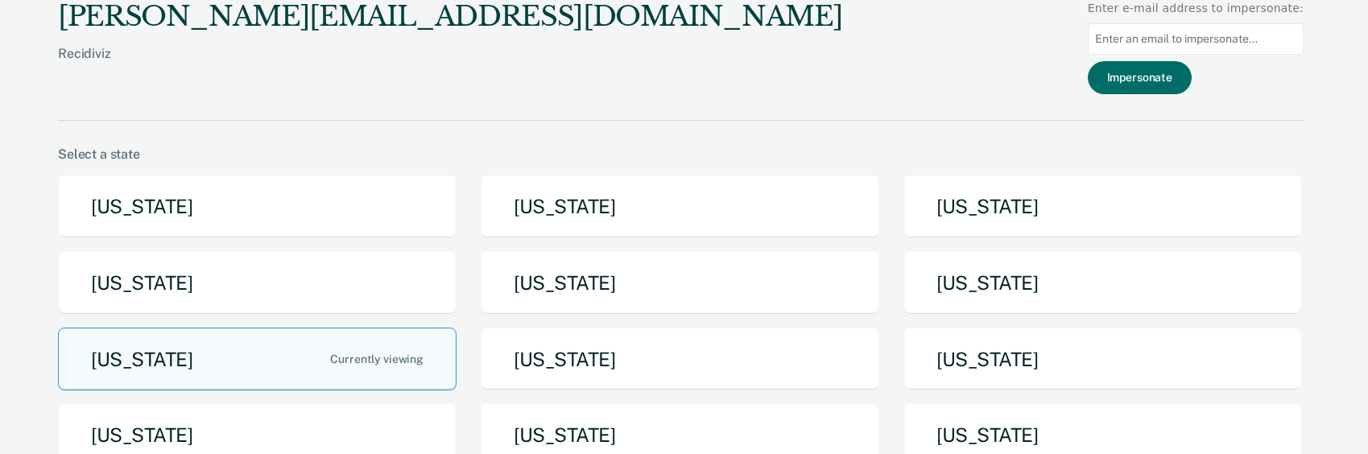
click at [1158, 31] on input at bounding box center [1196, 38] width 216 height 31
paste input "allisonk@michigan.gov"
type input "allisonk@michigan.gov"
click at [1175, 85] on button "Impersonate" at bounding box center [1140, 77] width 104 height 33
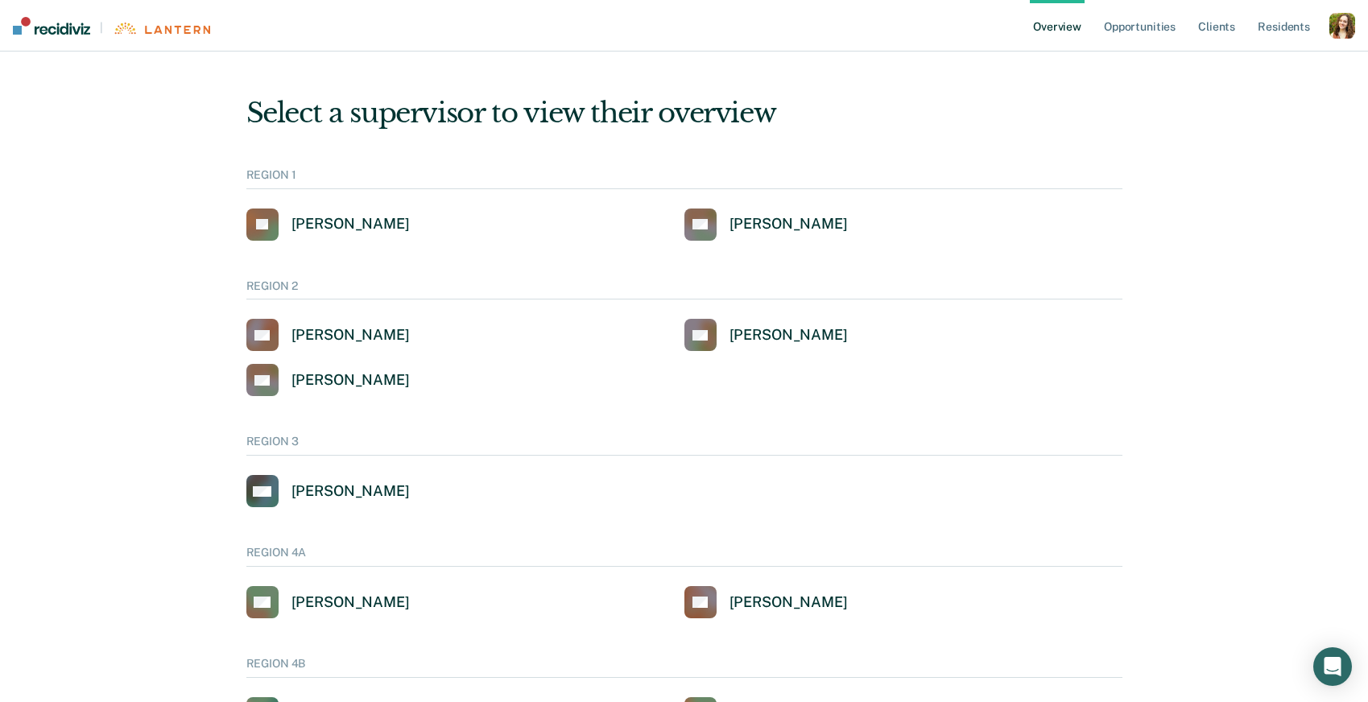
click at [1331, 24] on div "button" at bounding box center [1343, 26] width 26 height 26
click at [1217, 65] on link "Profile" at bounding box center [1278, 65] width 130 height 14
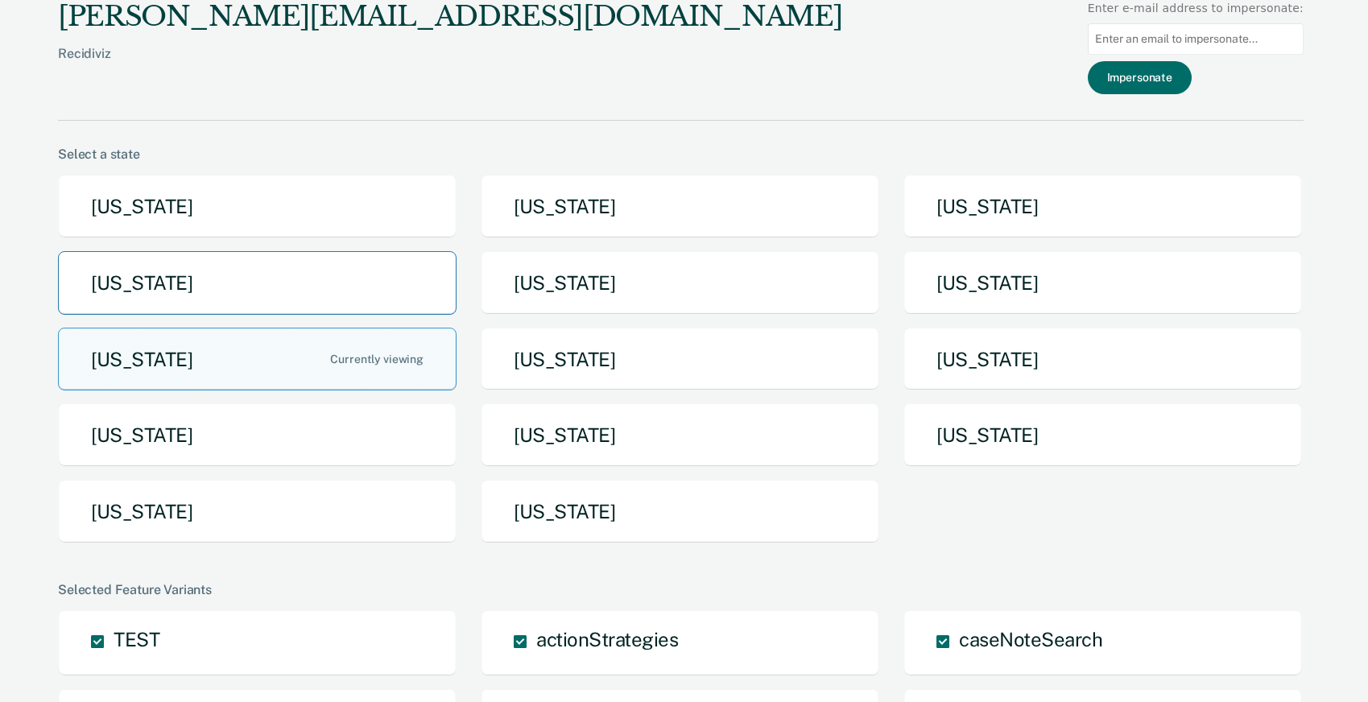
click at [351, 286] on button "[US_STATE]" at bounding box center [257, 283] width 399 height 64
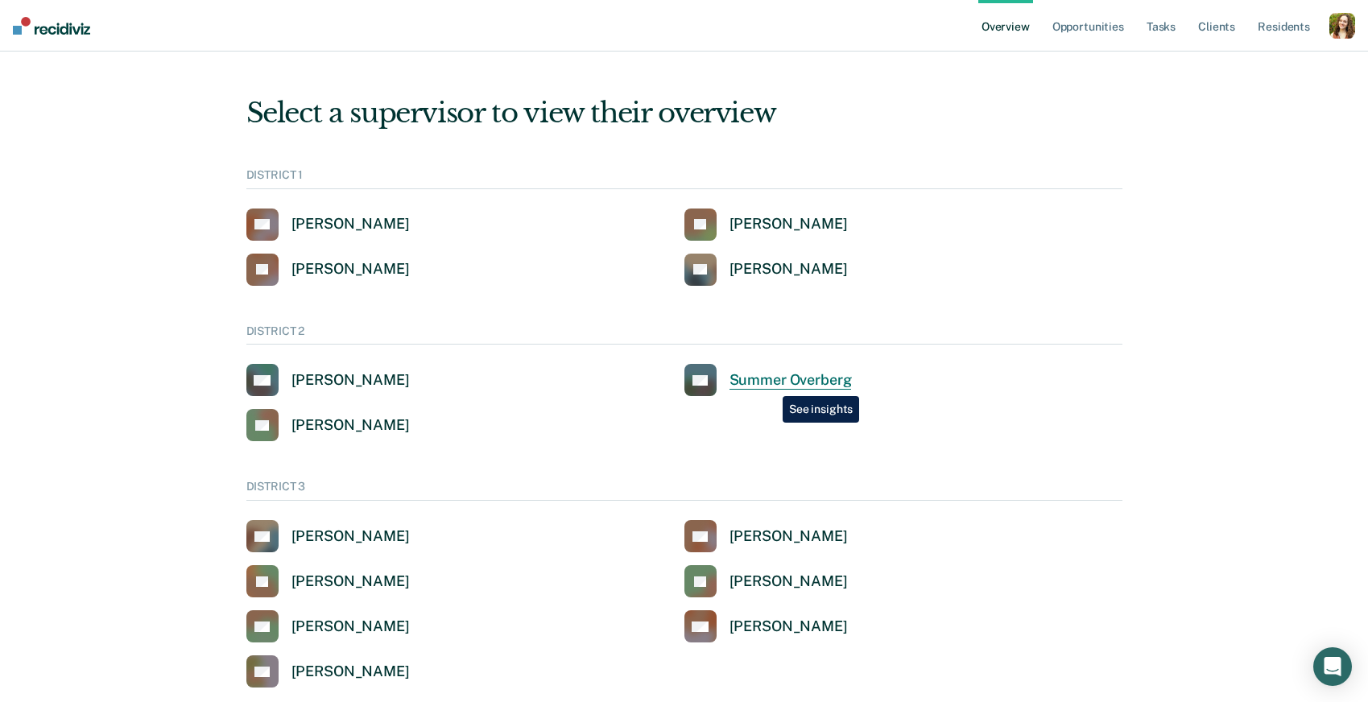
click at [771, 384] on div "Summer Overberg" at bounding box center [791, 380] width 122 height 19
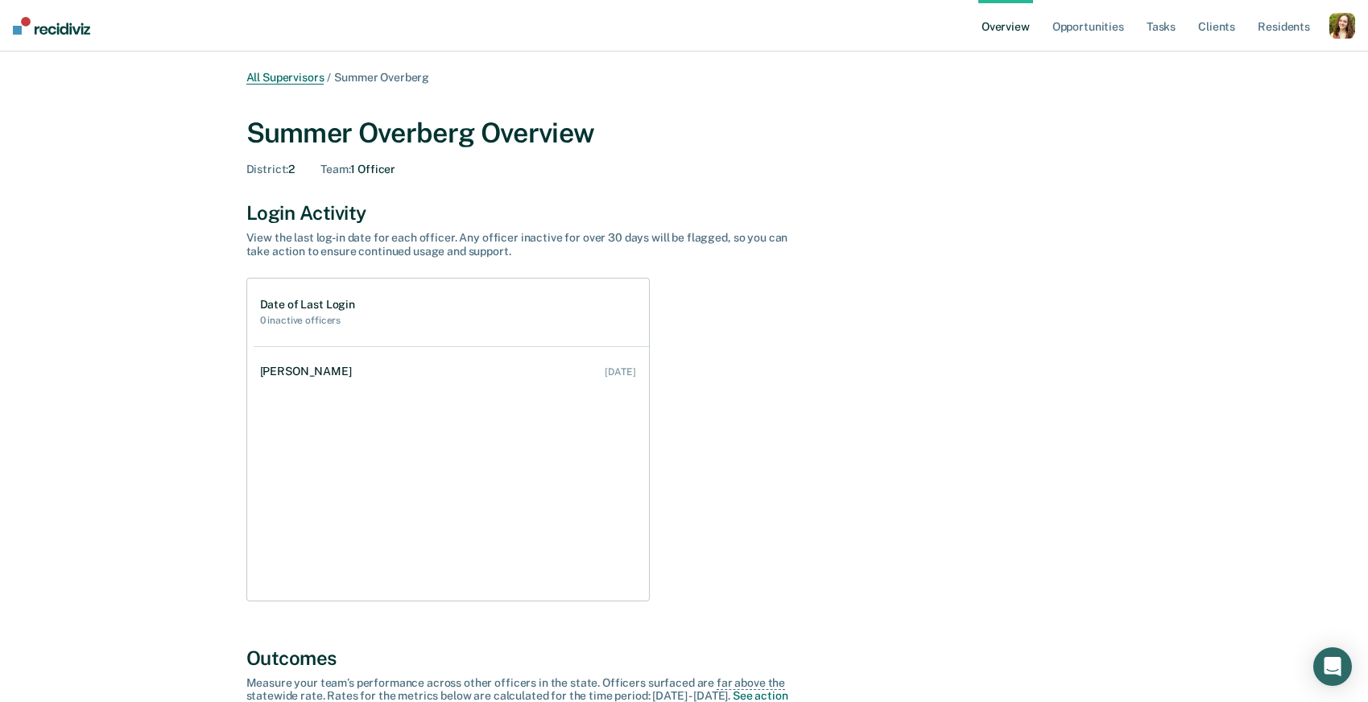
click at [300, 72] on link "All Supervisors" at bounding box center [285, 78] width 78 height 14
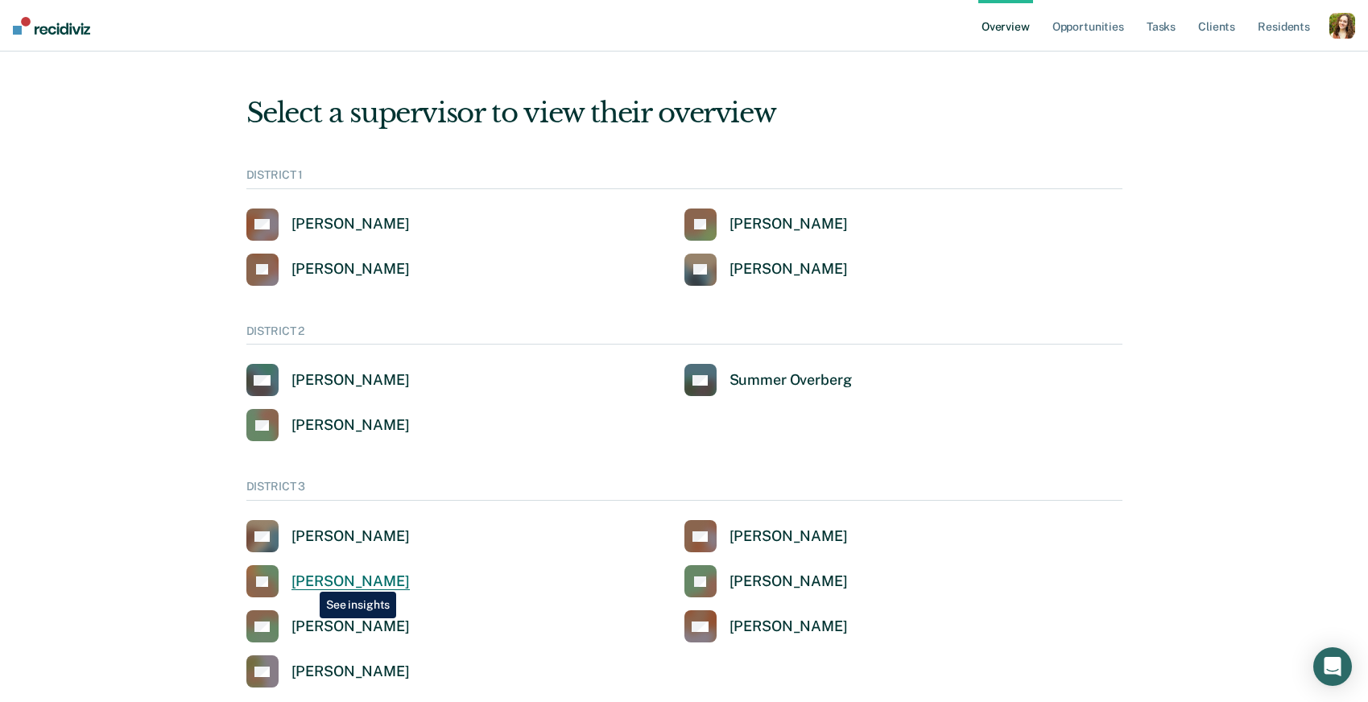
click at [308, 580] on div "Jessica Cowan" at bounding box center [351, 582] width 118 height 19
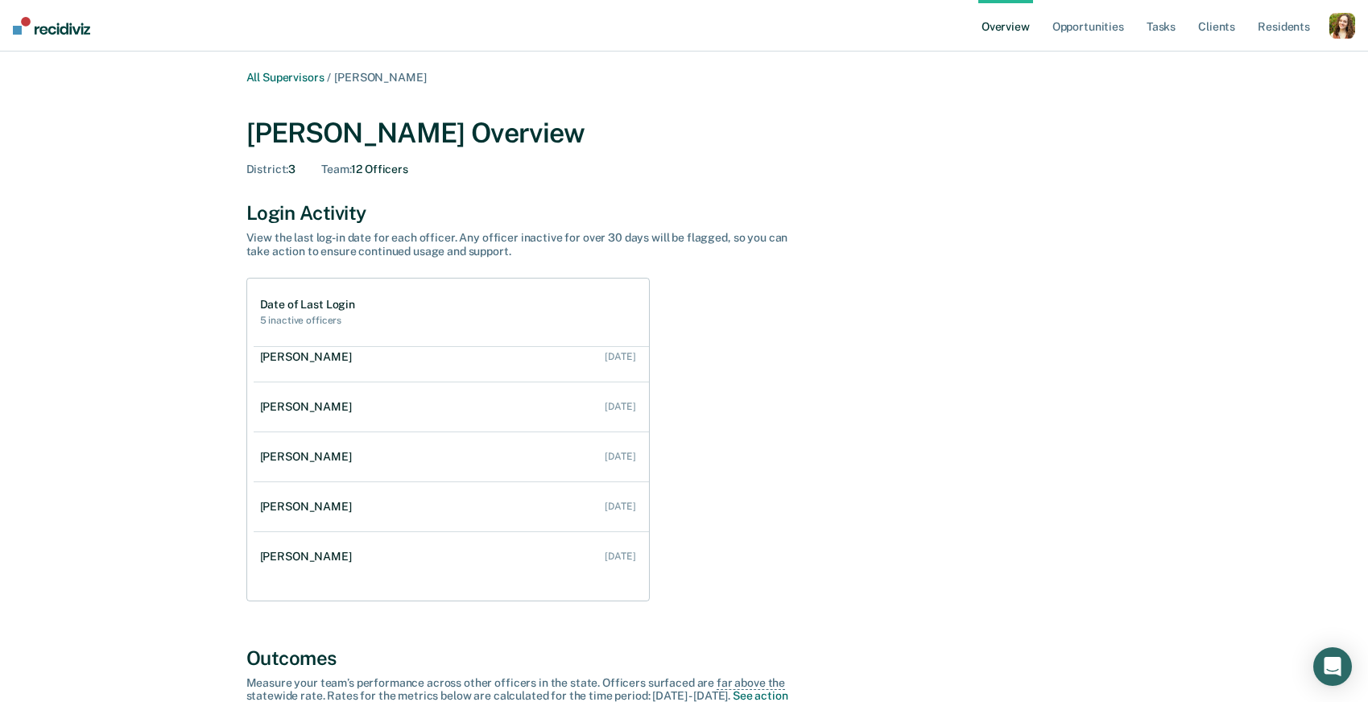
click at [1342, 25] on div "button" at bounding box center [1343, 26] width 26 height 26
click at [1232, 60] on link "Profile" at bounding box center [1274, 65] width 137 height 14
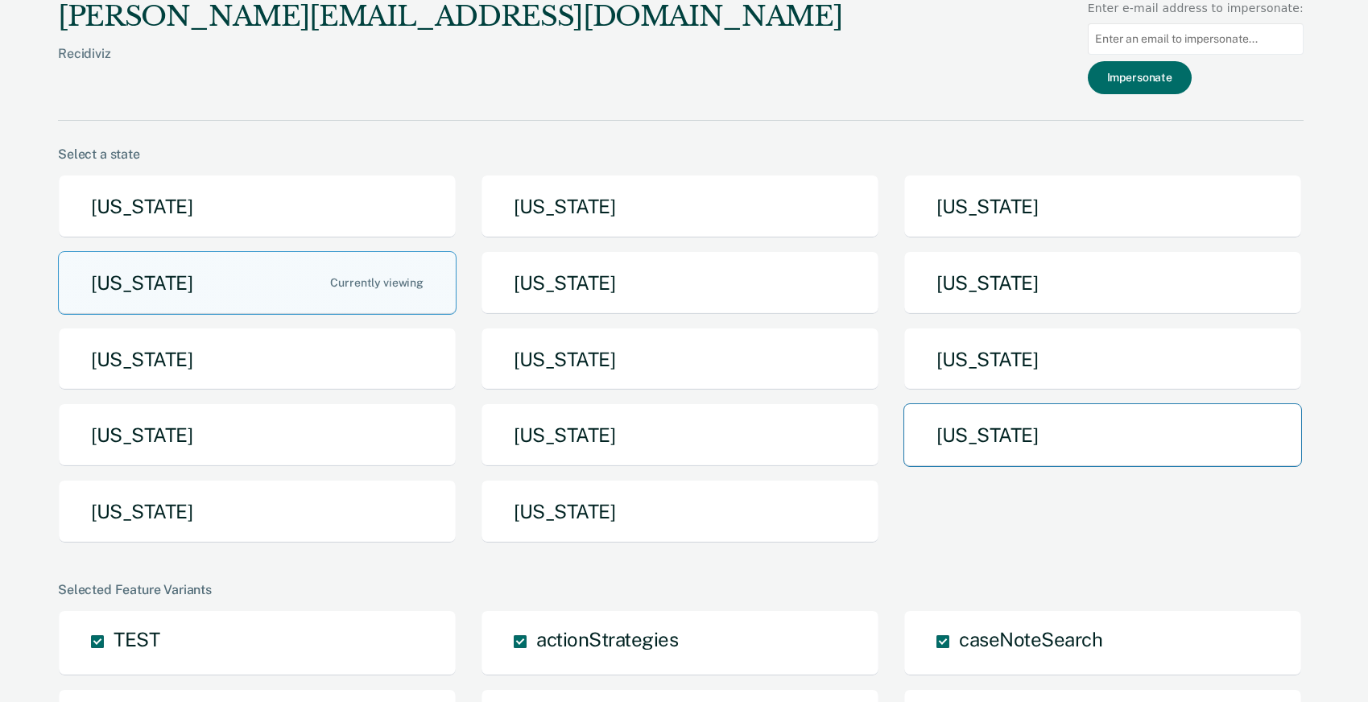
click at [991, 451] on button "Tennessee" at bounding box center [1103, 435] width 399 height 64
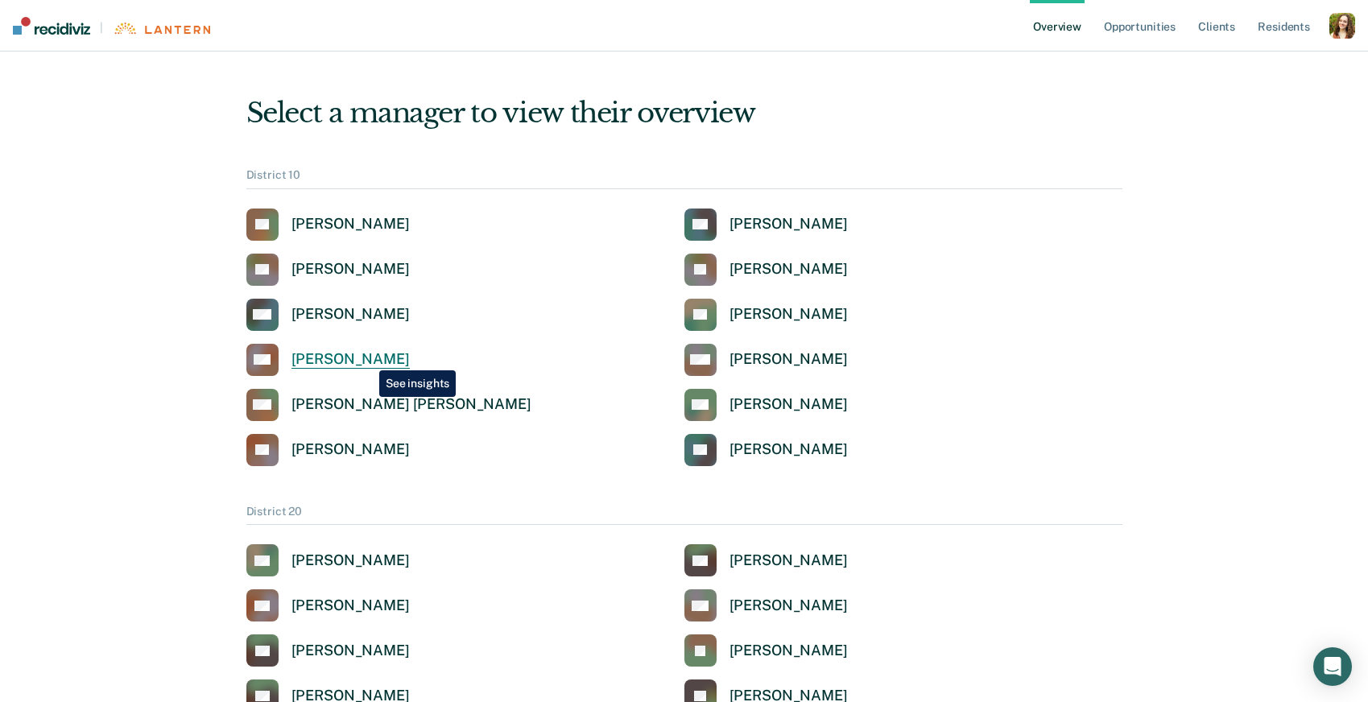
click at [367, 358] on div "[PERSON_NAME]" at bounding box center [351, 359] width 118 height 19
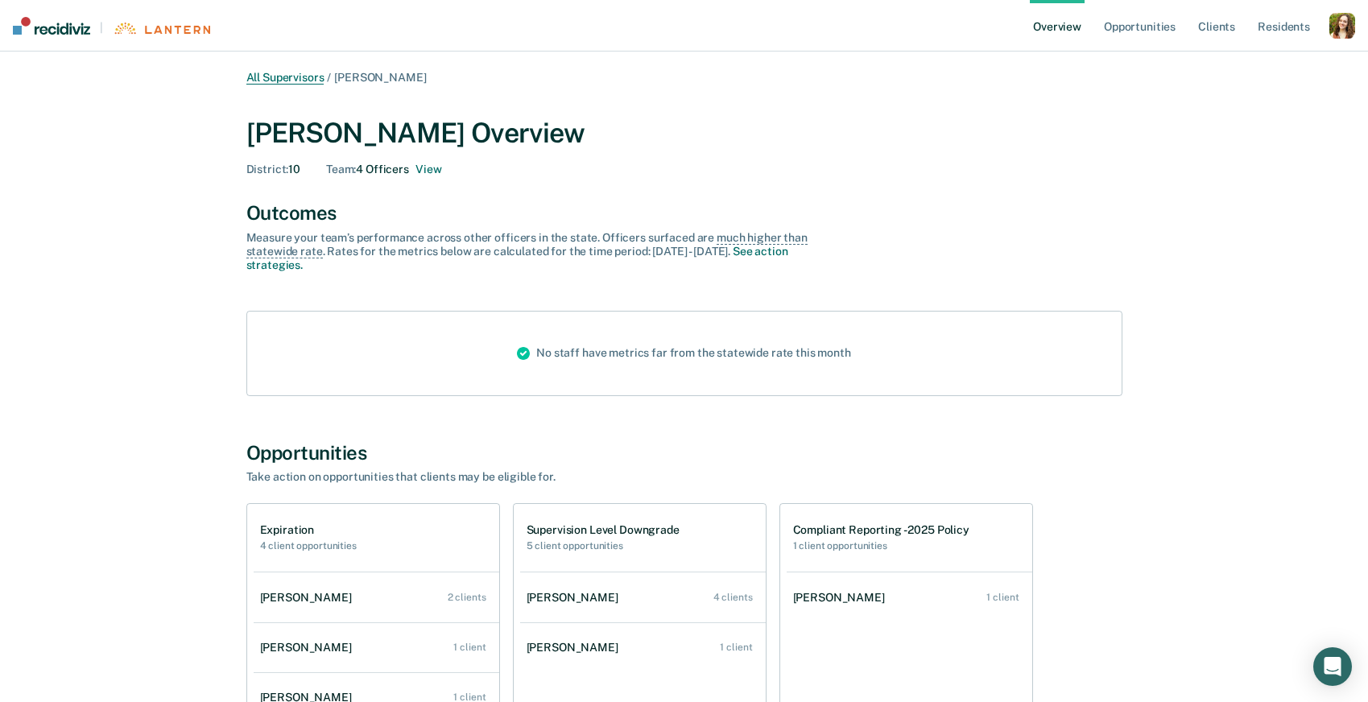
click at [308, 77] on link "All Supervisors" at bounding box center [285, 78] width 78 height 14
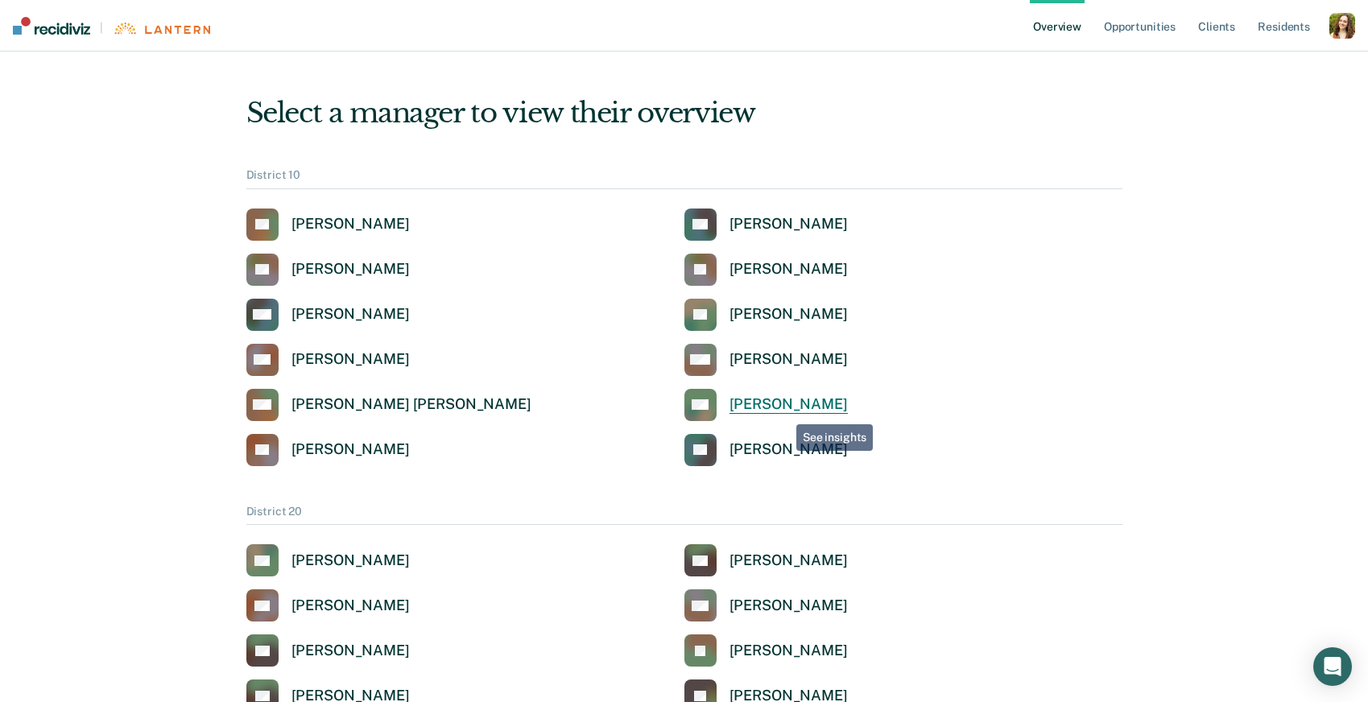
click at [784, 411] on div "[PERSON_NAME]" at bounding box center [789, 404] width 118 height 19
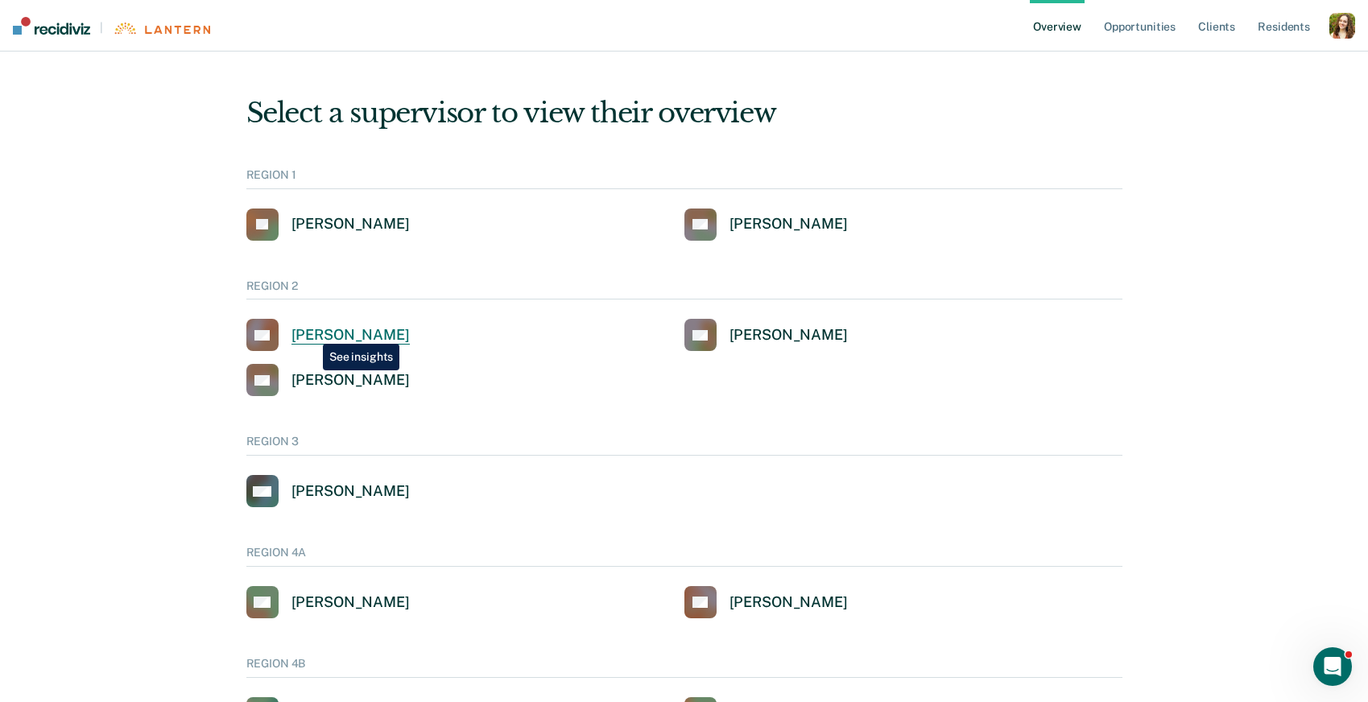
click at [311, 332] on div "Anthony J Peters" at bounding box center [351, 335] width 118 height 19
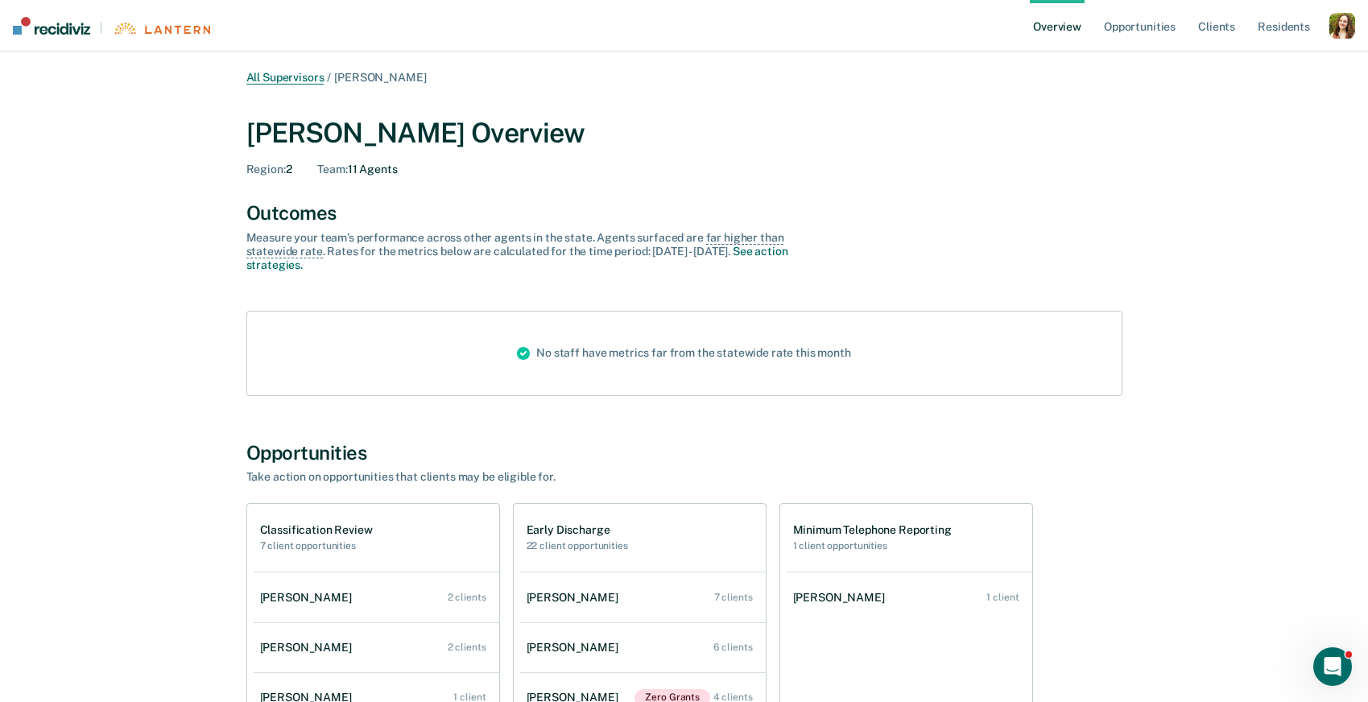
click at [295, 76] on link "All Supervisors" at bounding box center [285, 78] width 78 height 14
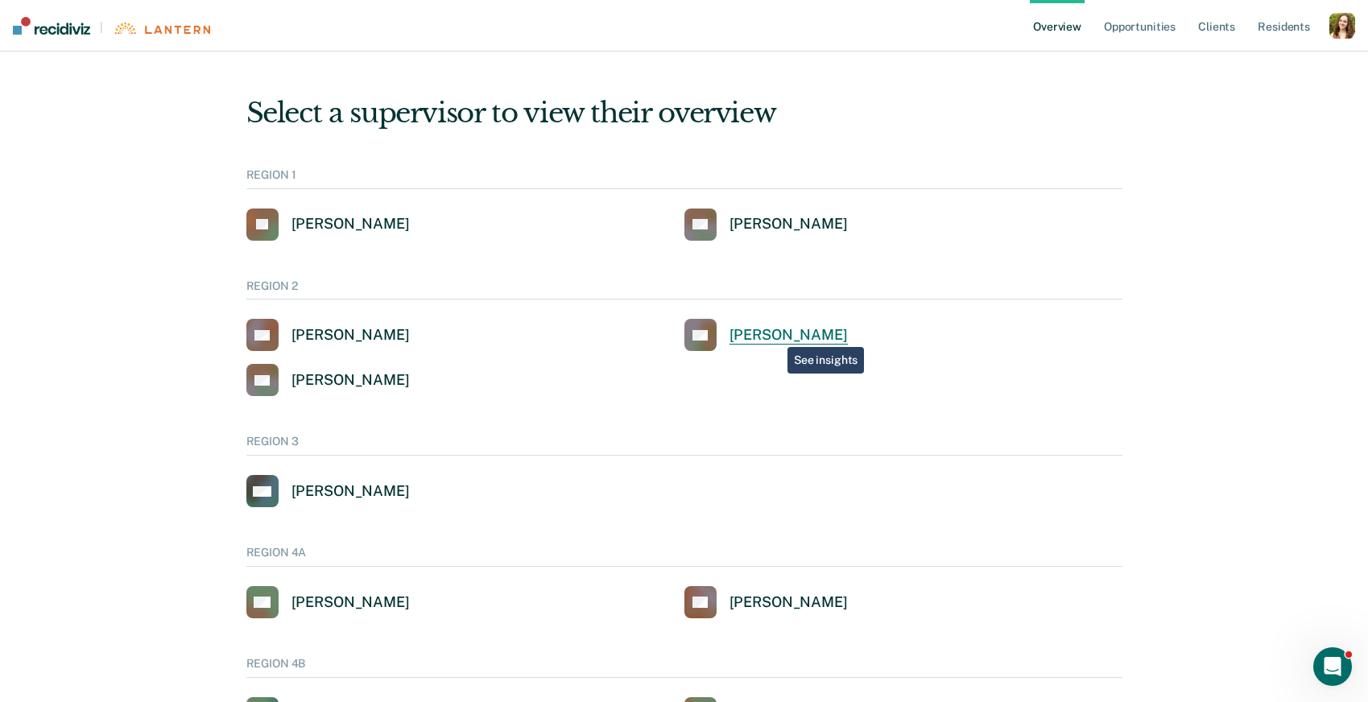
click at [778, 333] on div "[PERSON_NAME]" at bounding box center [789, 335] width 118 height 19
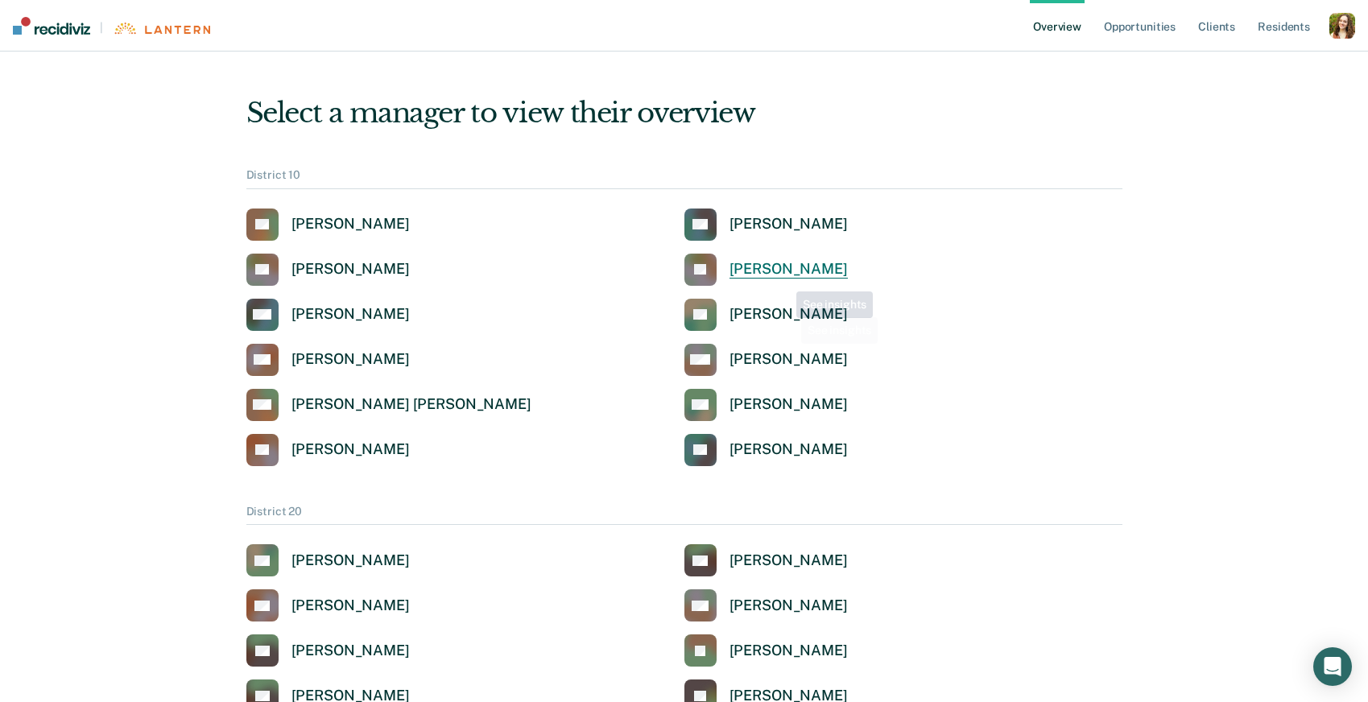
click at [784, 276] on div "[PERSON_NAME]" at bounding box center [789, 269] width 118 height 19
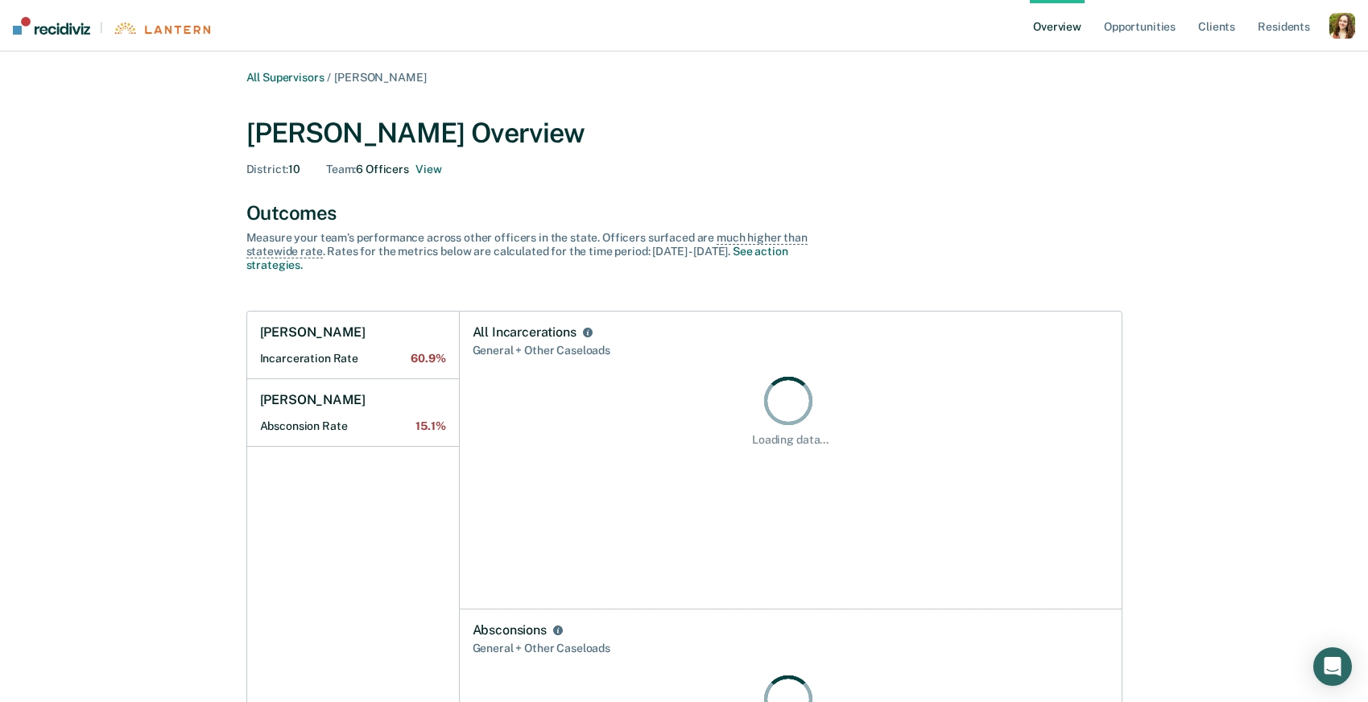
click at [1344, 31] on div "button" at bounding box center [1343, 26] width 26 height 26
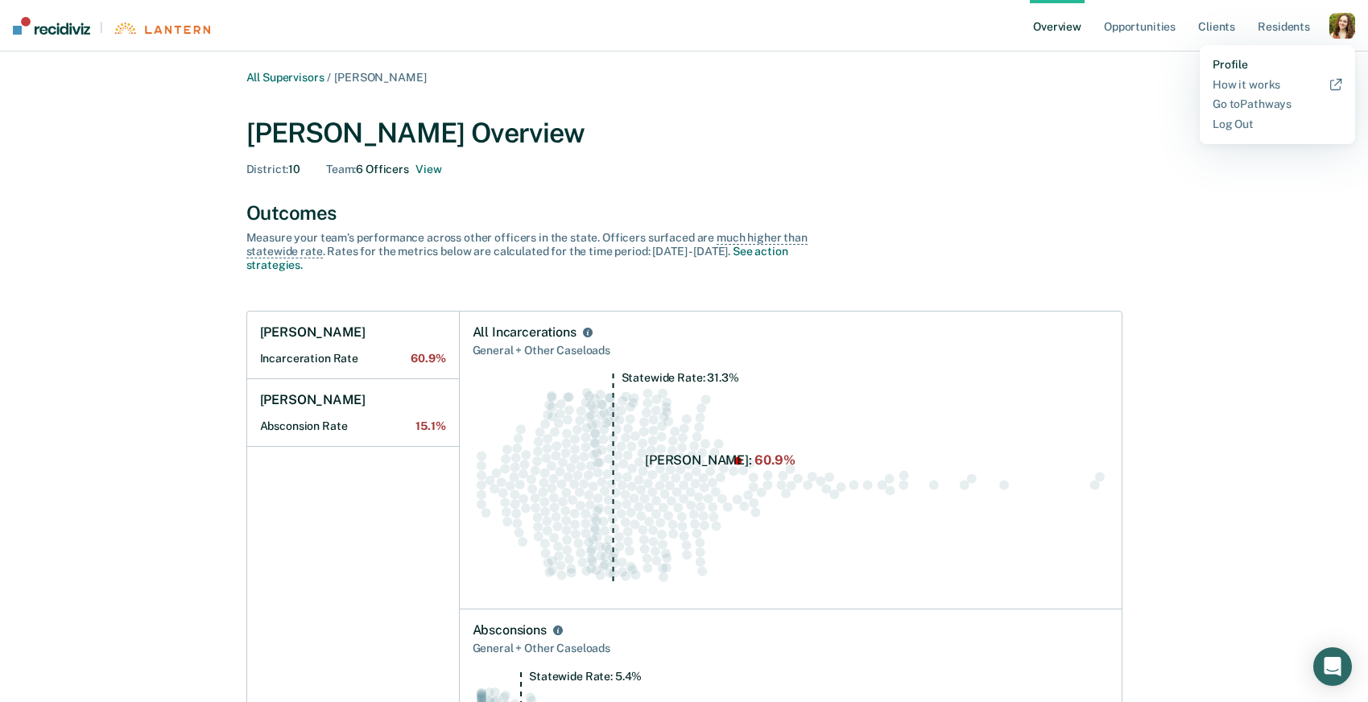
click at [1233, 64] on link "Profile" at bounding box center [1278, 65] width 130 height 14
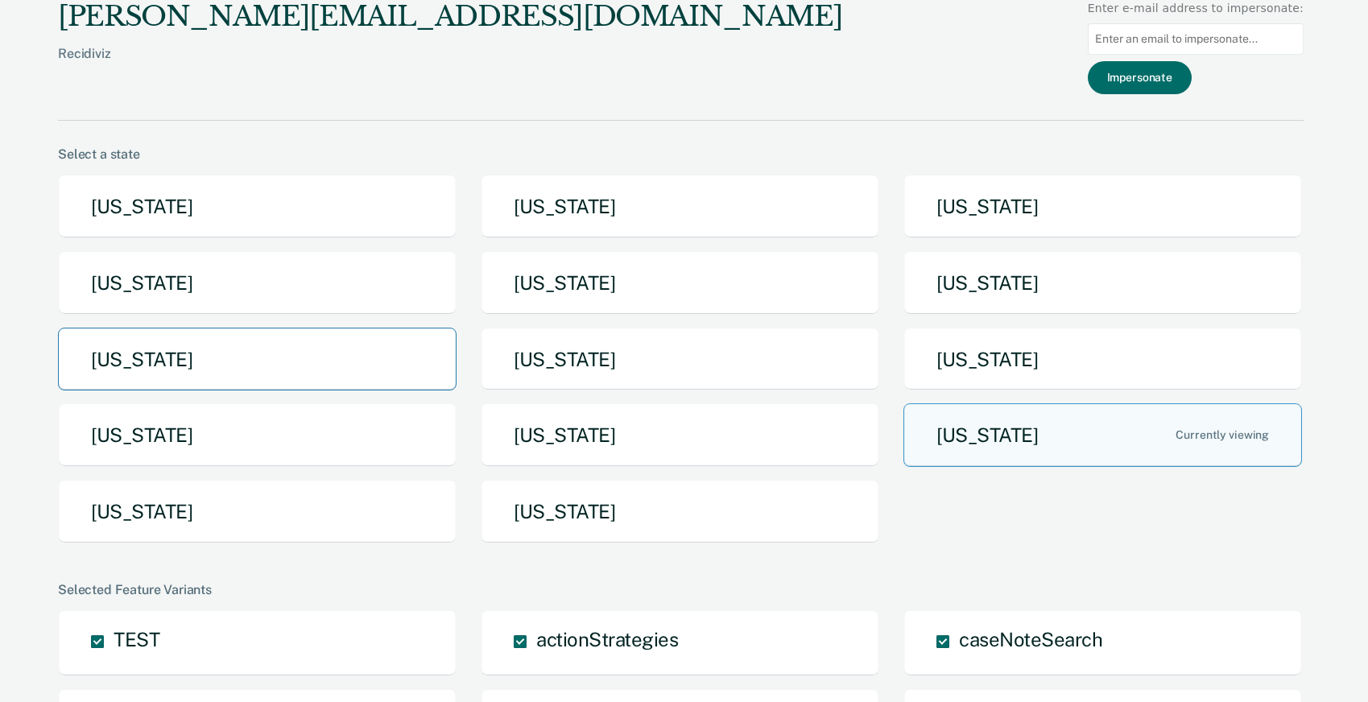
click at [337, 350] on button "[US_STATE]" at bounding box center [257, 360] width 399 height 64
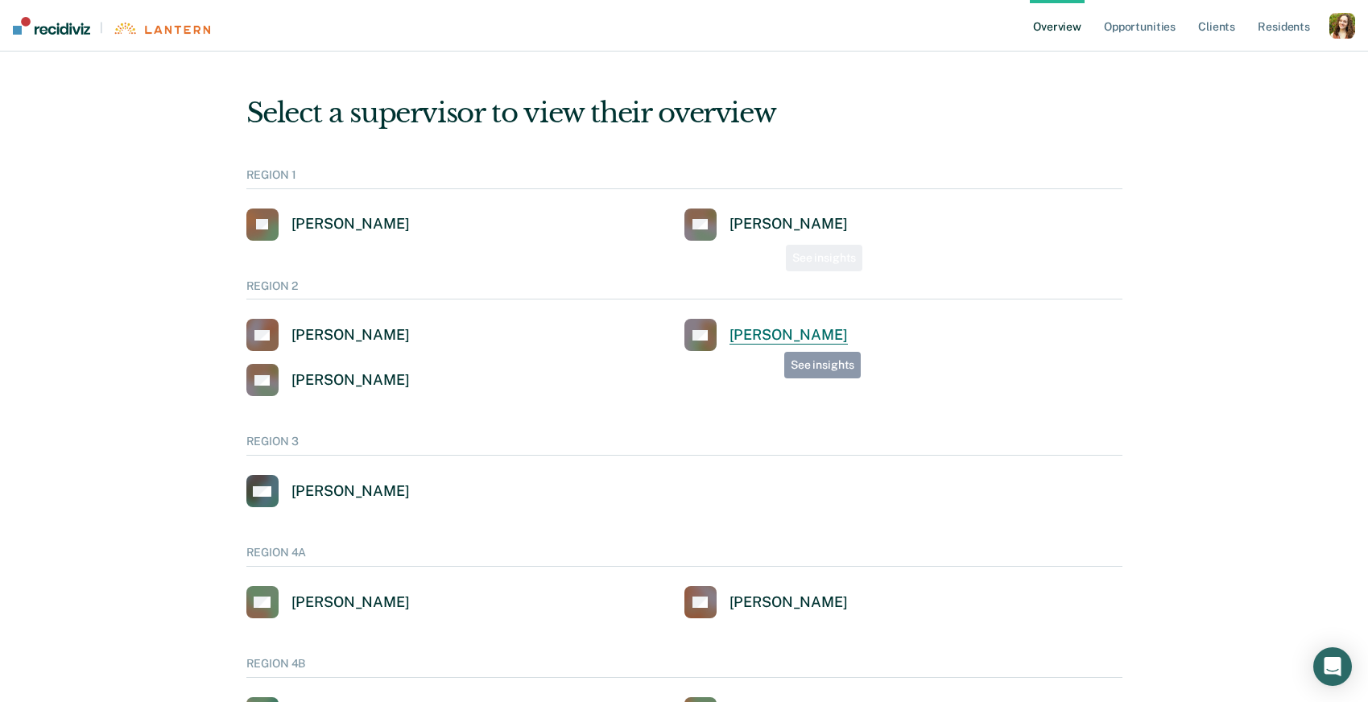
click at [772, 340] on div "[PERSON_NAME]" at bounding box center [789, 335] width 118 height 19
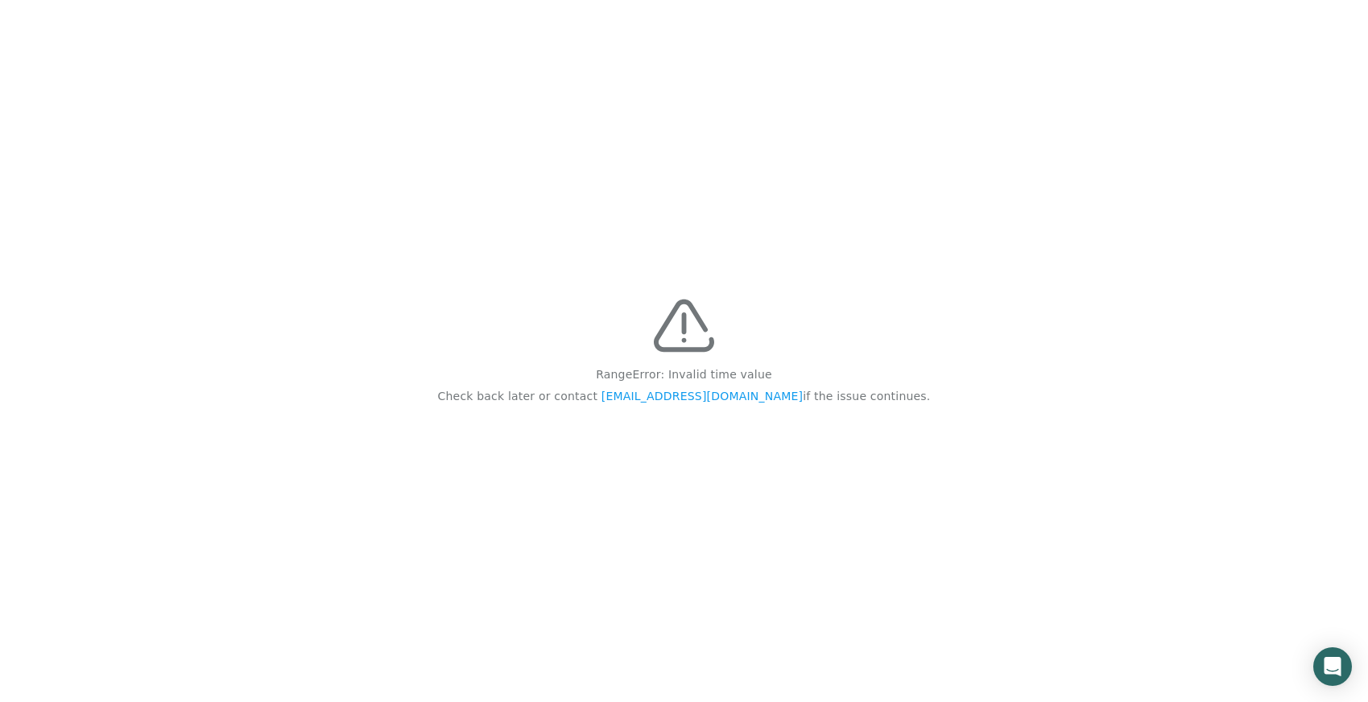
click at [710, 287] on div "RangeError: Invalid time value Check back later or contact feedback@recidiviz.o…" at bounding box center [684, 351] width 1368 height 702
